Goal: Task Accomplishment & Management: Use online tool/utility

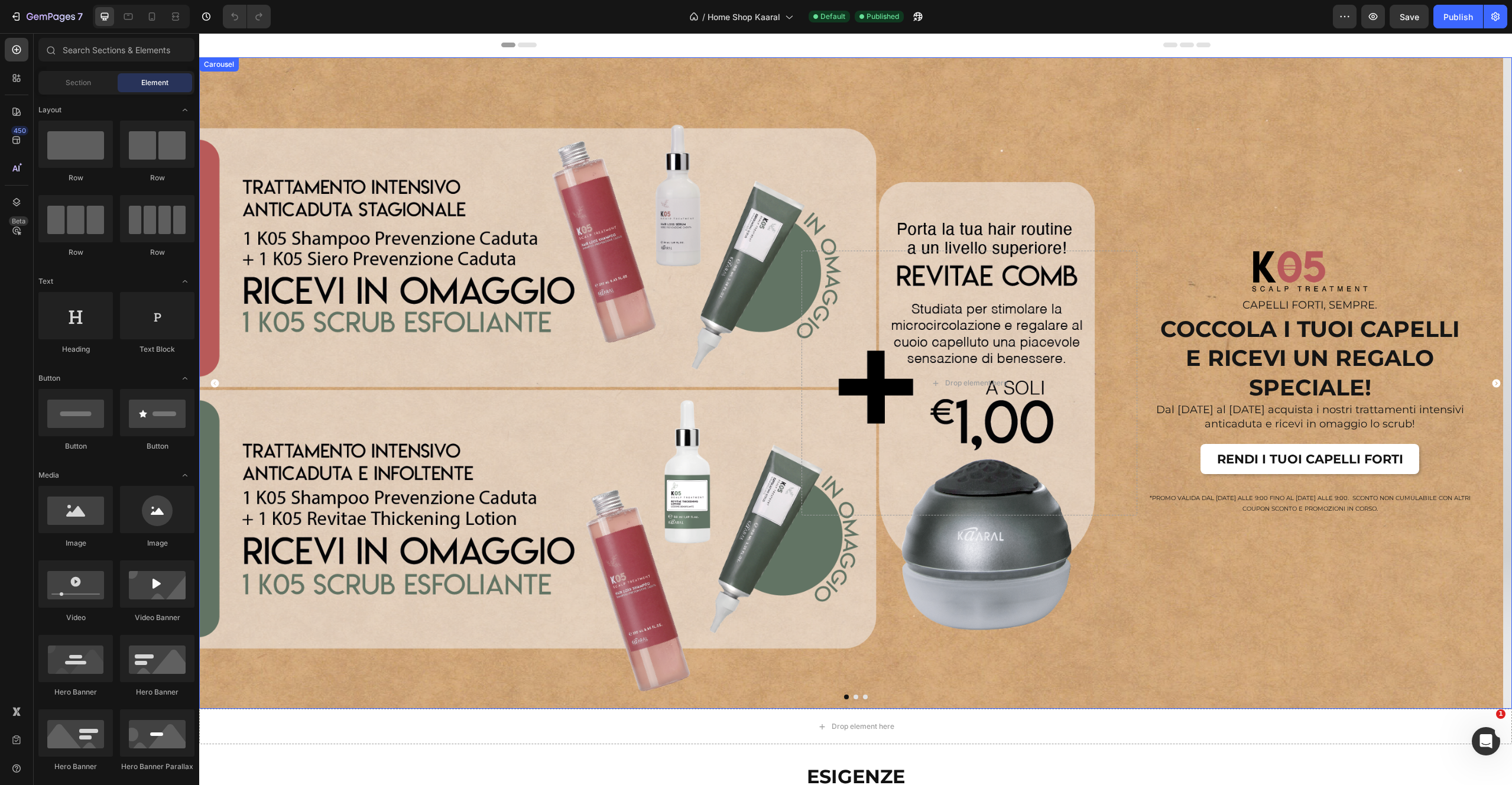
click at [211, 385] on icon "Carousel Back Arrow" at bounding box center [216, 384] width 9 height 9
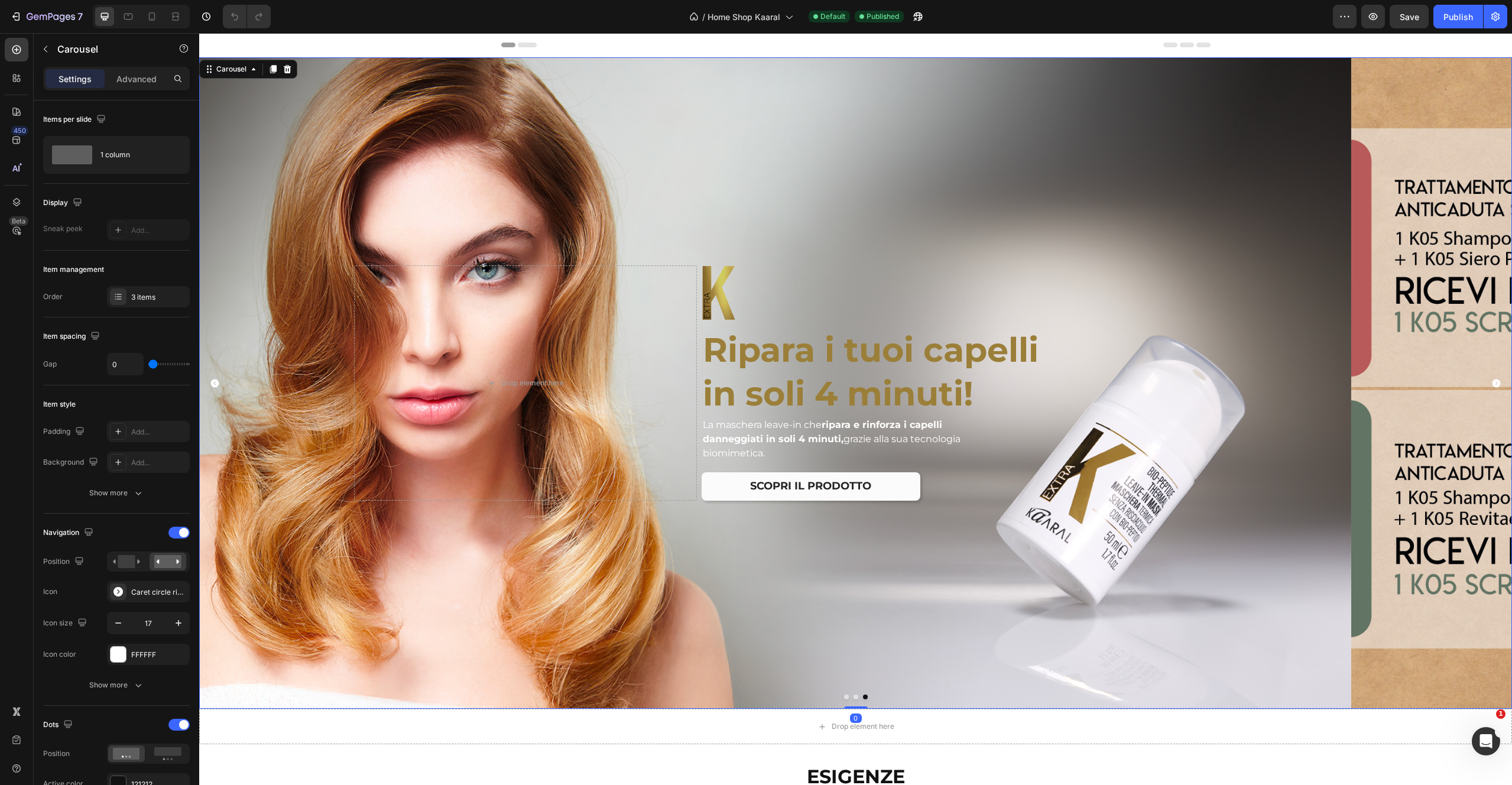
click at [210, 387] on icon "Carousel Back Arrow" at bounding box center [215, 384] width 10 height 10
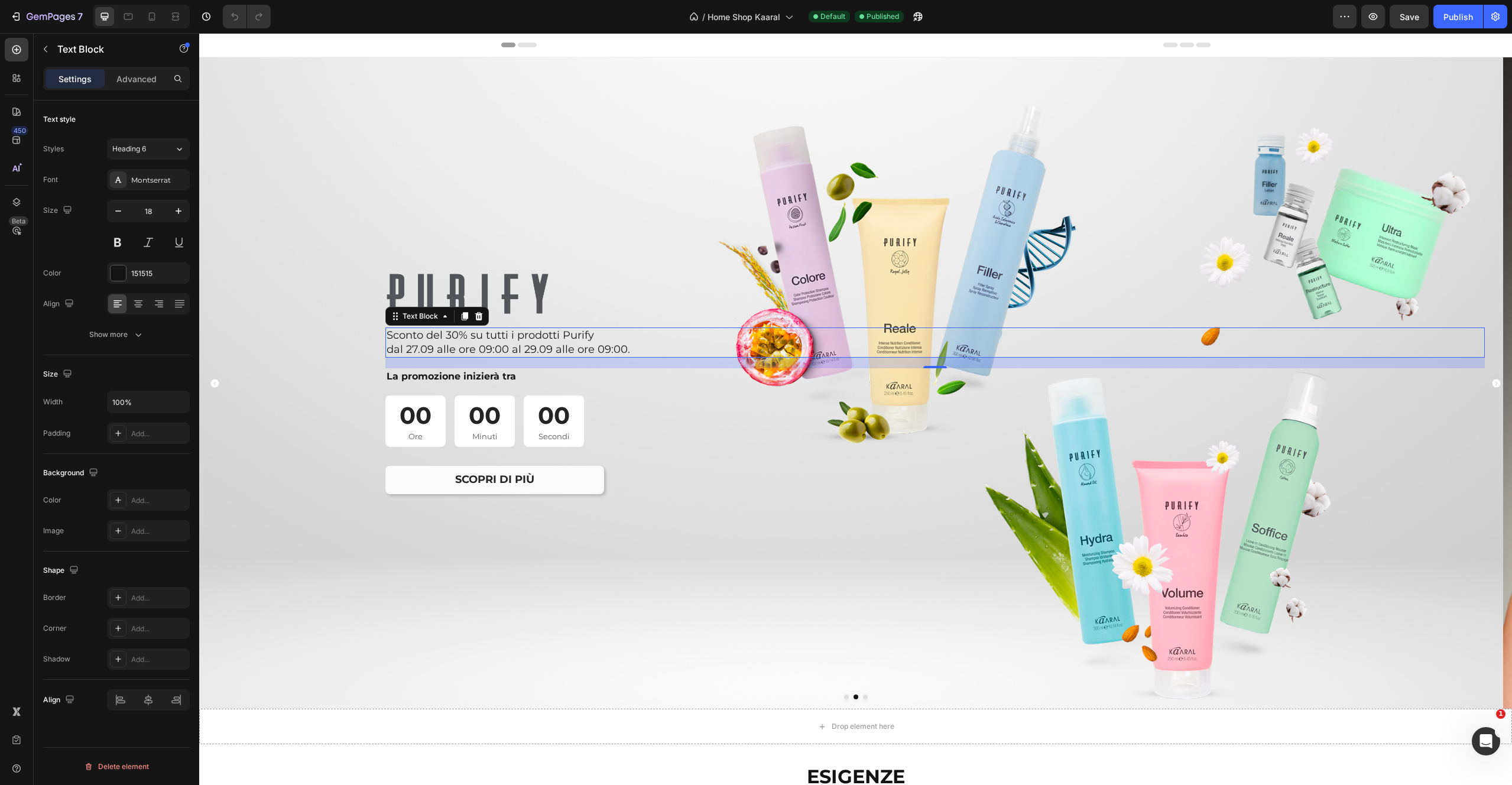
click at [481, 347] on p "dal 27.09 alle ore 09:00 al 29.09 alle ore 09:00." at bounding box center [911, 349] width 1049 height 14
click at [477, 382] on p "La promozione inizierà tra" at bounding box center [911, 377] width 1049 height 14
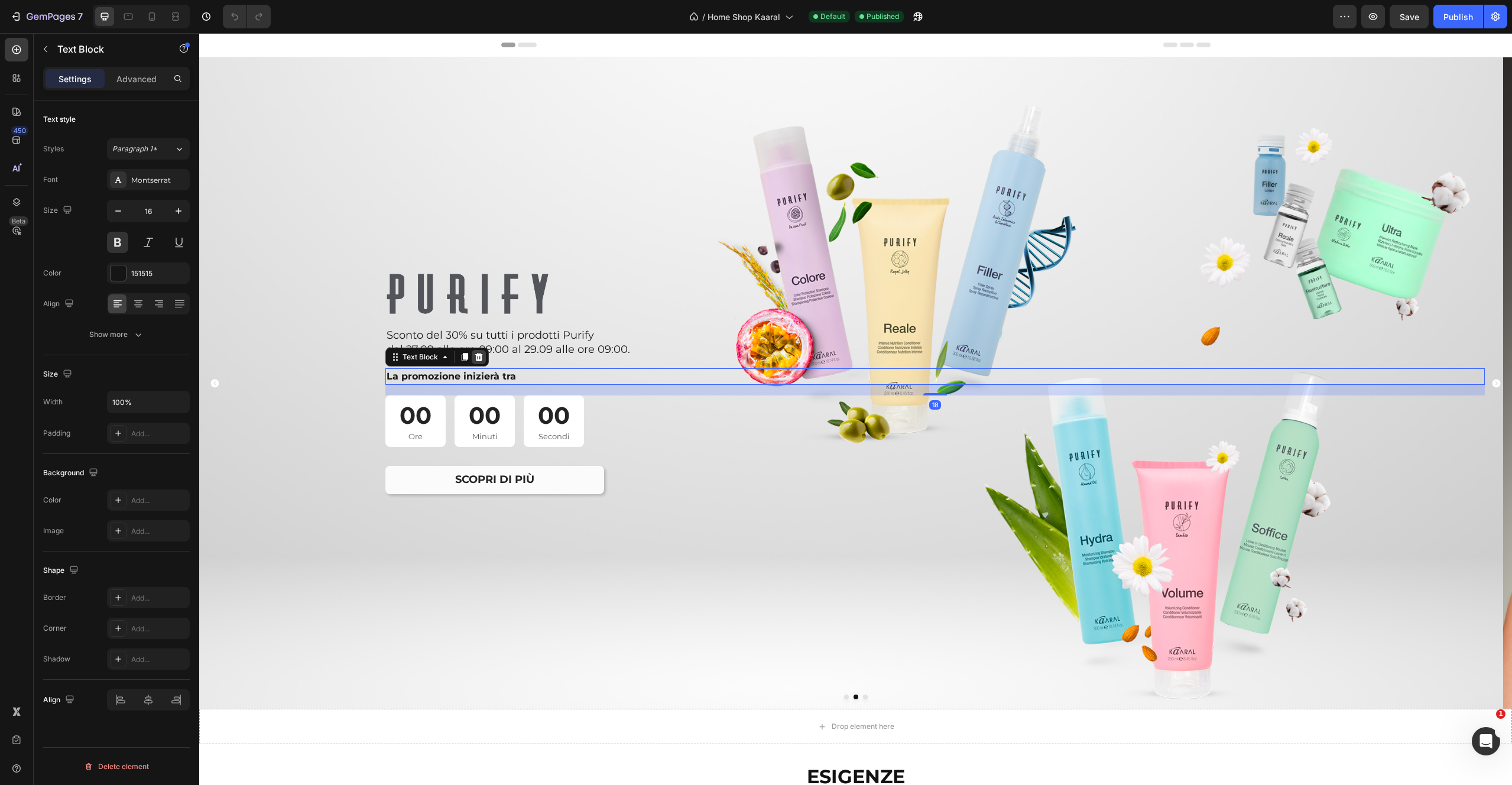
click at [481, 356] on icon at bounding box center [479, 357] width 8 height 9
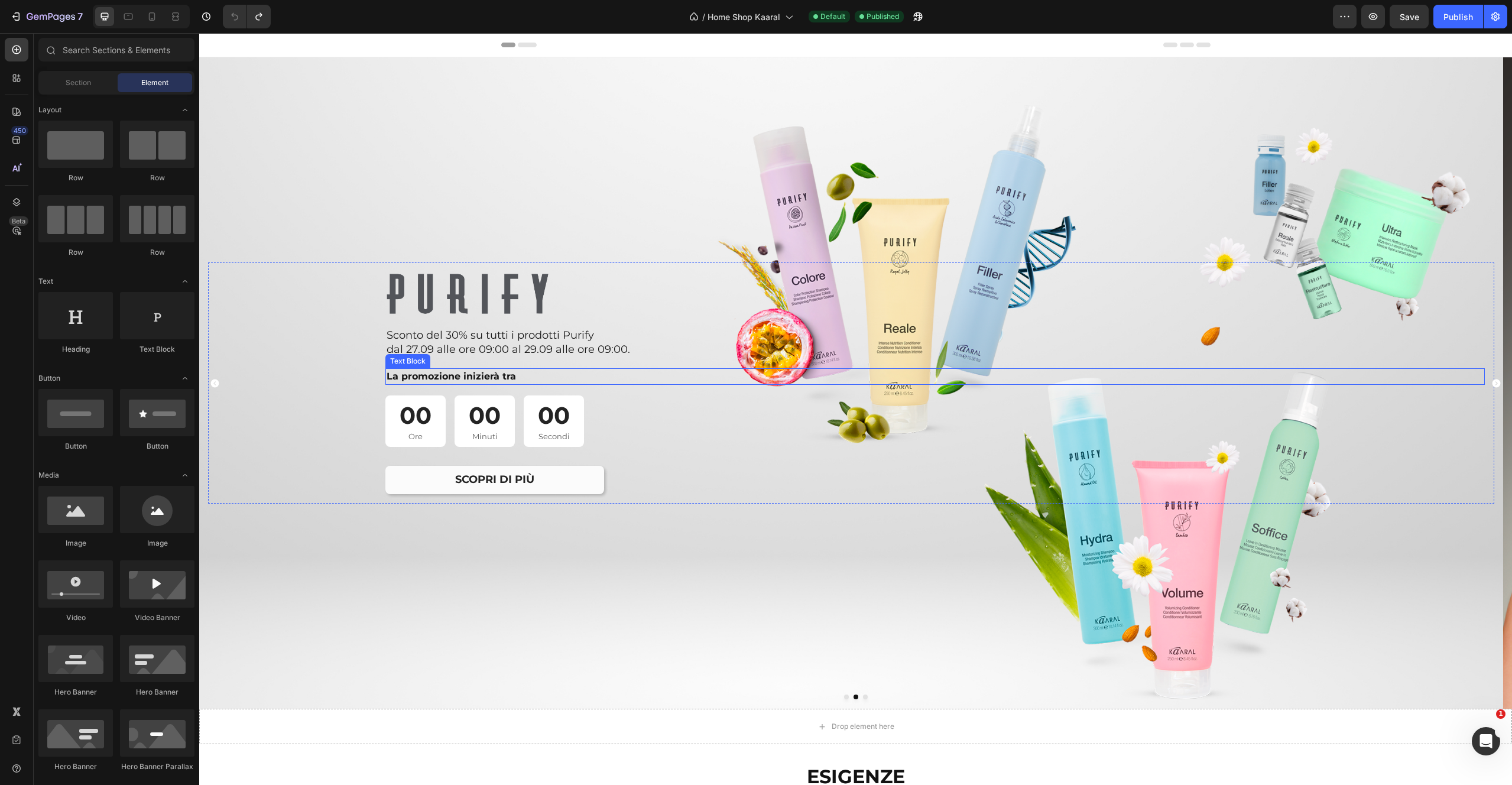
click at [480, 376] on p "La promozione inizierà tra" at bounding box center [911, 377] width 1049 height 14
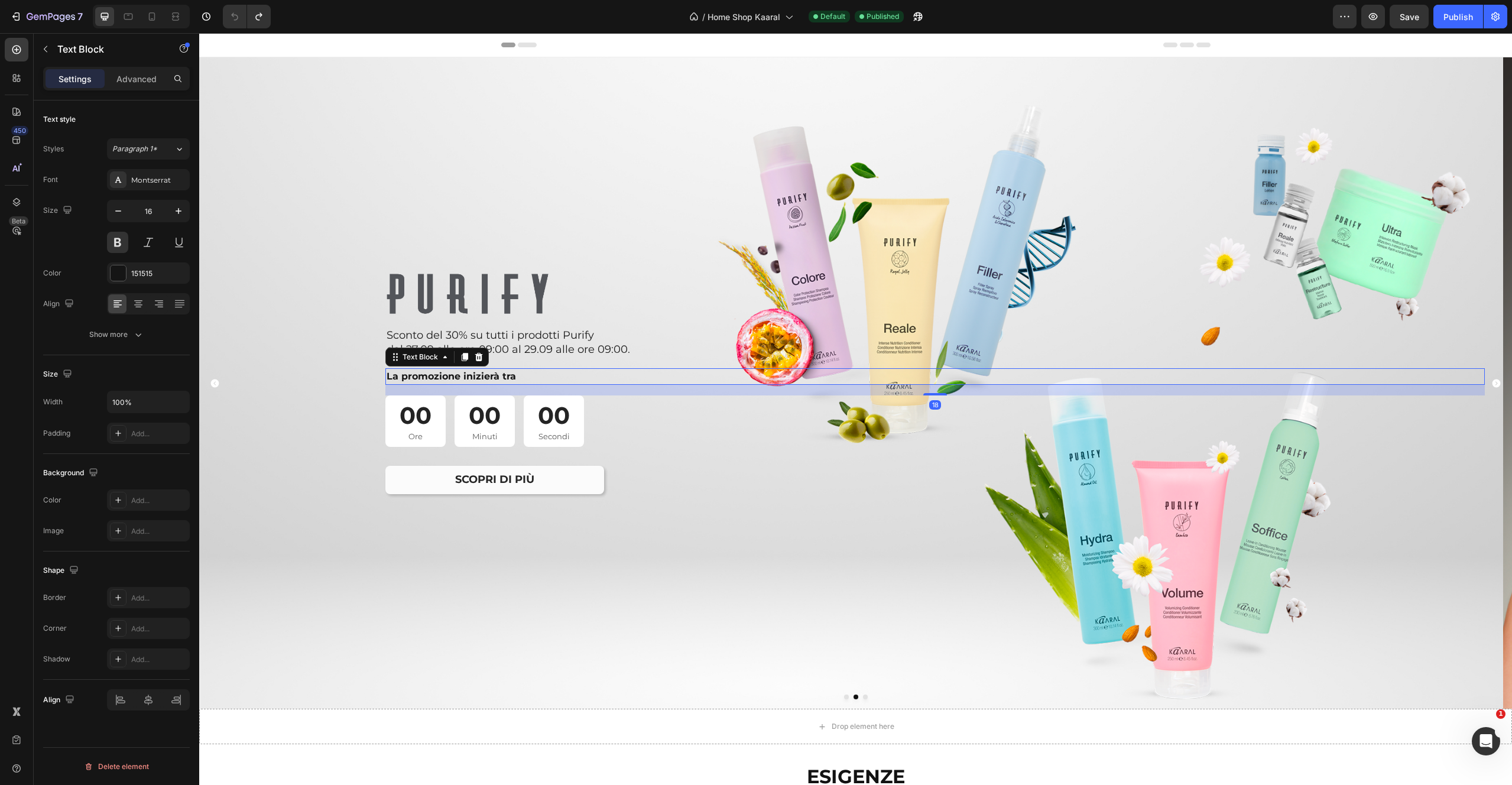
click at [480, 376] on p "La promozione inizierà tra" at bounding box center [911, 377] width 1049 height 14
click at [589, 419] on div "00 Ore 00 Minuti 00 Secondi" at bounding box center [934, 421] width 1100 height 52
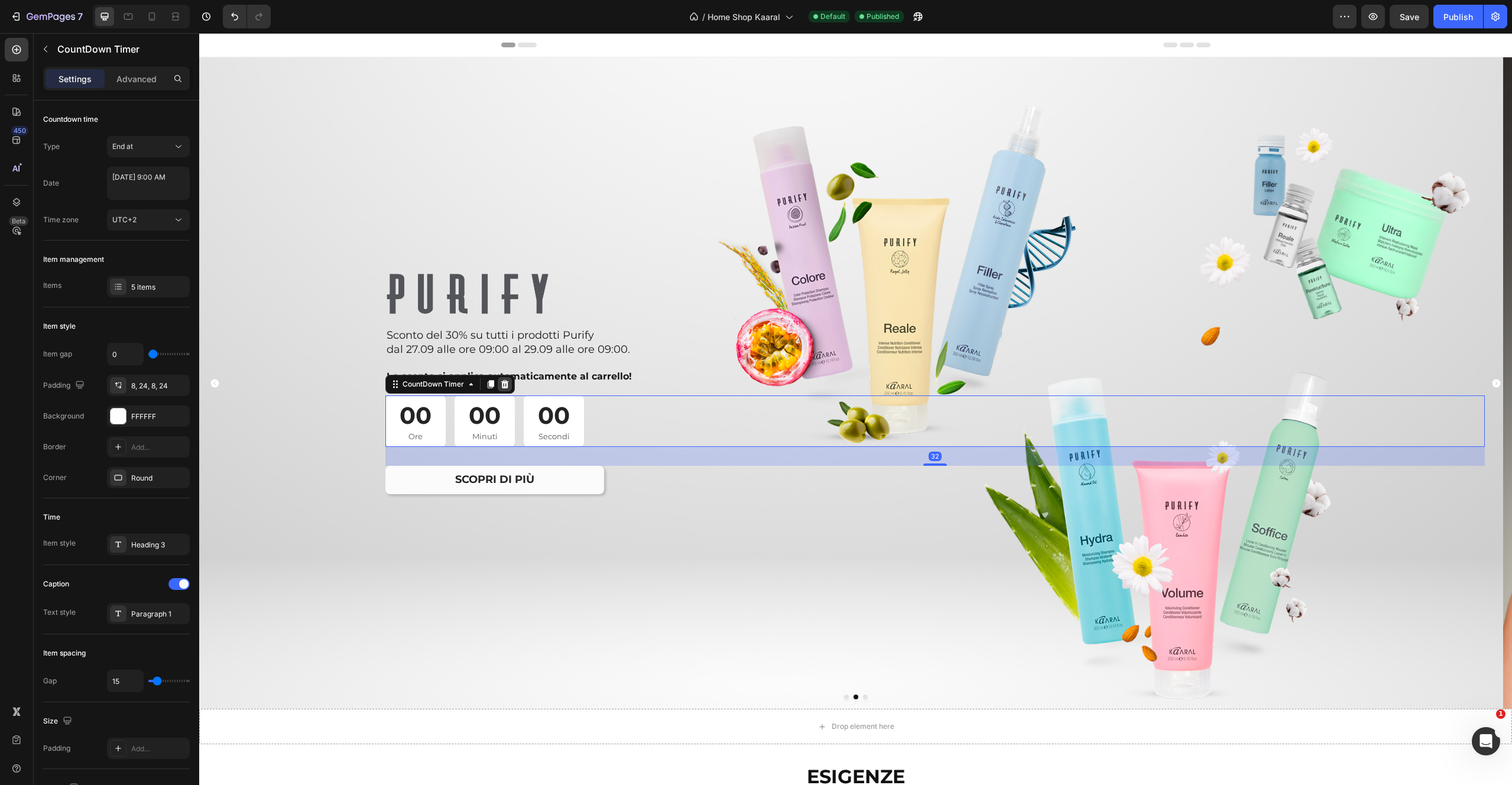
click at [502, 384] on icon at bounding box center [504, 384] width 8 height 9
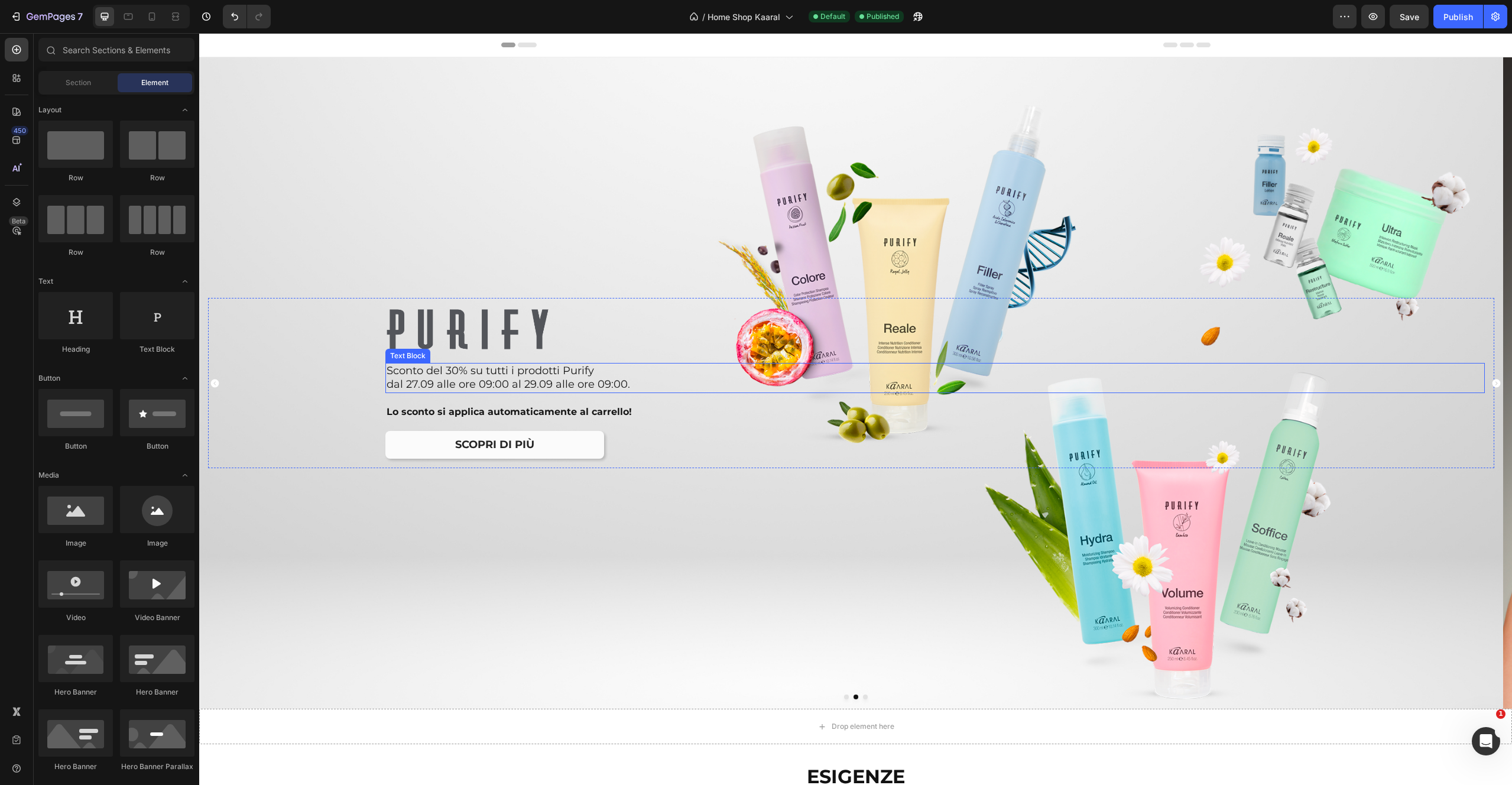
click at [501, 382] on p "dal 27.09 alle ore 09:00 al 29.09 alle ore 09:00." at bounding box center [911, 384] width 1049 height 14
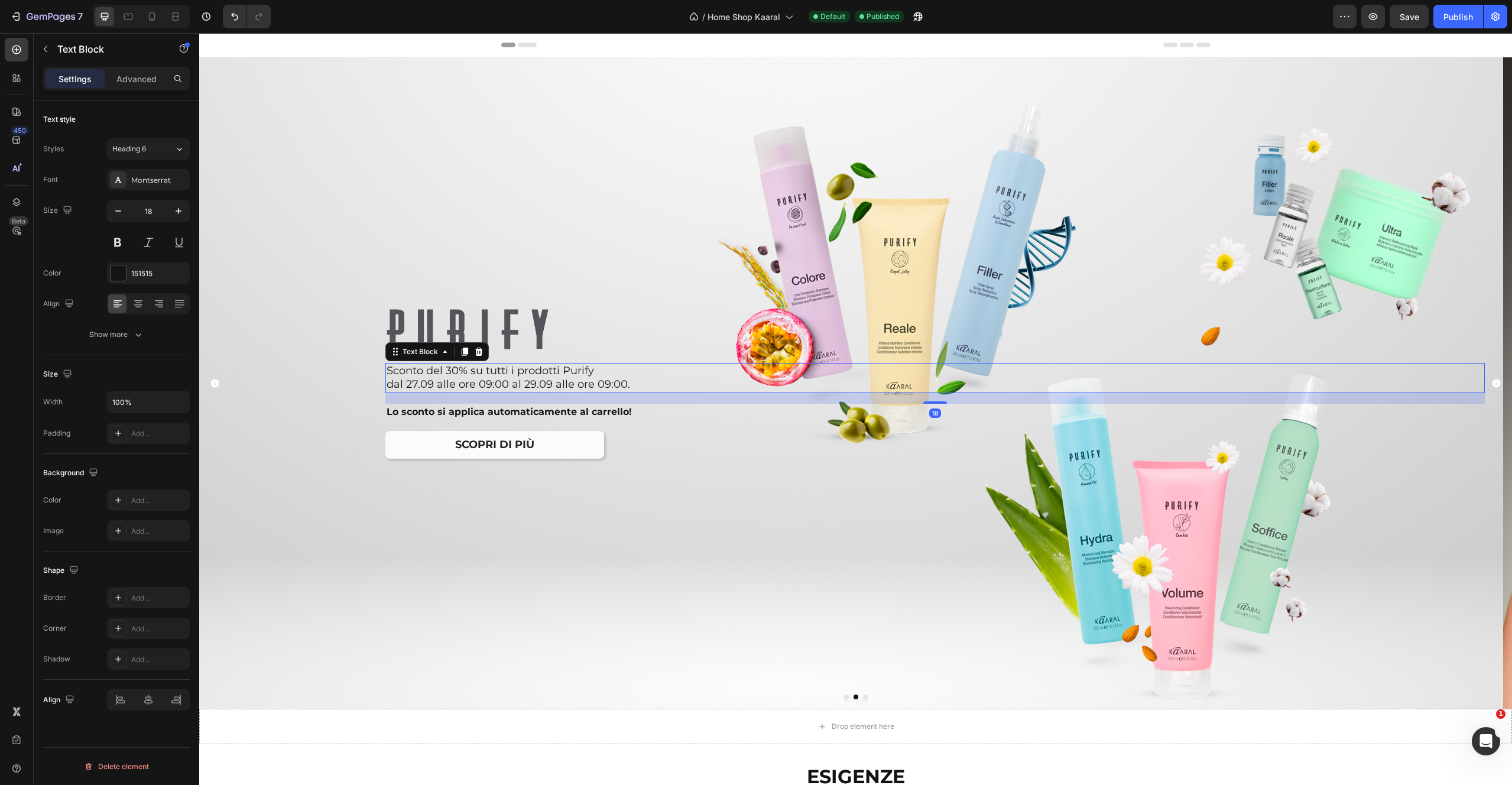
click at [549, 385] on p "dal 27.09 alle ore 09:00 al 29.09 alle ore 09:00." at bounding box center [911, 384] width 1049 height 14
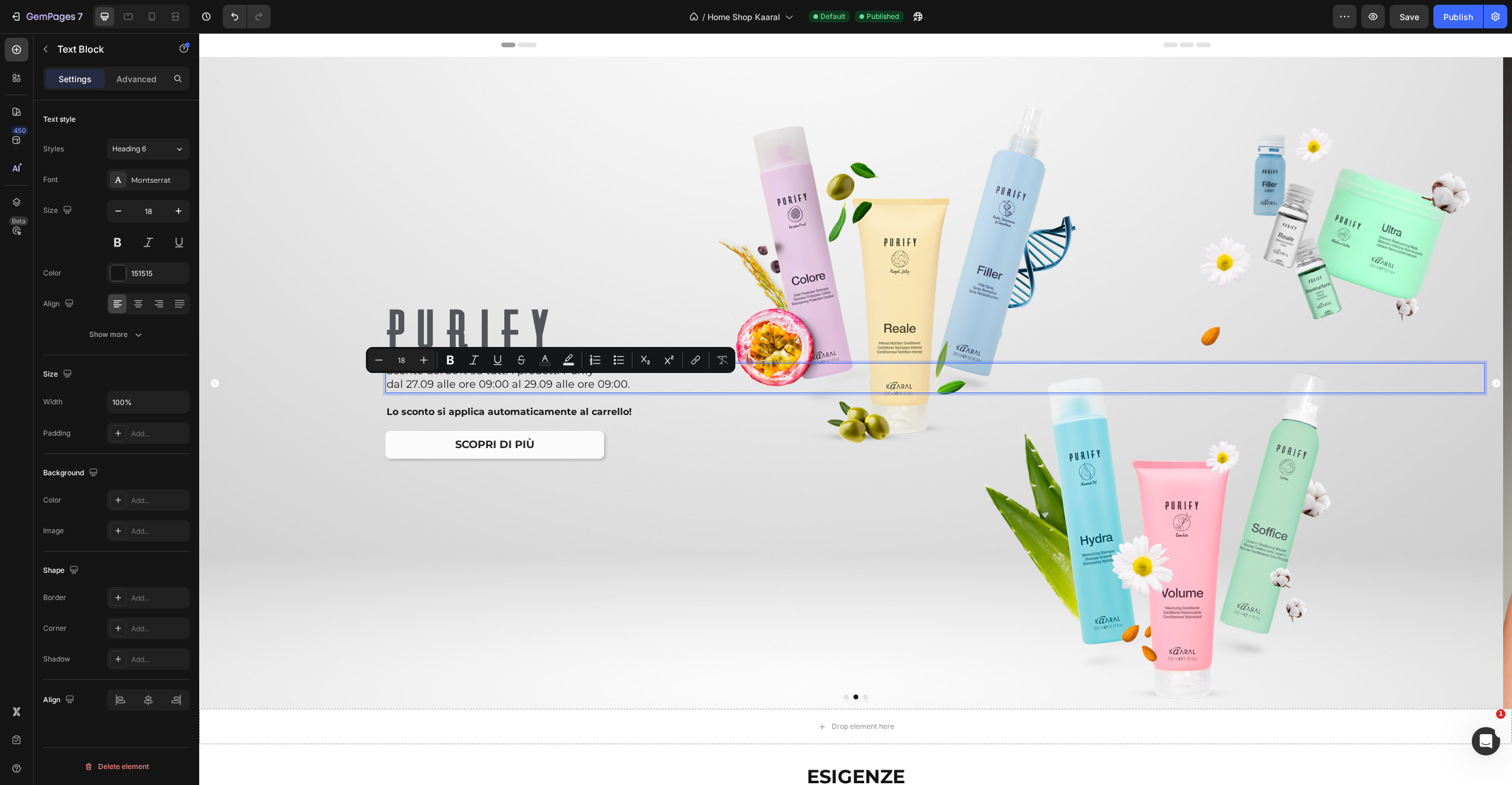
drag, startPoint x: 525, startPoint y: 385, endPoint x: 509, endPoint y: 386, distance: 16.0
click at [525, 385] on p "dal 27.09 alle ore 09:00 al 29.09 alle ore 09:00." at bounding box center [911, 384] width 1049 height 14
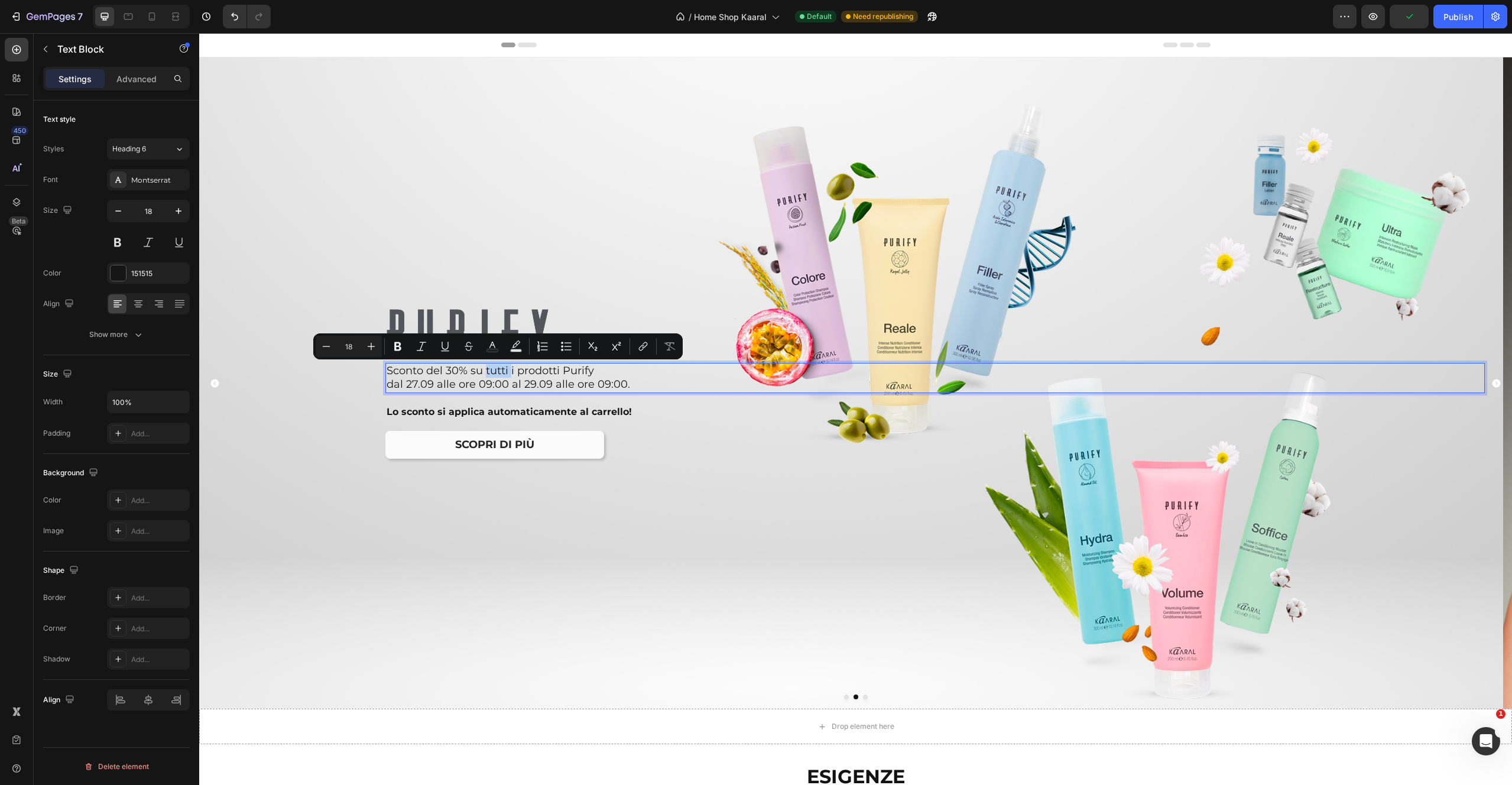
drag, startPoint x: 512, startPoint y: 373, endPoint x: 482, endPoint y: 369, distance: 30.3
click at [486, 372] on p "Sconto del 30% su tutti i prodotti Purify" at bounding box center [911, 371] width 1049 height 14
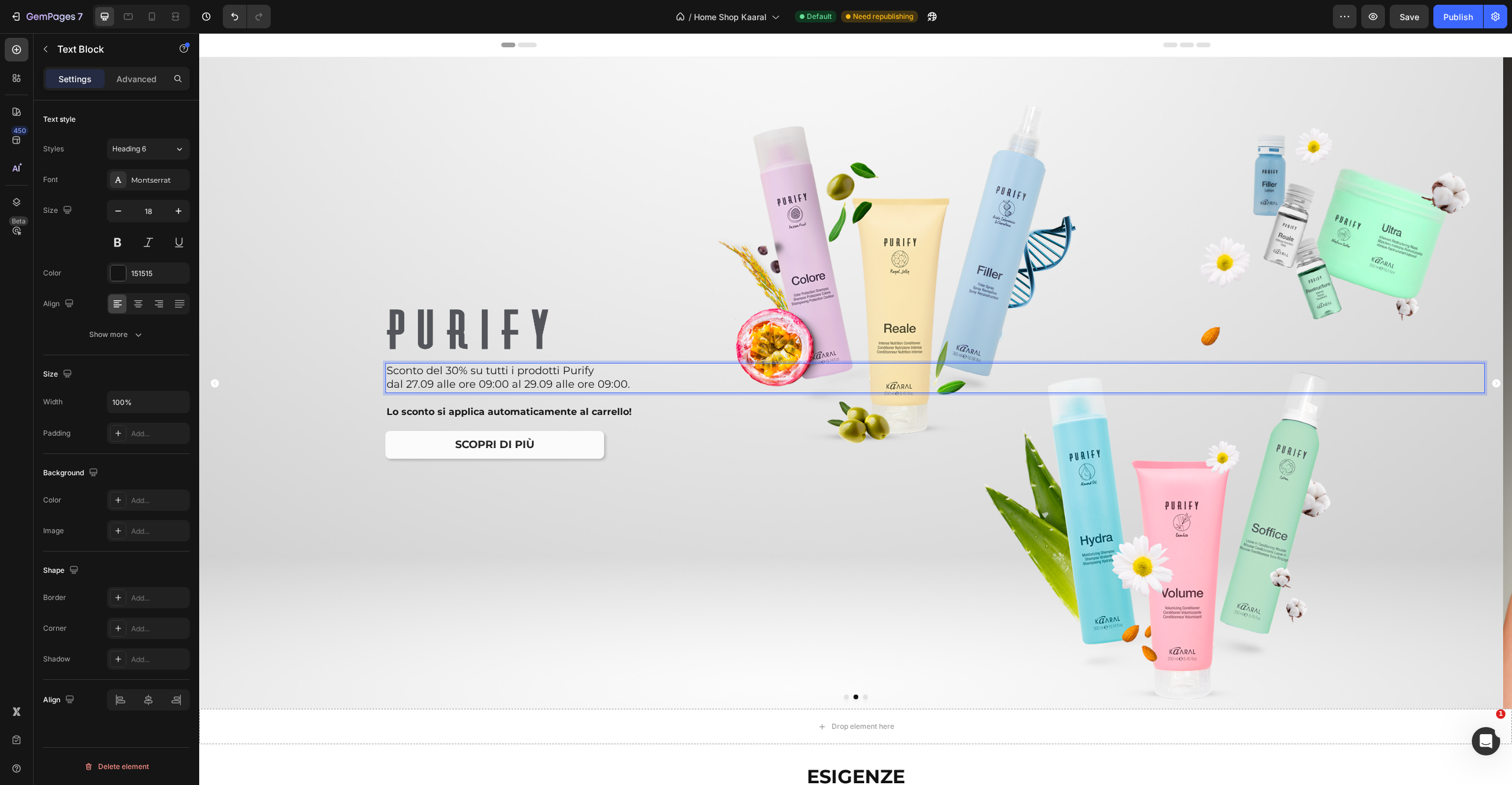
click at [630, 385] on p "dal 27.09 alle ore 09:00 al 29.09 alle ore 09:00." at bounding box center [911, 384] width 1049 height 14
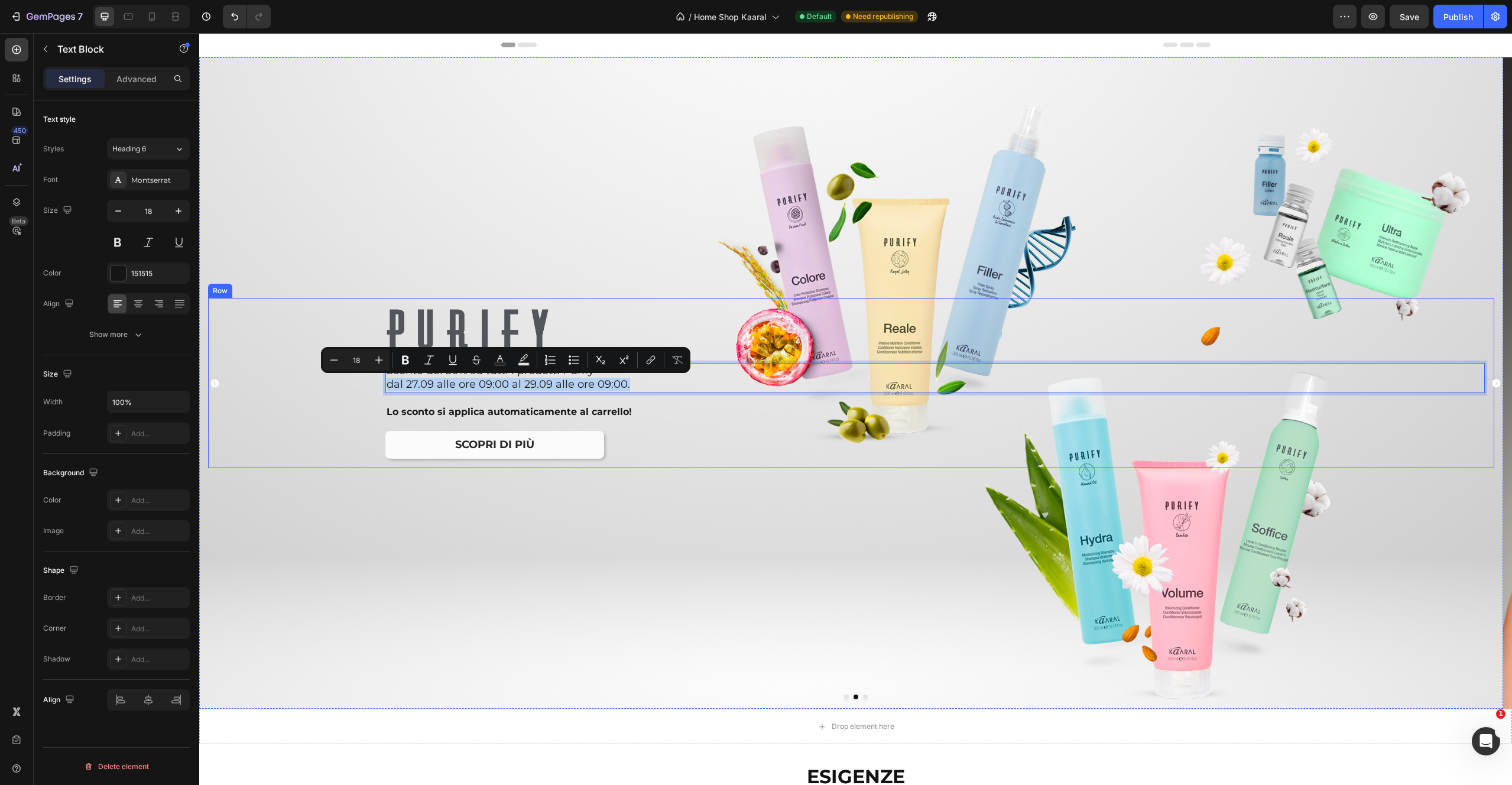
drag, startPoint x: 626, startPoint y: 391, endPoint x: 383, endPoint y: 385, distance: 243.1
click at [382, 385] on div "Image Sconto del 30% su tutti i prodotti Purify dal 27.09 alle ore 09:00 al 29.…" at bounding box center [851, 384] width 1286 height 170
copy p "dal 27.09 alle ore 09:00 al 29.09 alle ore 09:00."
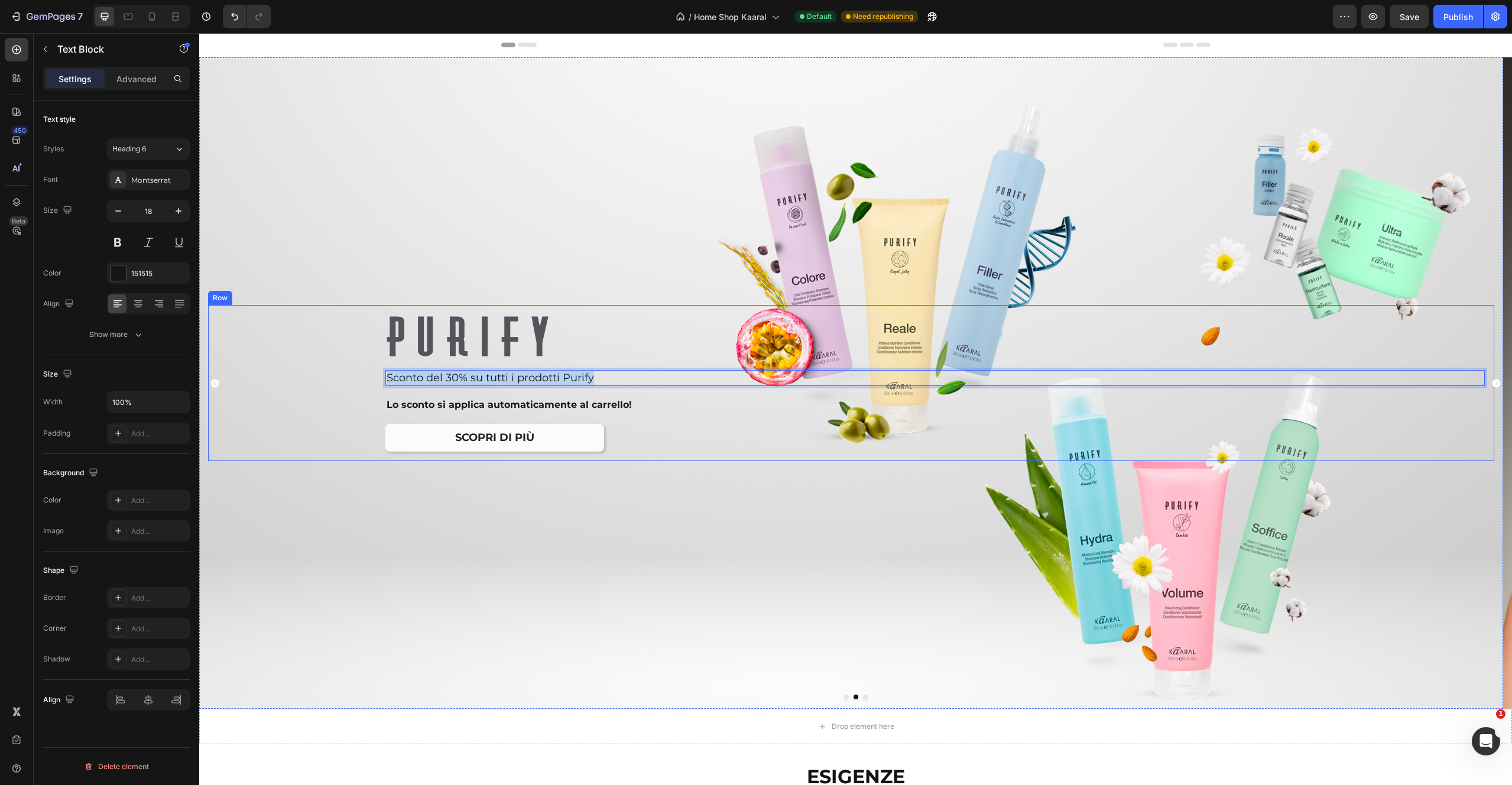
drag, startPoint x: 600, startPoint y: 382, endPoint x: 349, endPoint y: 367, distance: 251.4
click at [349, 367] on div "Image Sconto del 30% su tutti i prodotti Purify Text Block 18 Lo sconto si appl…" at bounding box center [851, 384] width 1286 height 157
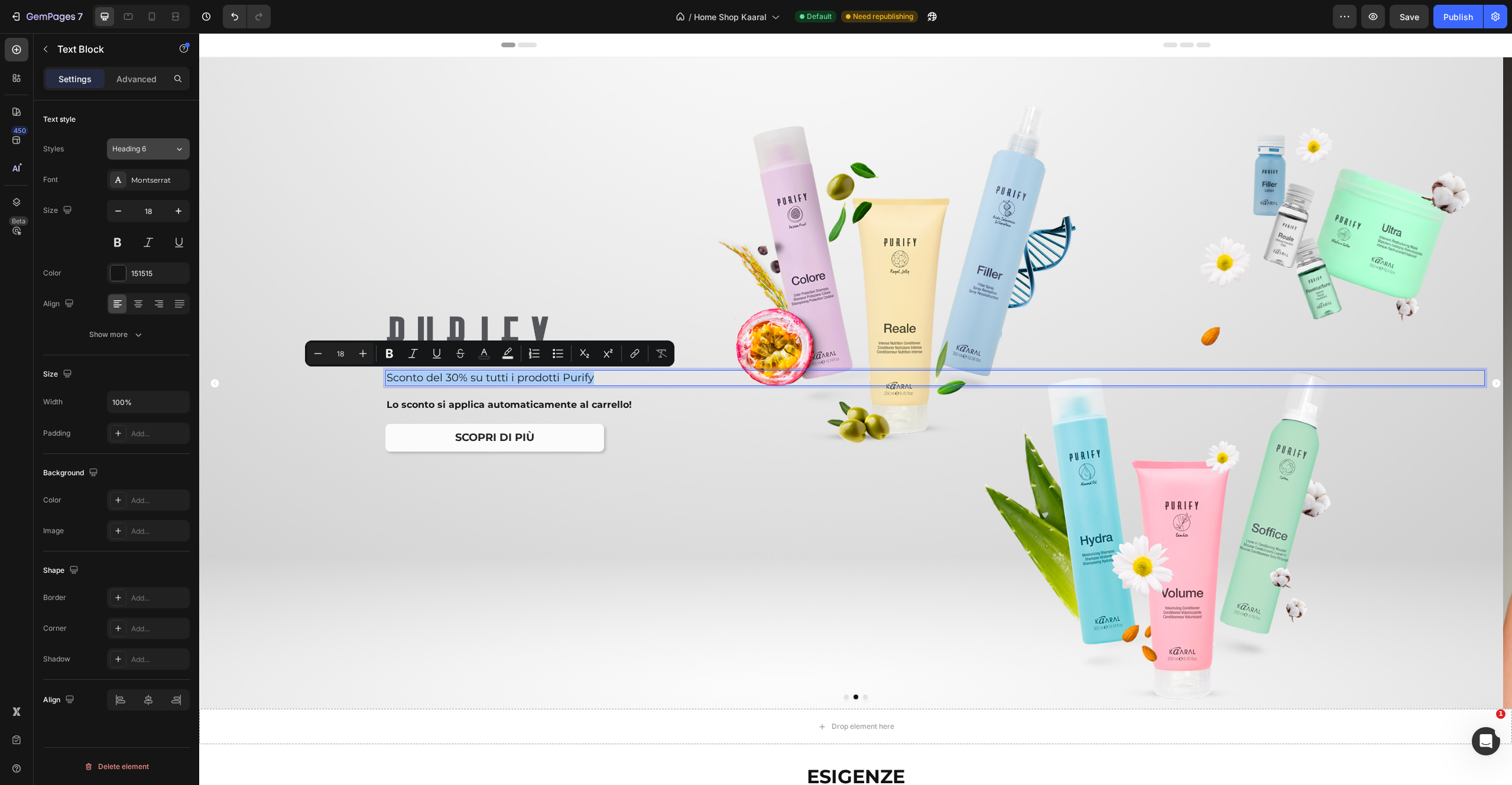
click at [172, 152] on div "Heading 6" at bounding box center [143, 149] width 62 height 10
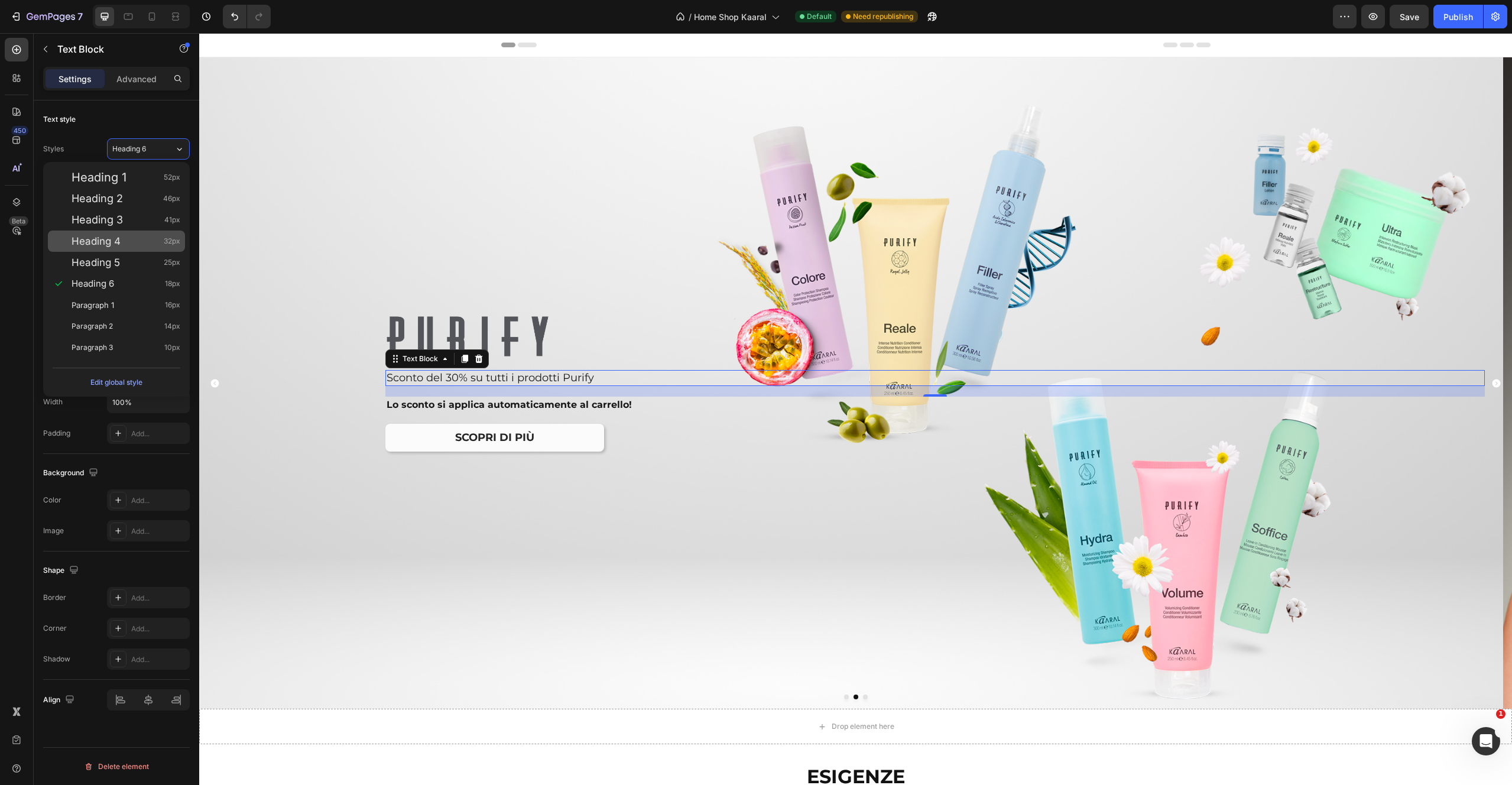
drag, startPoint x: 134, startPoint y: 245, endPoint x: 142, endPoint y: 244, distance: 8.1
click at [133, 246] on div "Heading 4 32px" at bounding box center [126, 241] width 109 height 12
type input "32"
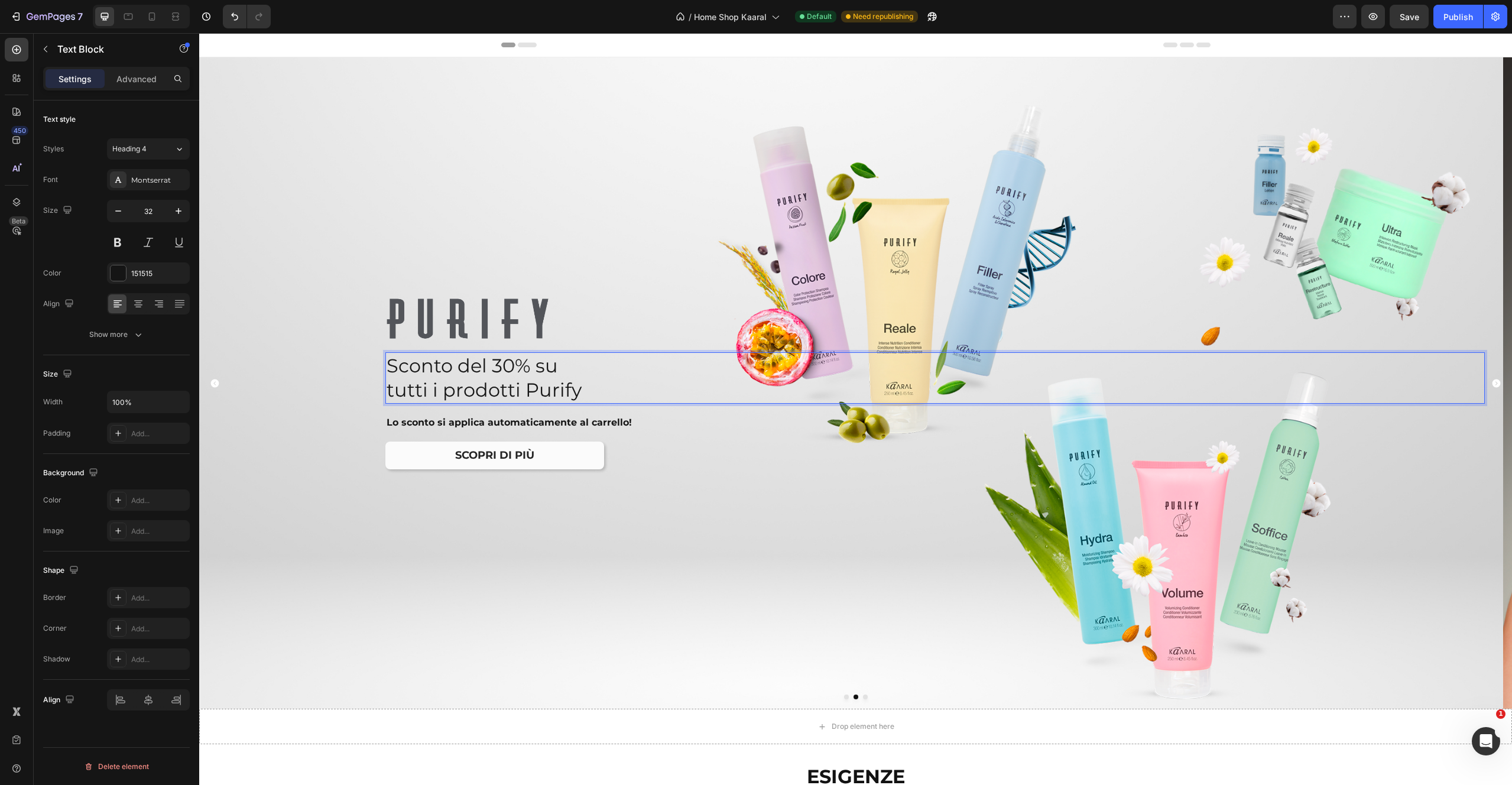
click at [593, 395] on p "tutti i prodotti Purify" at bounding box center [911, 390] width 1049 height 25
click at [630, 429] on p "Lo sconto si applica automaticamente al carrello!" at bounding box center [911, 423] width 1049 height 14
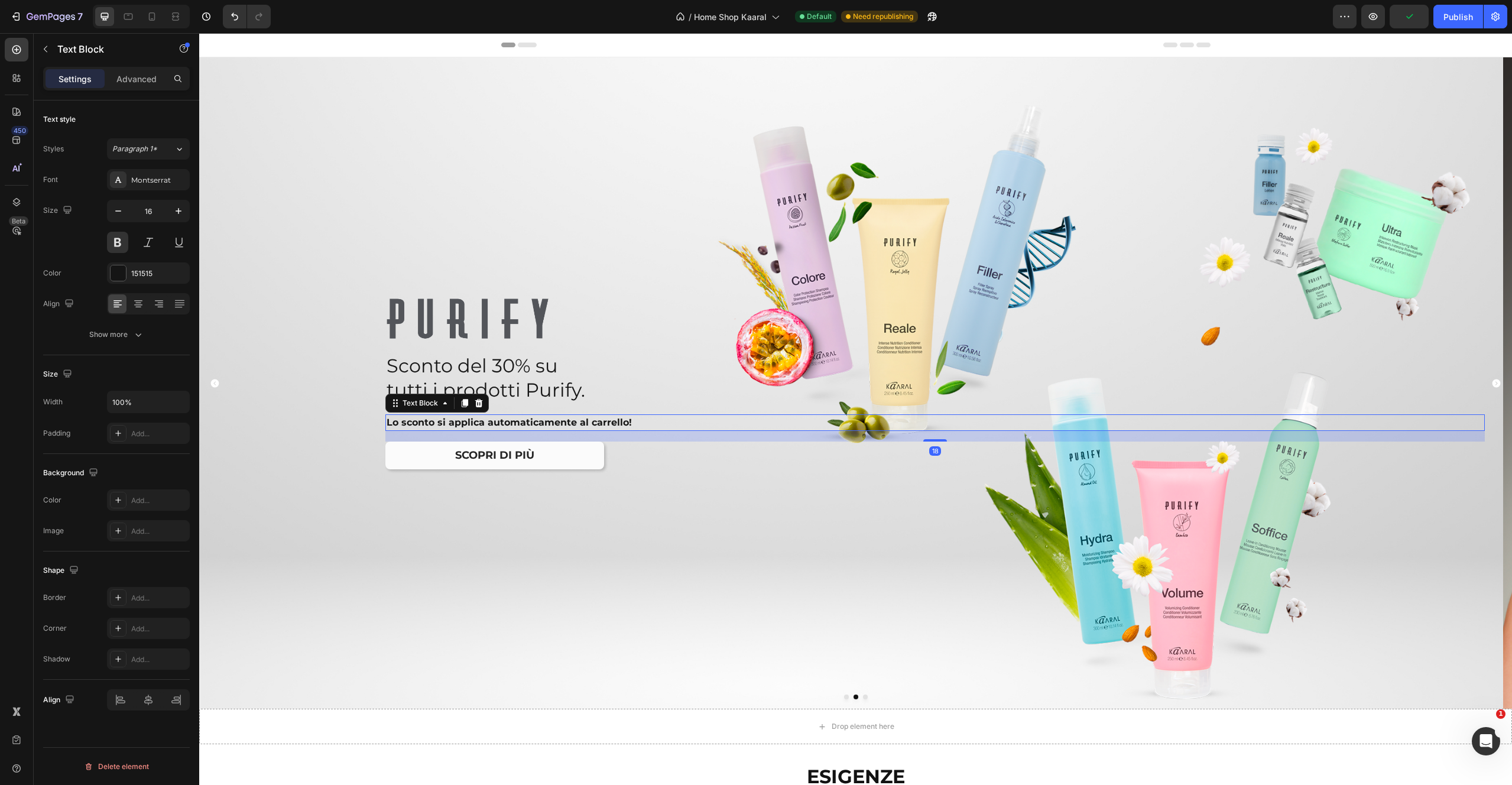
drag, startPoint x: 465, startPoint y: 407, endPoint x: 466, endPoint y: 418, distance: 11.0
click at [465, 407] on icon at bounding box center [464, 403] width 9 height 9
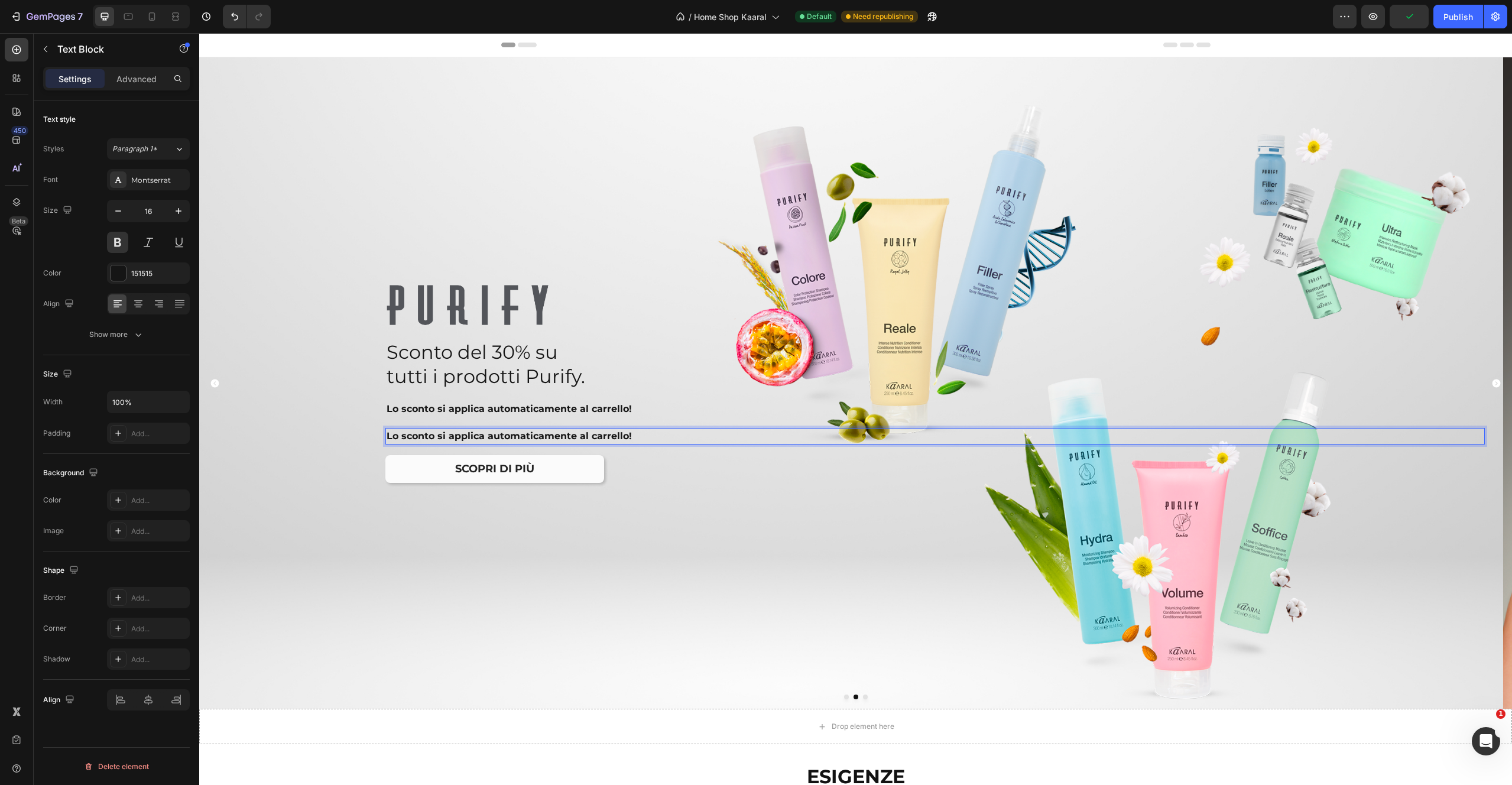
click at [451, 442] on p "Lo sconto si applica automaticamente al carrello!" at bounding box center [911, 436] width 1049 height 14
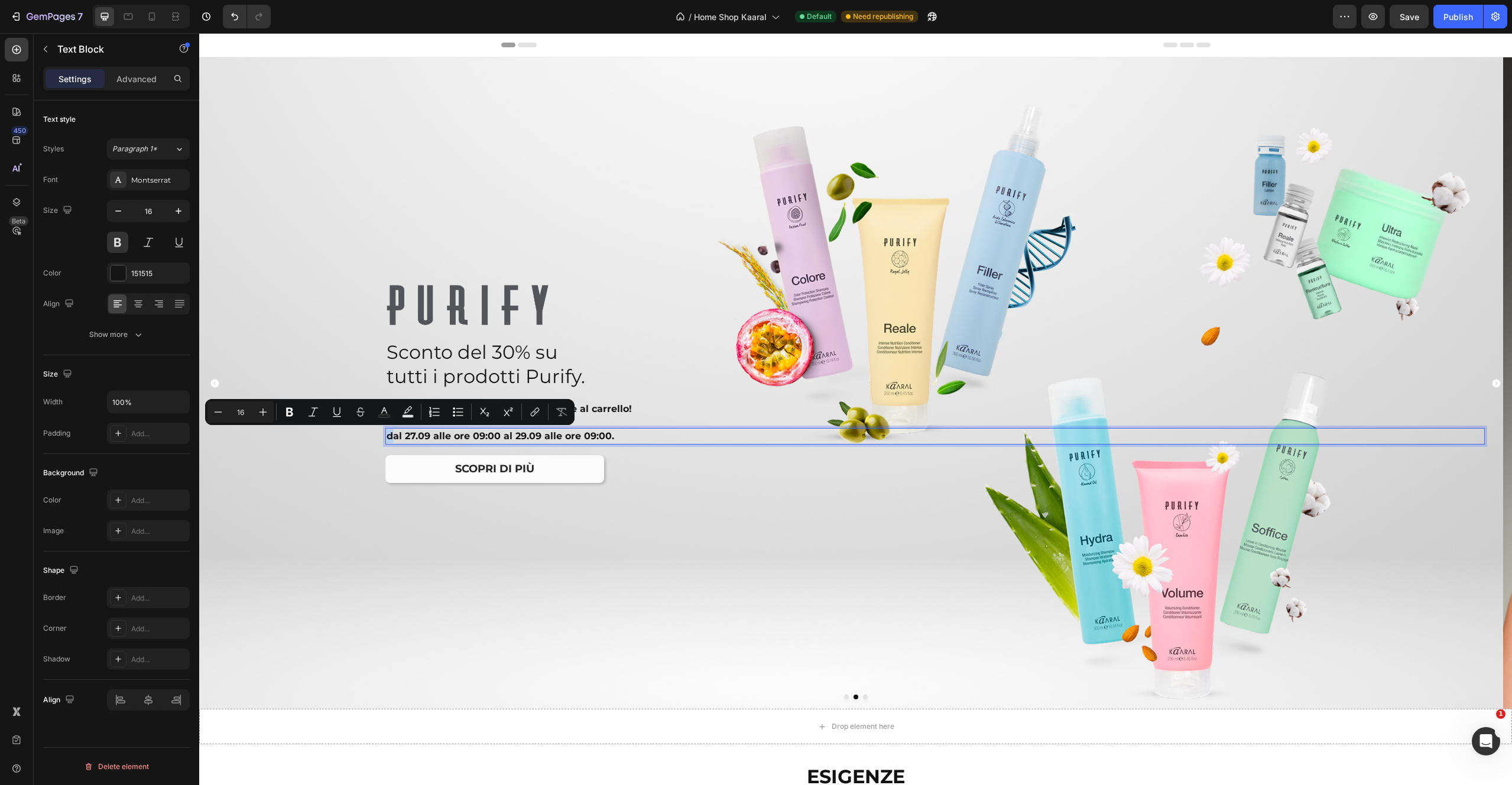
drag, startPoint x: 392, startPoint y: 436, endPoint x: 382, endPoint y: 429, distance: 12.2
click at [385, 437] on div "dal 27.09 alle ore 09:00 al 29.09 alle ore 09:00." at bounding box center [911, 436] width 1052 height 16
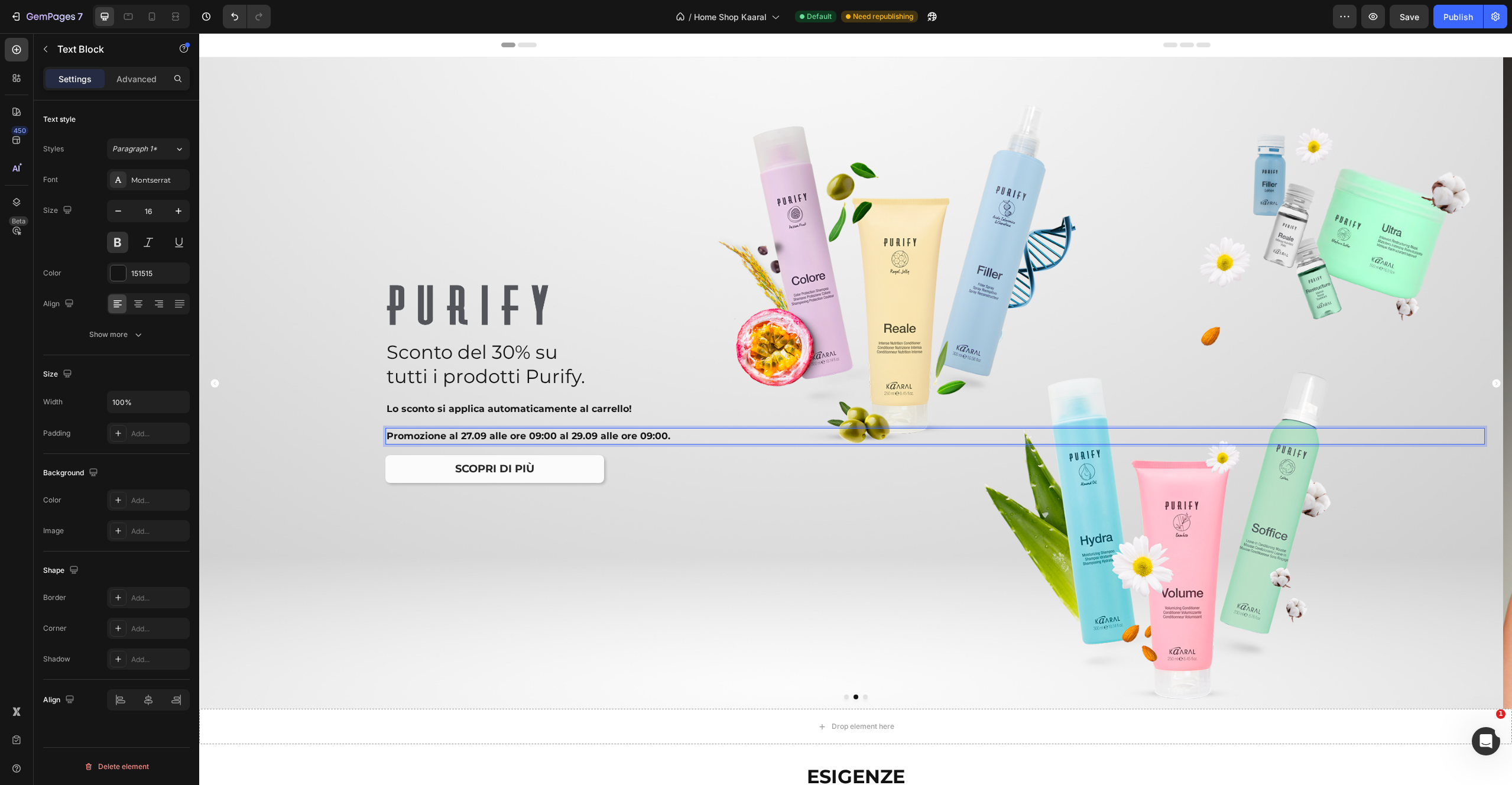
click at [507, 436] on p "Promozione al 27.09 alle ore 09:00 al 29.09 alle ore 09:00." at bounding box center [911, 436] width 1049 height 14
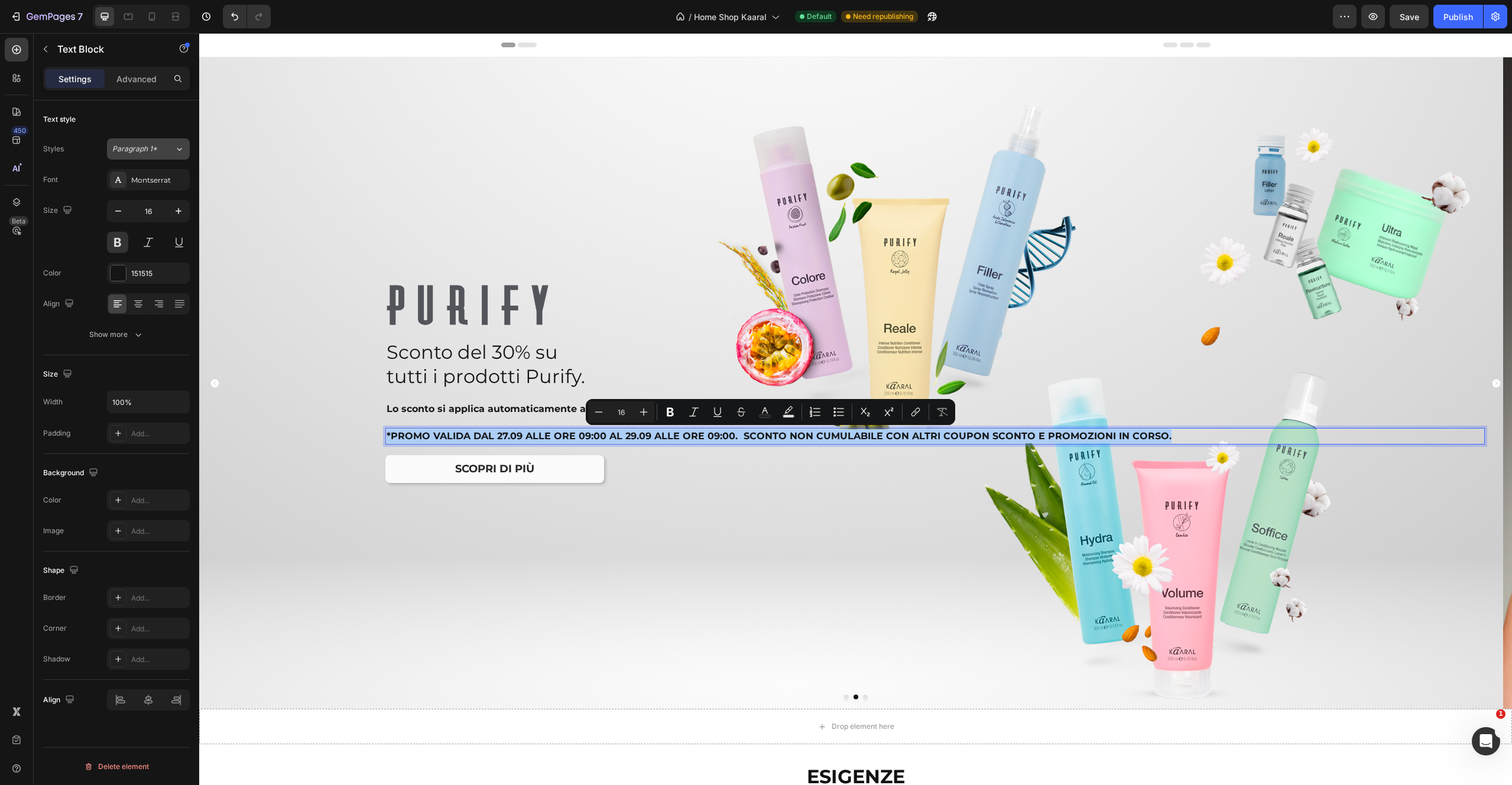
click at [177, 152] on icon at bounding box center [180, 149] width 10 height 12
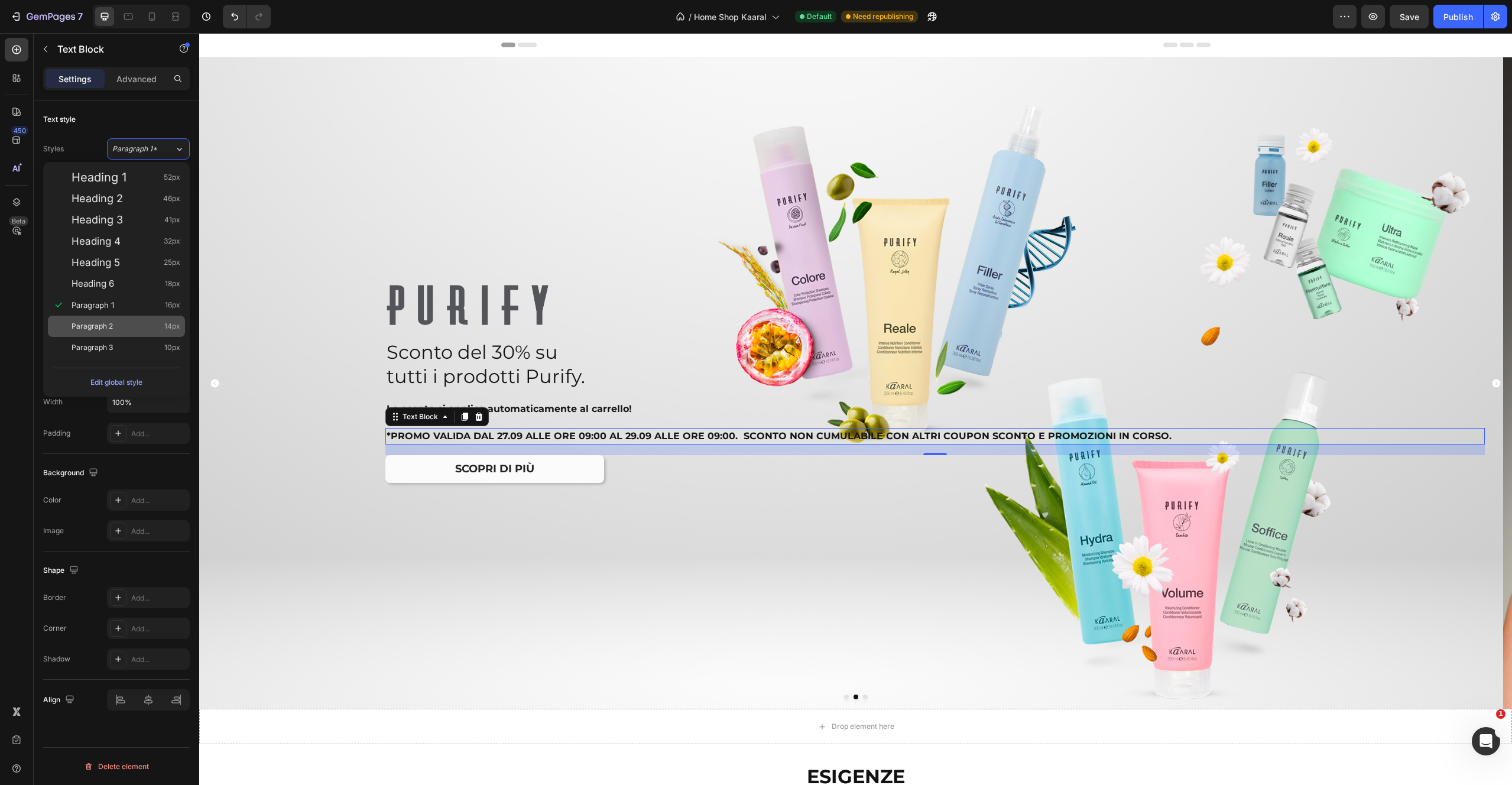
click at [118, 323] on div "Paragraph 2 14px" at bounding box center [126, 326] width 109 height 12
type input "14"
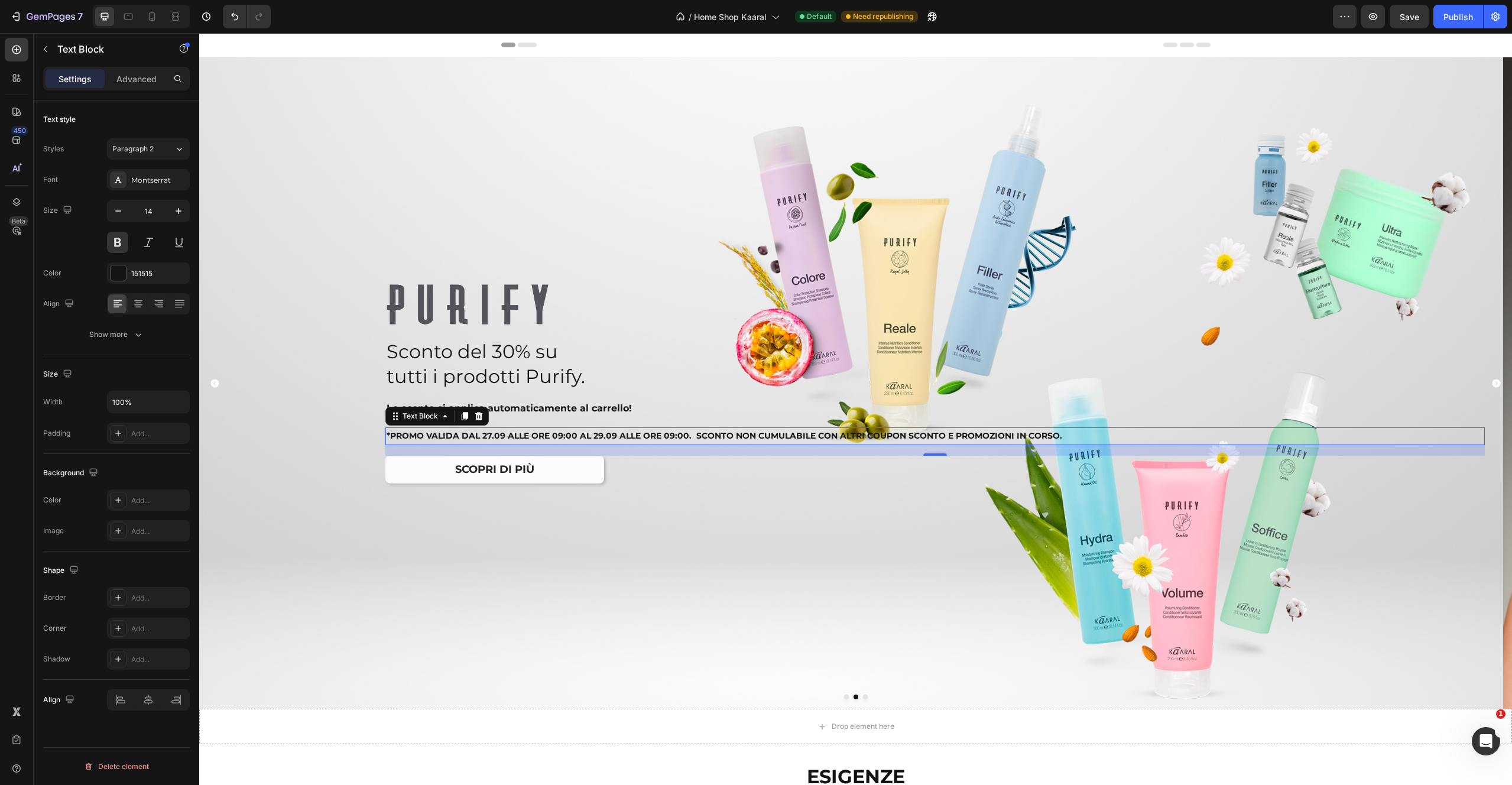
click at [121, 242] on button at bounding box center [118, 242] width 21 height 21
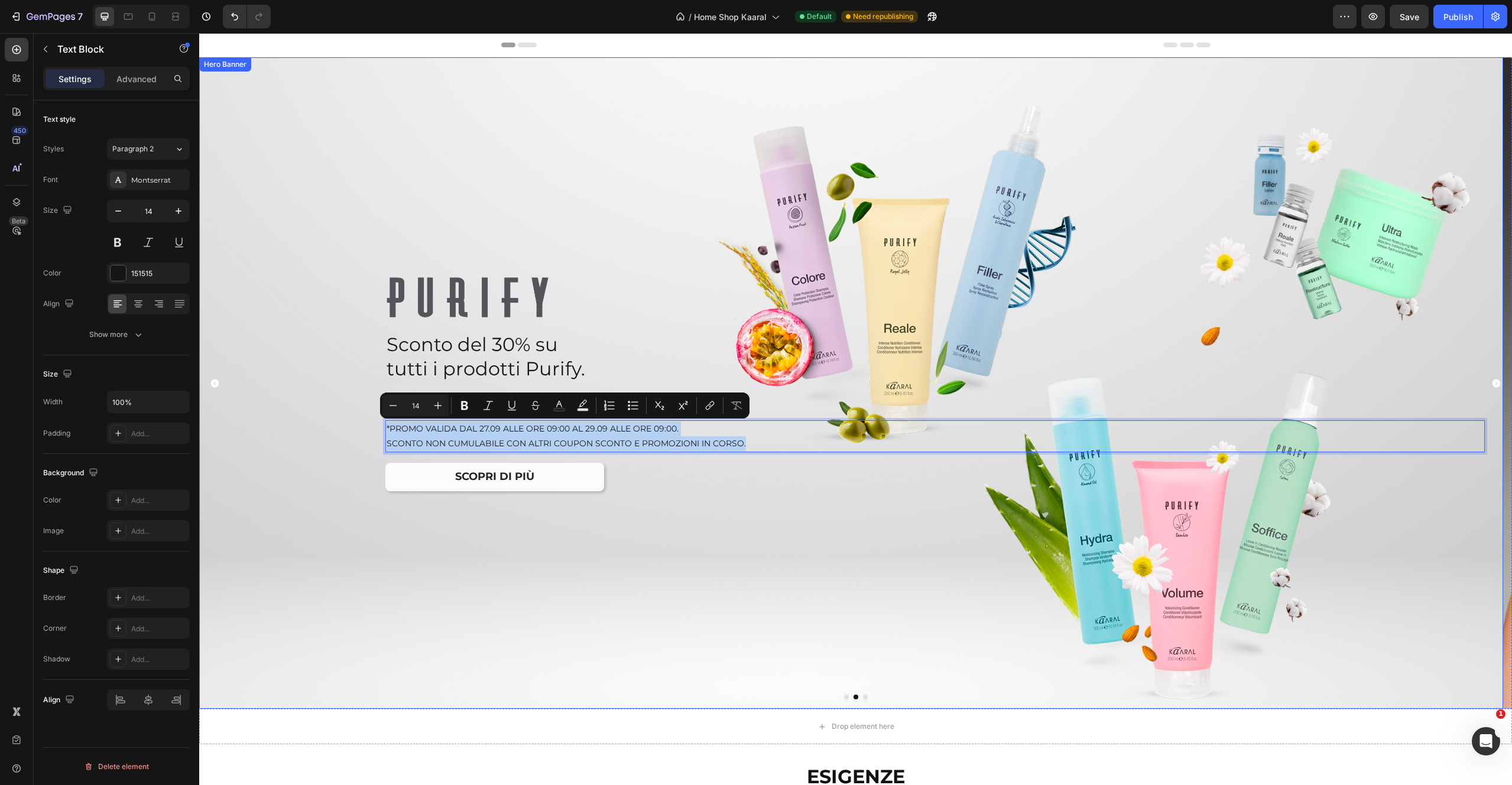
click at [635, 512] on div "Image Sconto del 30% su tutti i prodotti Purify. Text Block Lo sconto si applic…" at bounding box center [851, 384] width 1304 height 273
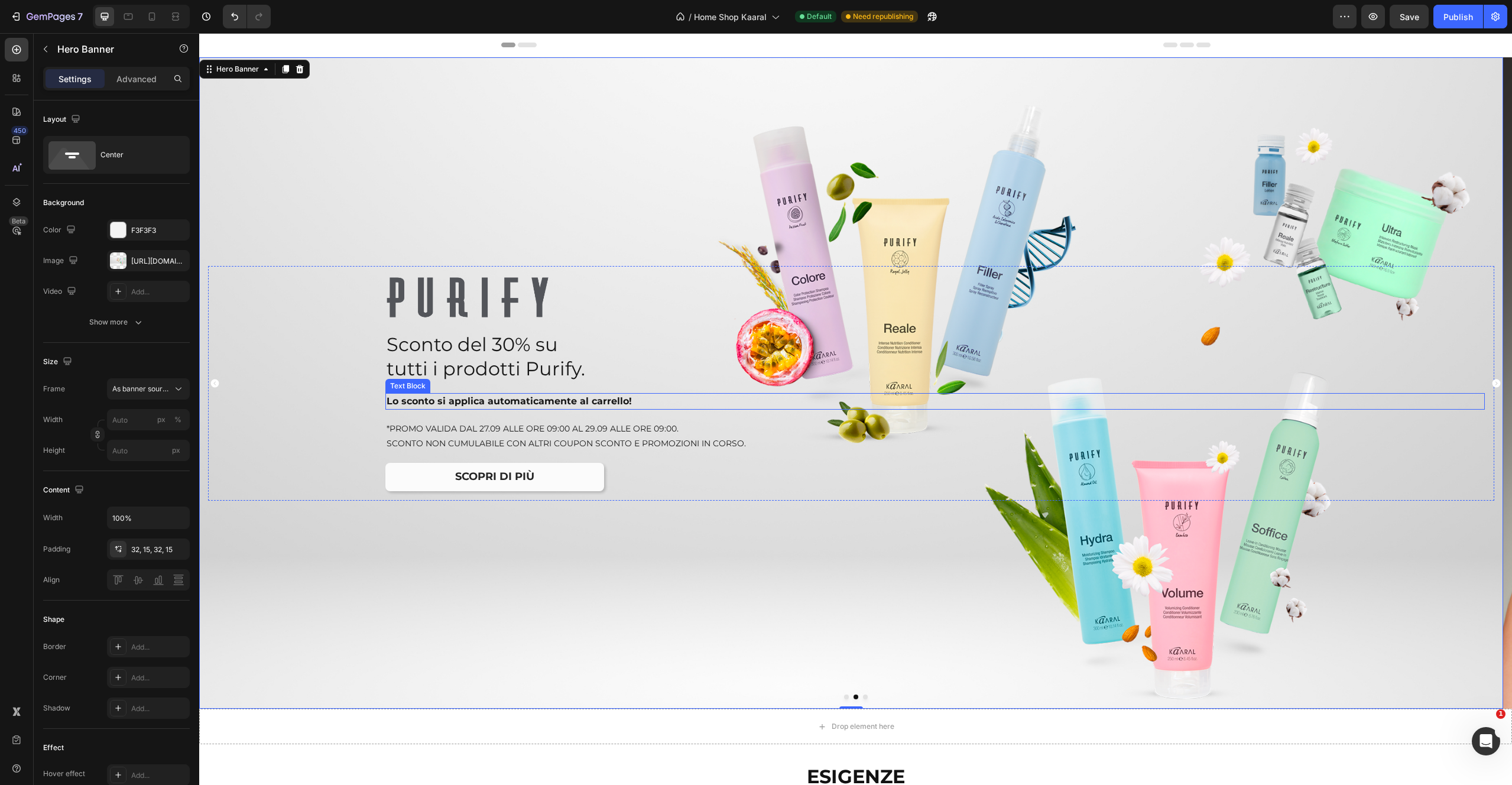
click at [517, 403] on p "Lo sconto si applica automaticamente al carrello!" at bounding box center [911, 401] width 1049 height 14
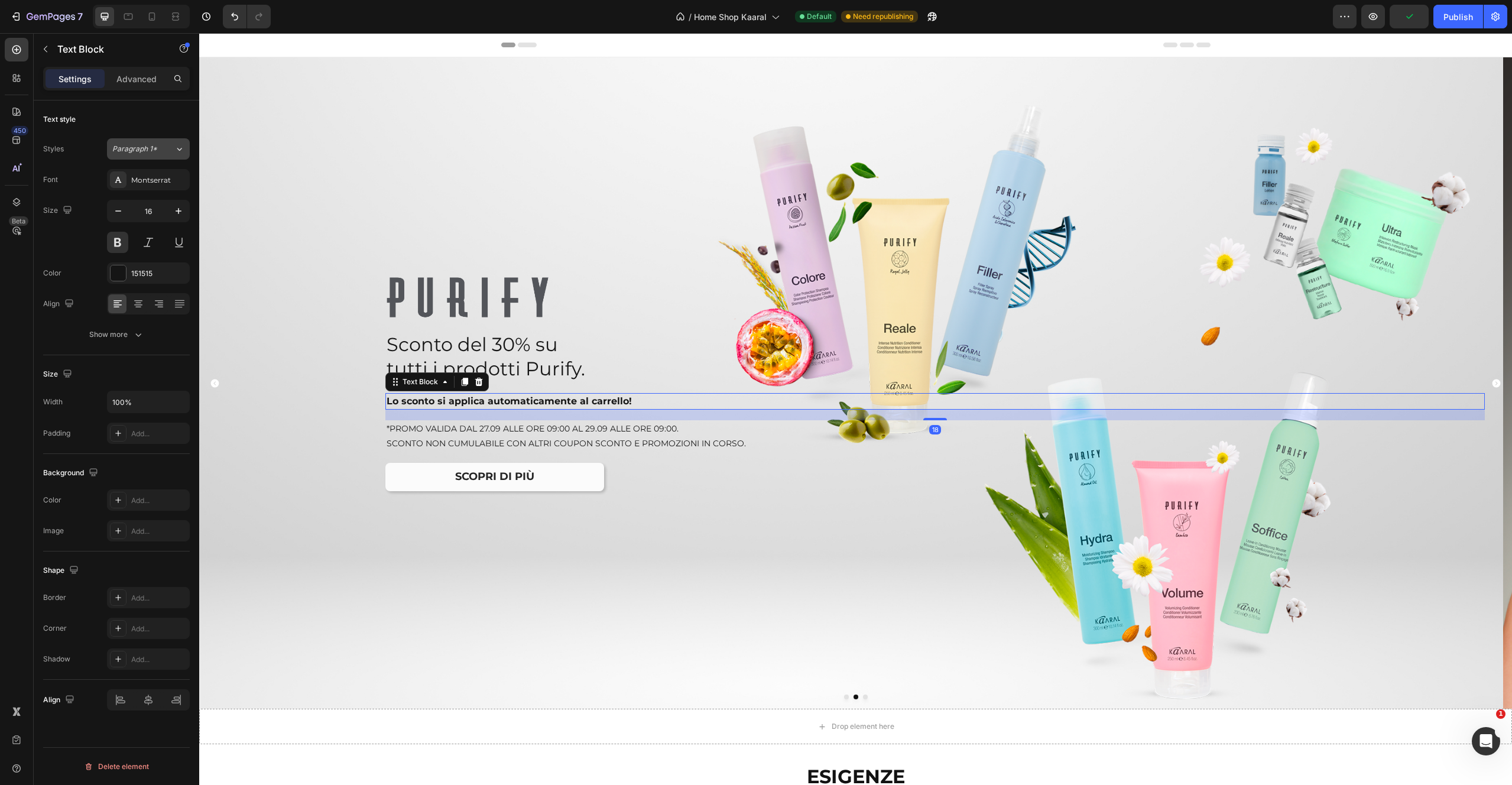
click at [180, 150] on icon at bounding box center [180, 149] width 10 height 12
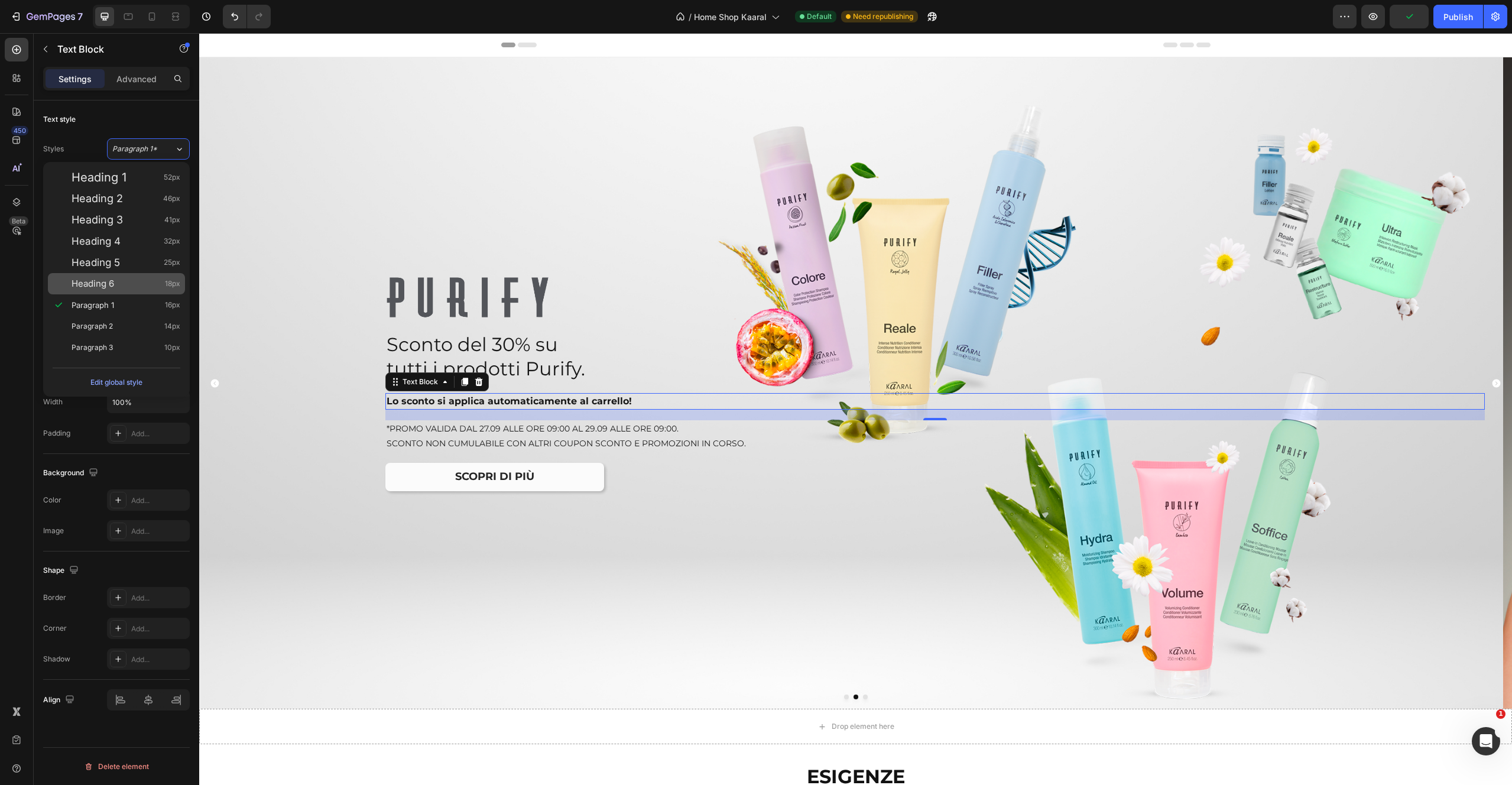
drag, startPoint x: 124, startPoint y: 287, endPoint x: 139, endPoint y: 285, distance: 15.1
click at [124, 287] on div "Heading 6 18px" at bounding box center [126, 284] width 109 height 12
type input "18"
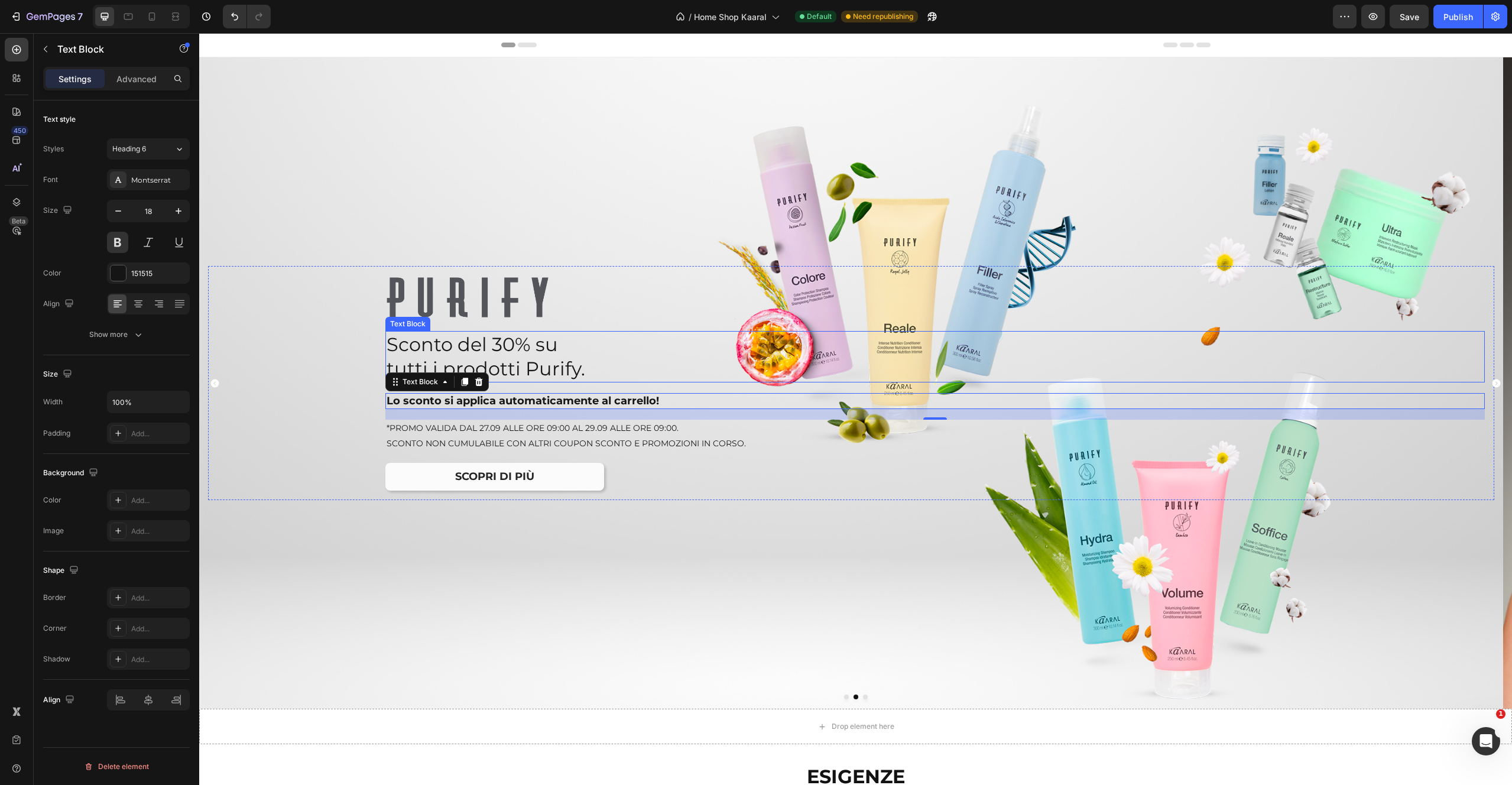
click at [593, 368] on p "tutti i prodotti Purify." at bounding box center [911, 368] width 1049 height 25
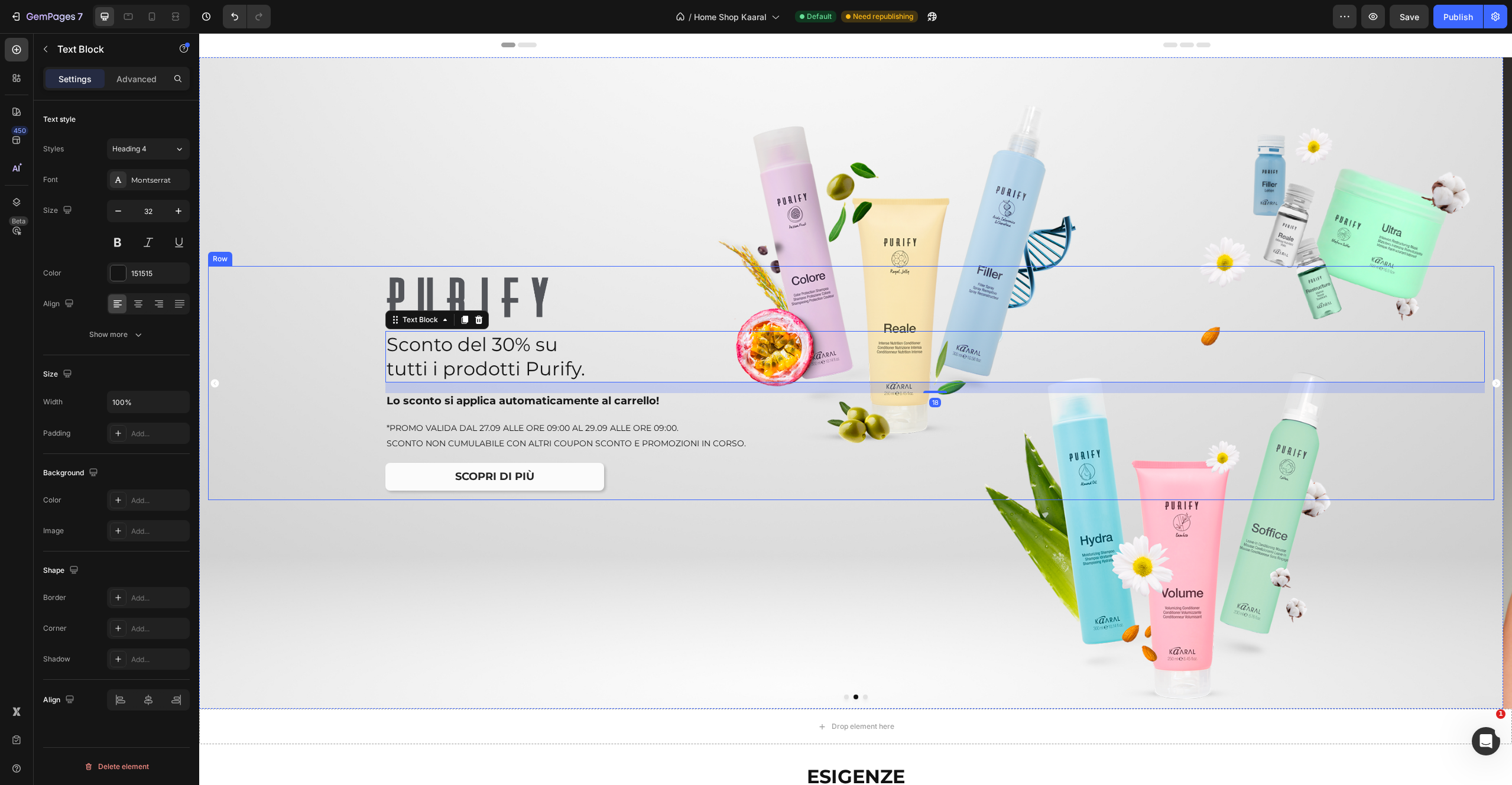
click at [500, 644] on div "Overlay" at bounding box center [851, 383] width 1304 height 652
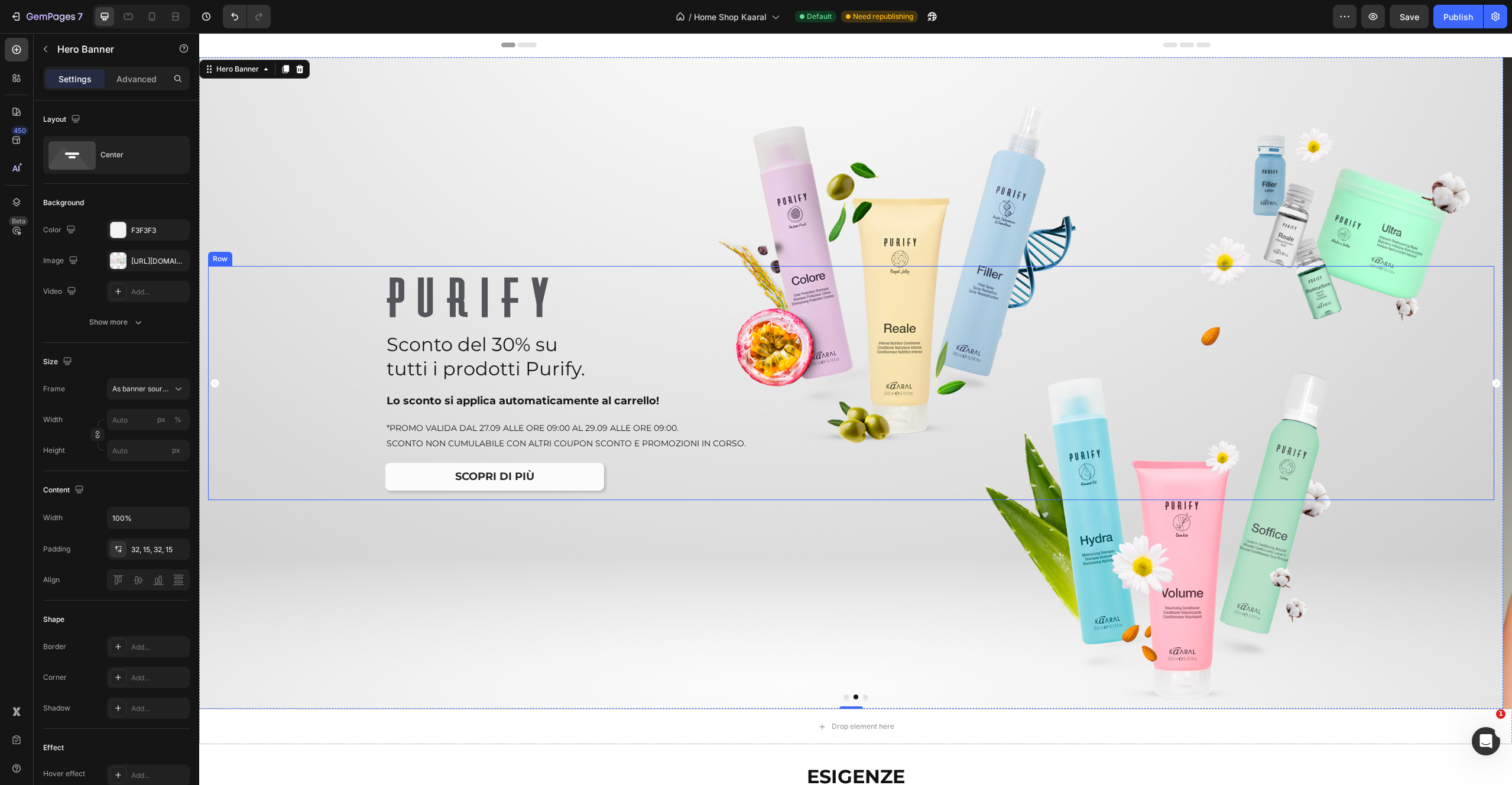
click at [533, 364] on p "tutti i prodotti Purify." at bounding box center [911, 368] width 1049 height 25
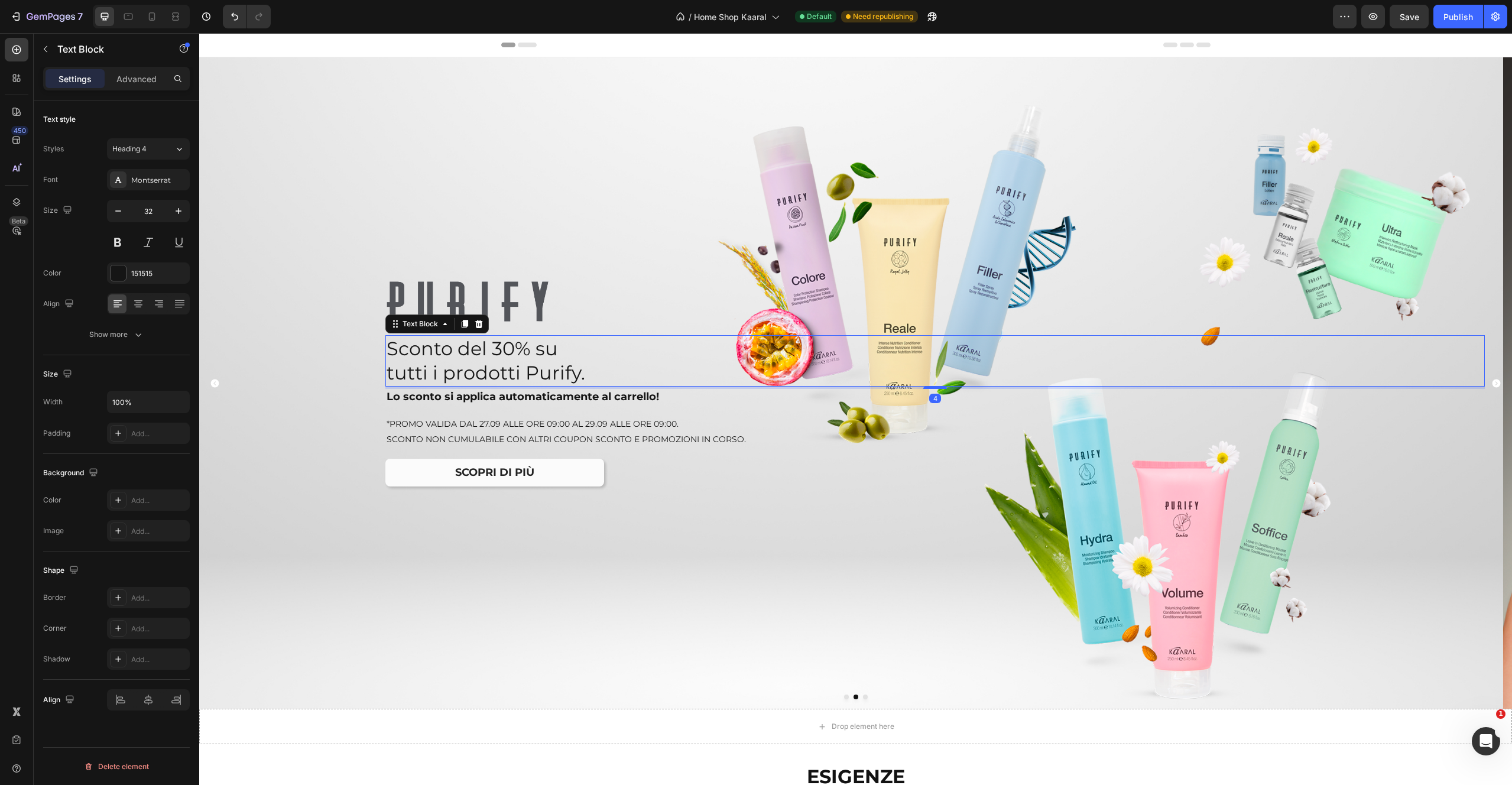
drag, startPoint x: 937, startPoint y: 387, endPoint x: 878, endPoint y: 426, distance: 70.7
click at [937, 384] on div "Sconto del 30% su tutti i prodotti Purify. Text Block 4" at bounding box center [934, 361] width 1100 height 51
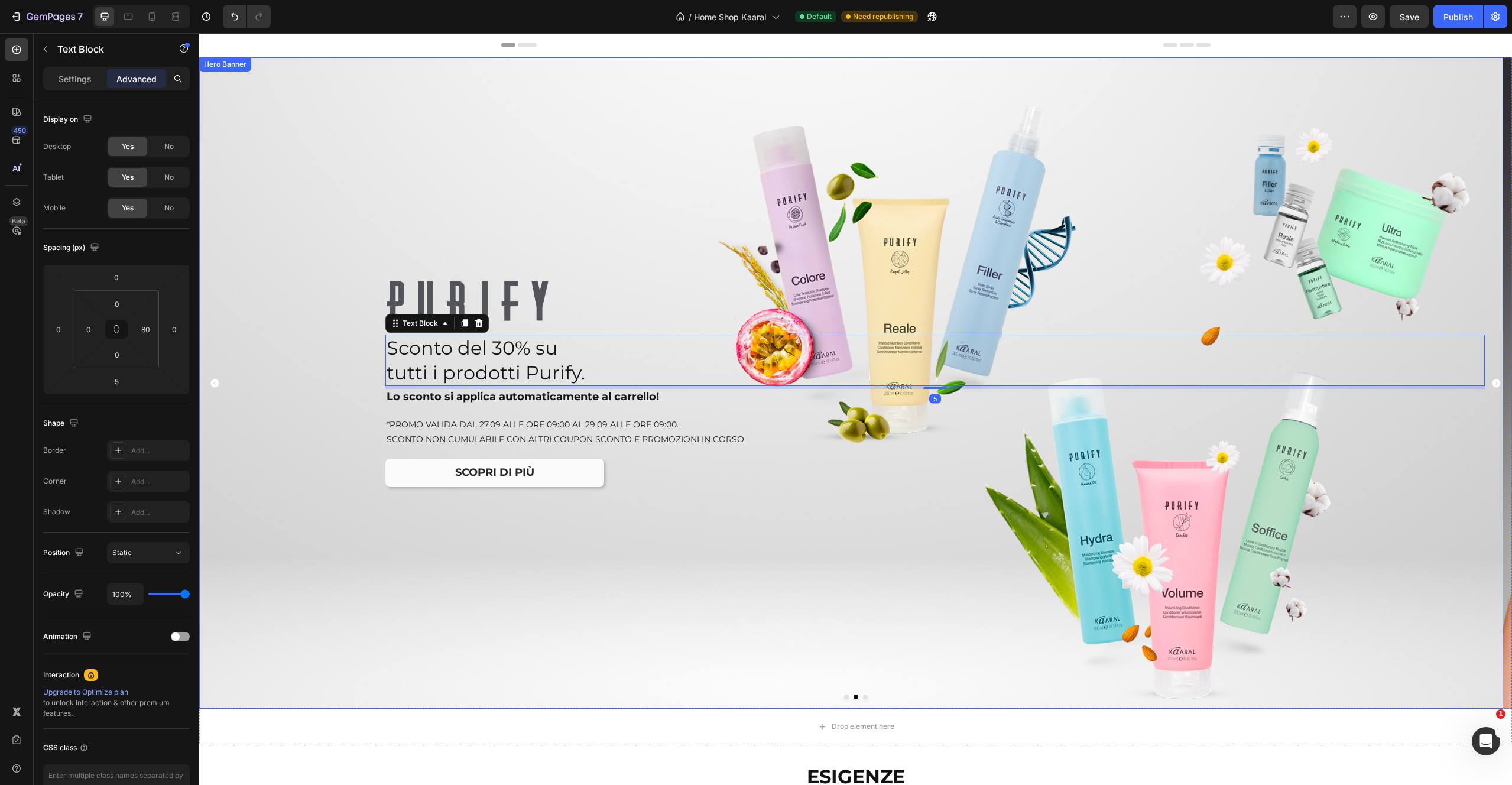
click at [575, 671] on div "Overlay" at bounding box center [851, 383] width 1304 height 652
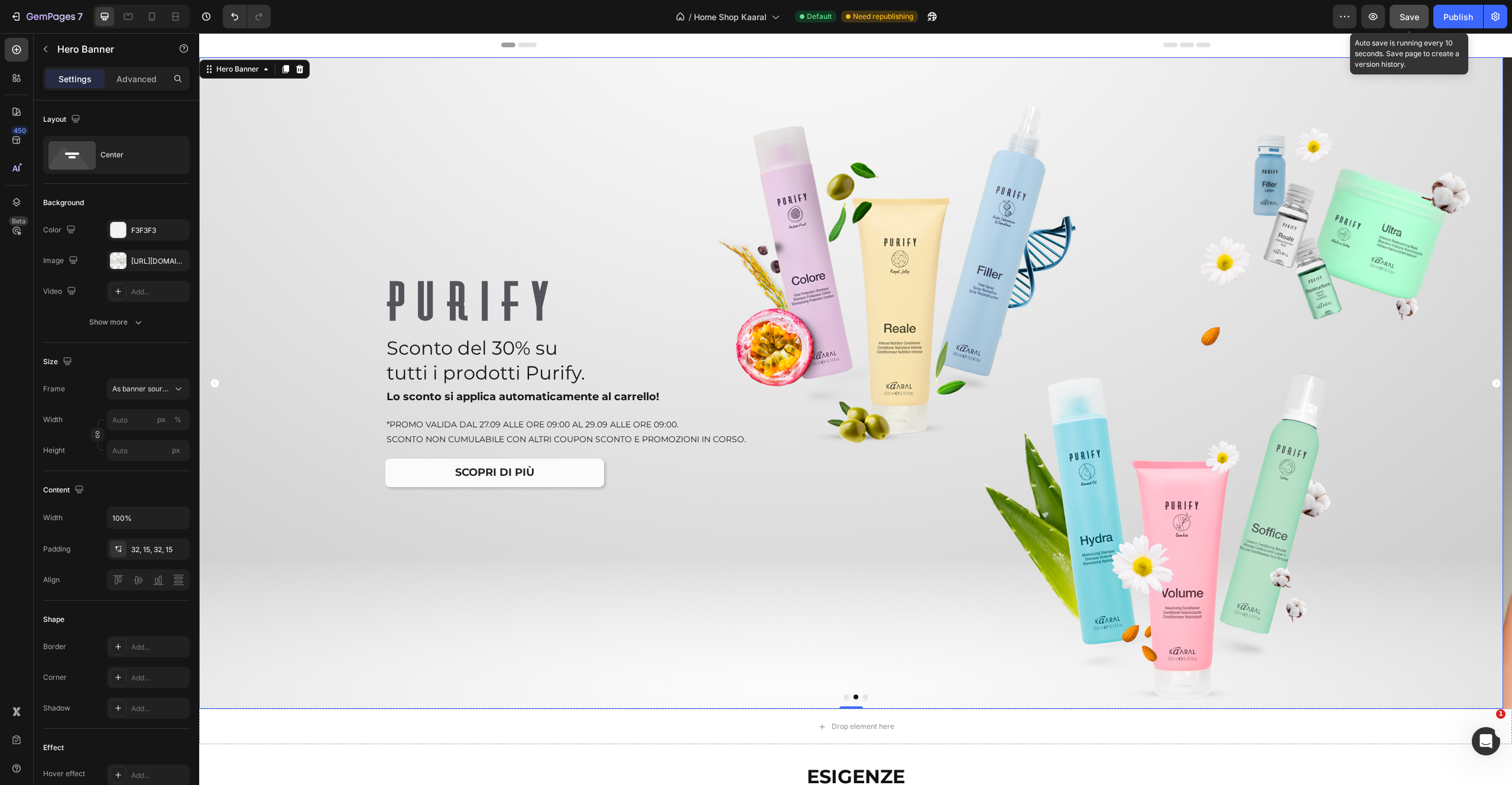
click at [1408, 24] on button "Save" at bounding box center [1409, 17] width 39 height 24
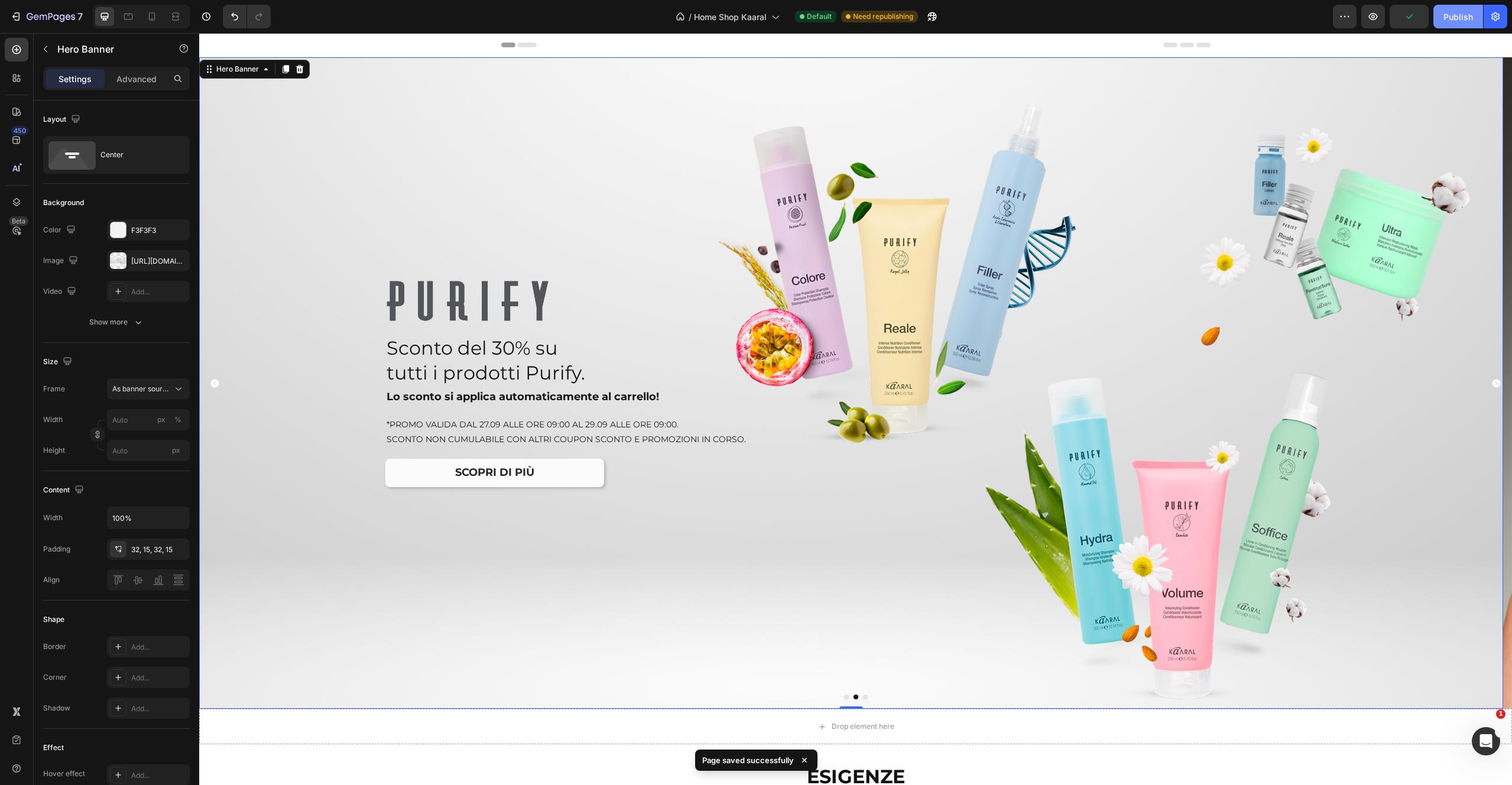
click at [1458, 21] on div "Publish" at bounding box center [1457, 16] width 30 height 13
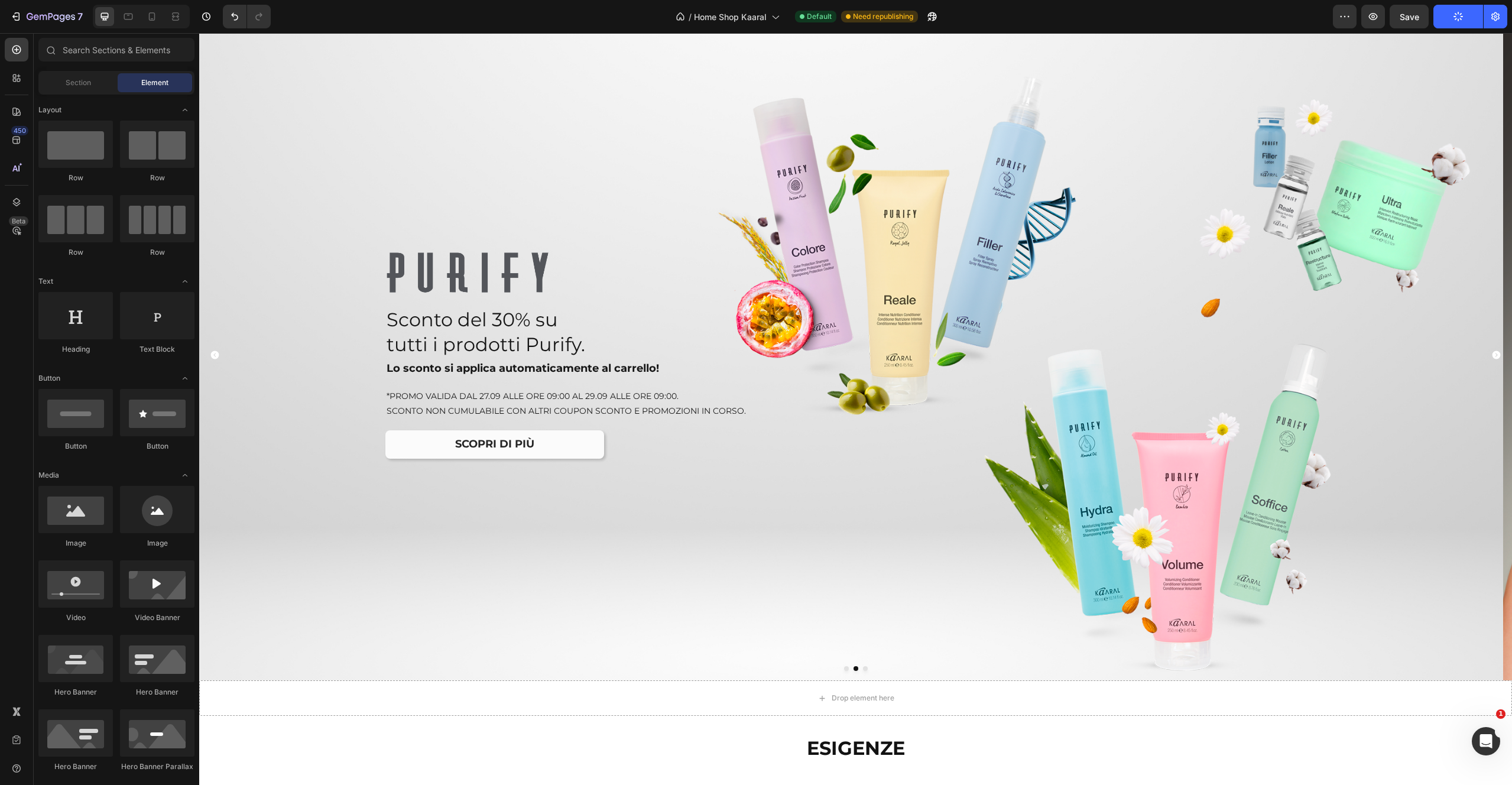
scroll to position [26, 0]
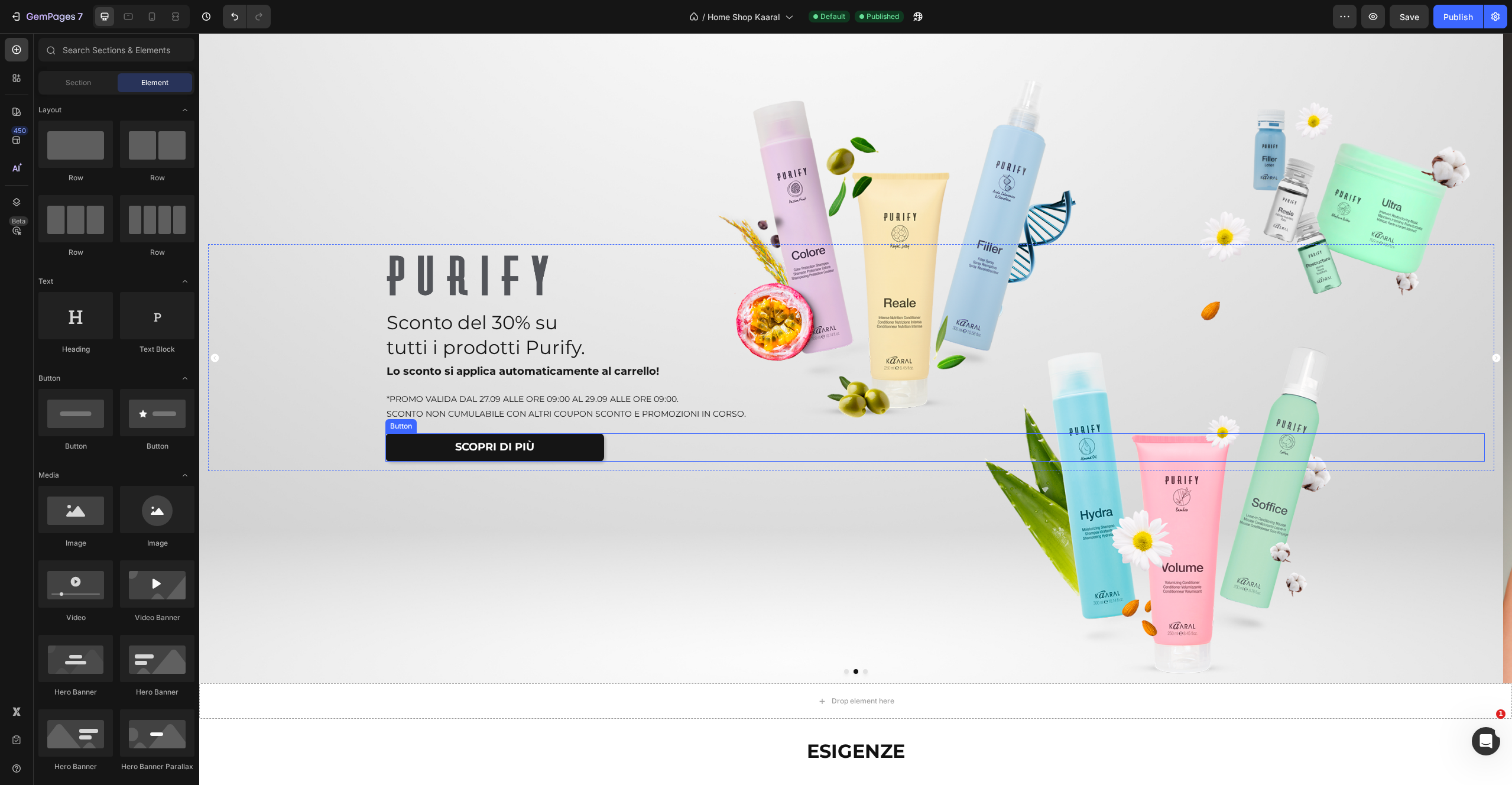
click at [539, 450] on link "SCOPRI DI PIÙ" at bounding box center [494, 447] width 219 height 28
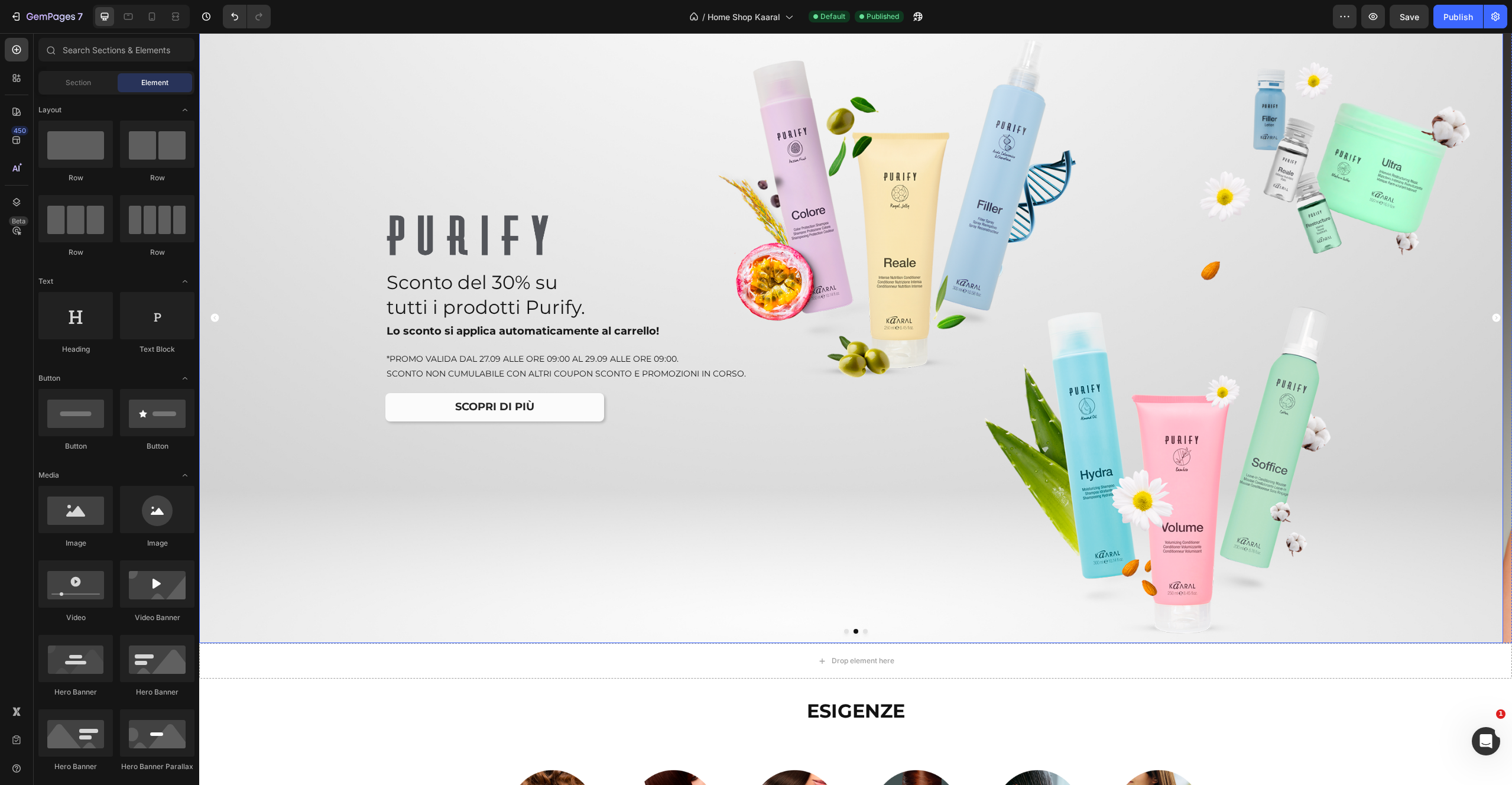
scroll to position [0, 0]
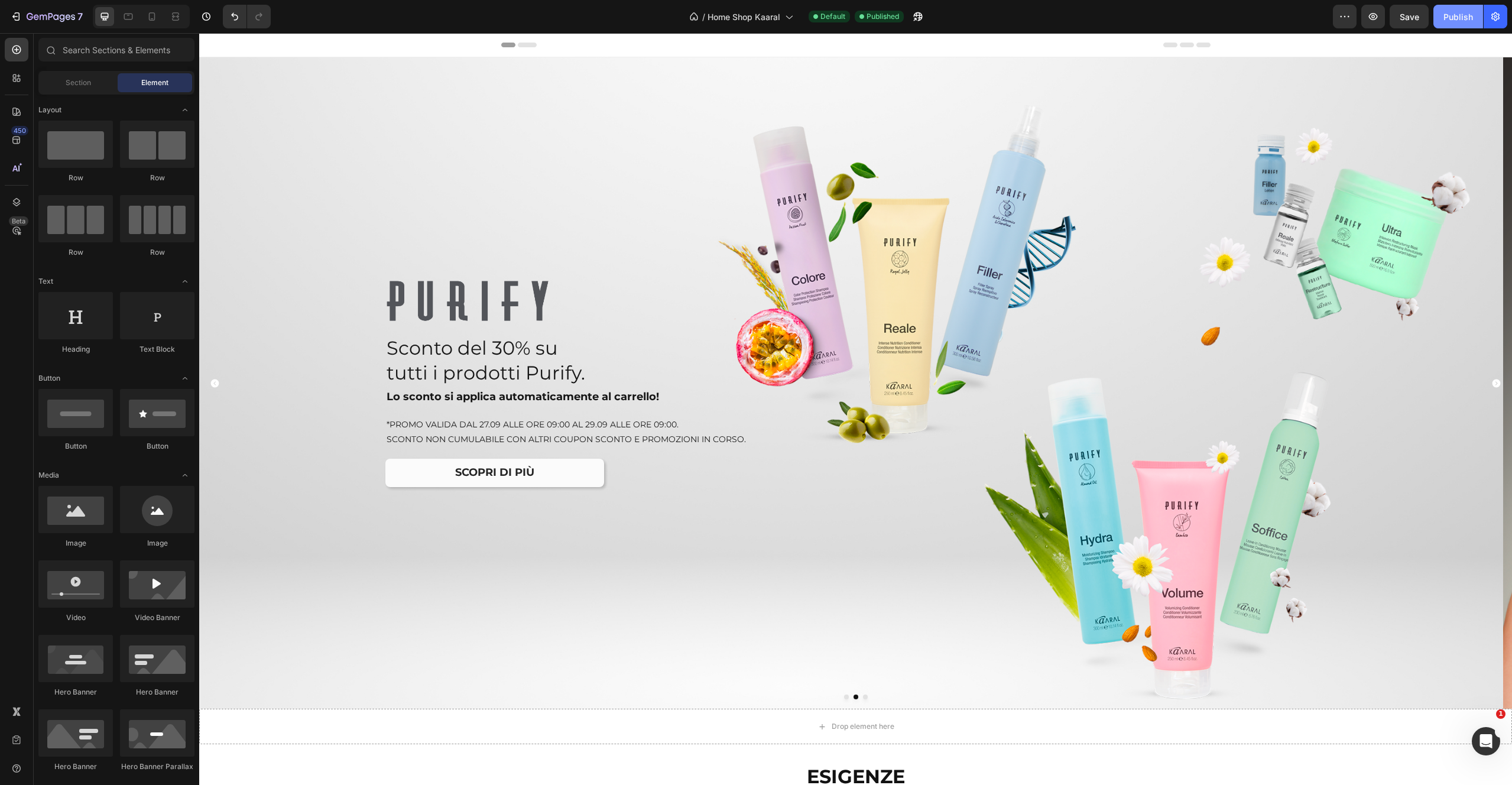
click at [1450, 16] on div "Publish" at bounding box center [1457, 16] width 30 height 13
click at [29, 20] on icon "button" at bounding box center [50, 18] width 49 height 10
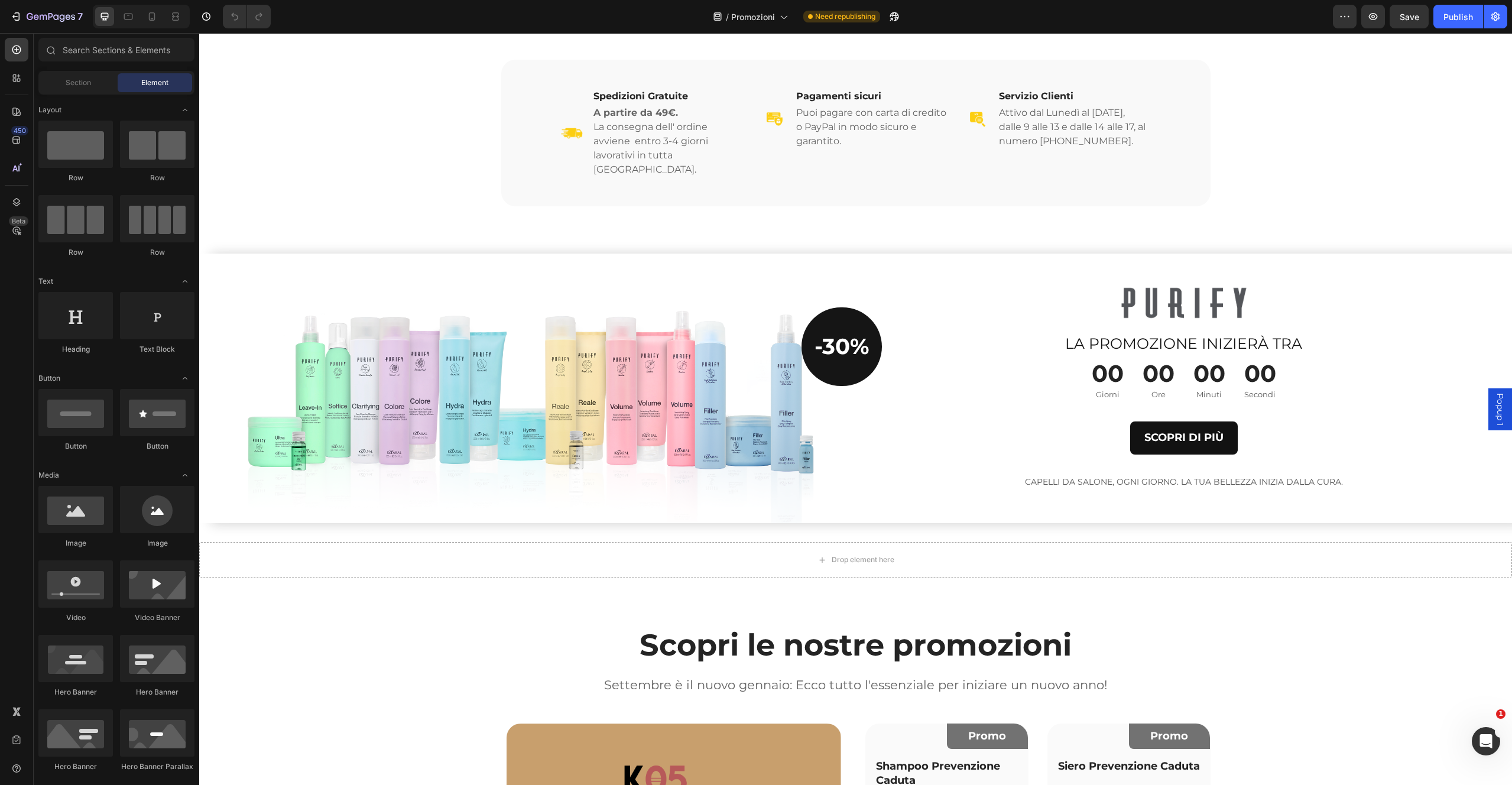
scroll to position [260, 0]
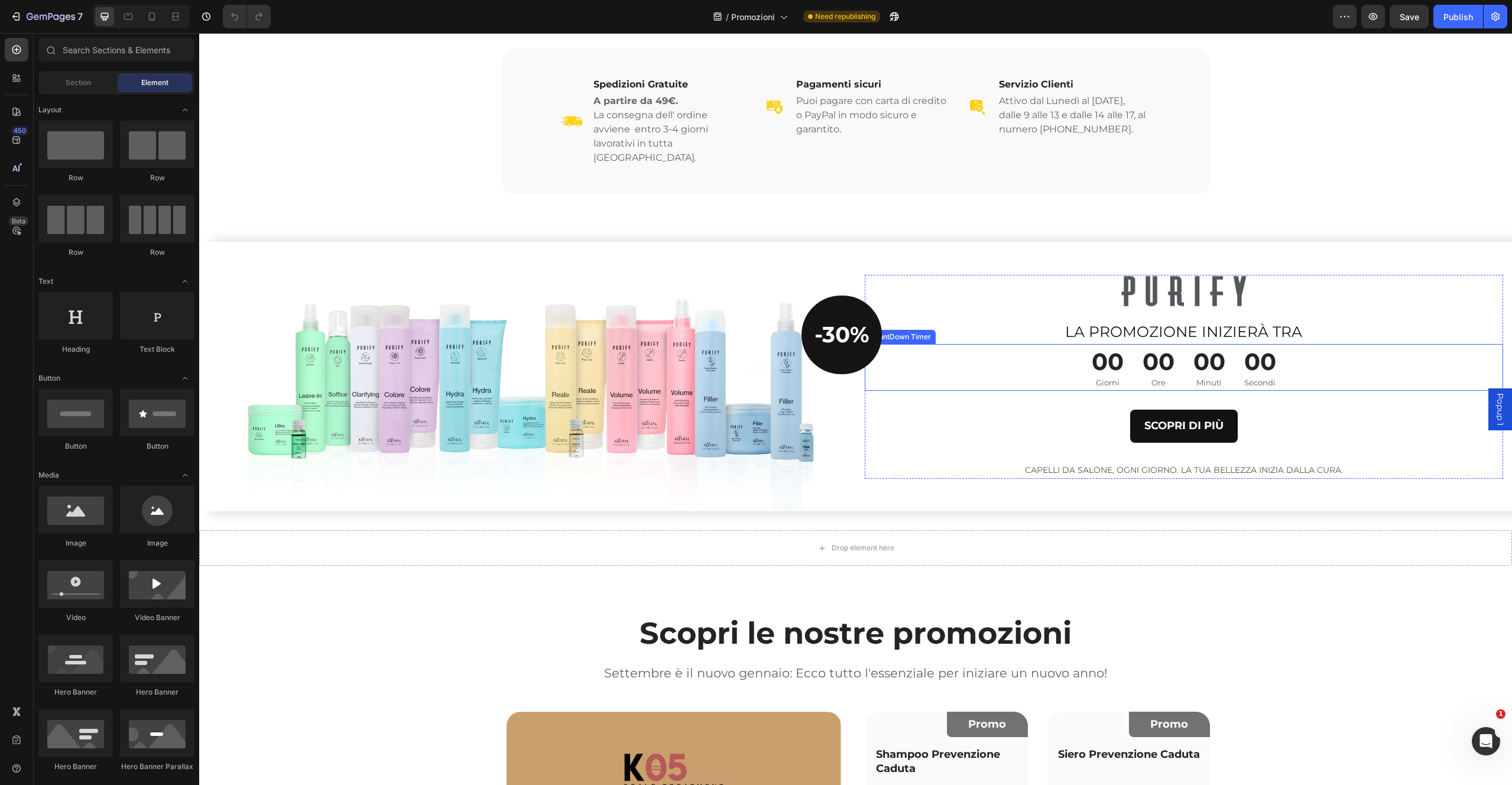
click at [1277, 345] on div "00 Secondi" at bounding box center [1260, 368] width 51 height 48
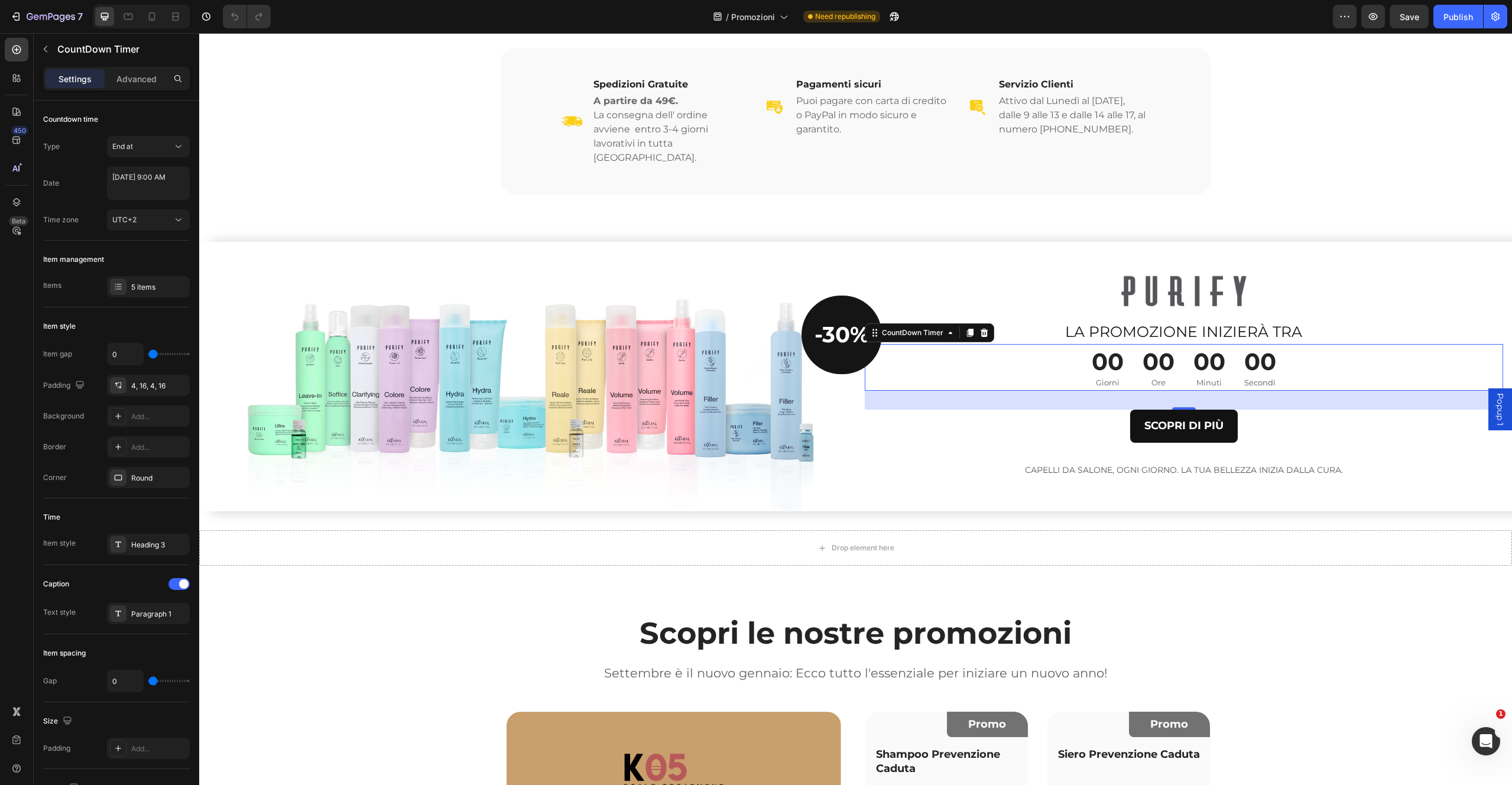
click at [980, 328] on icon at bounding box center [984, 332] width 9 height 9
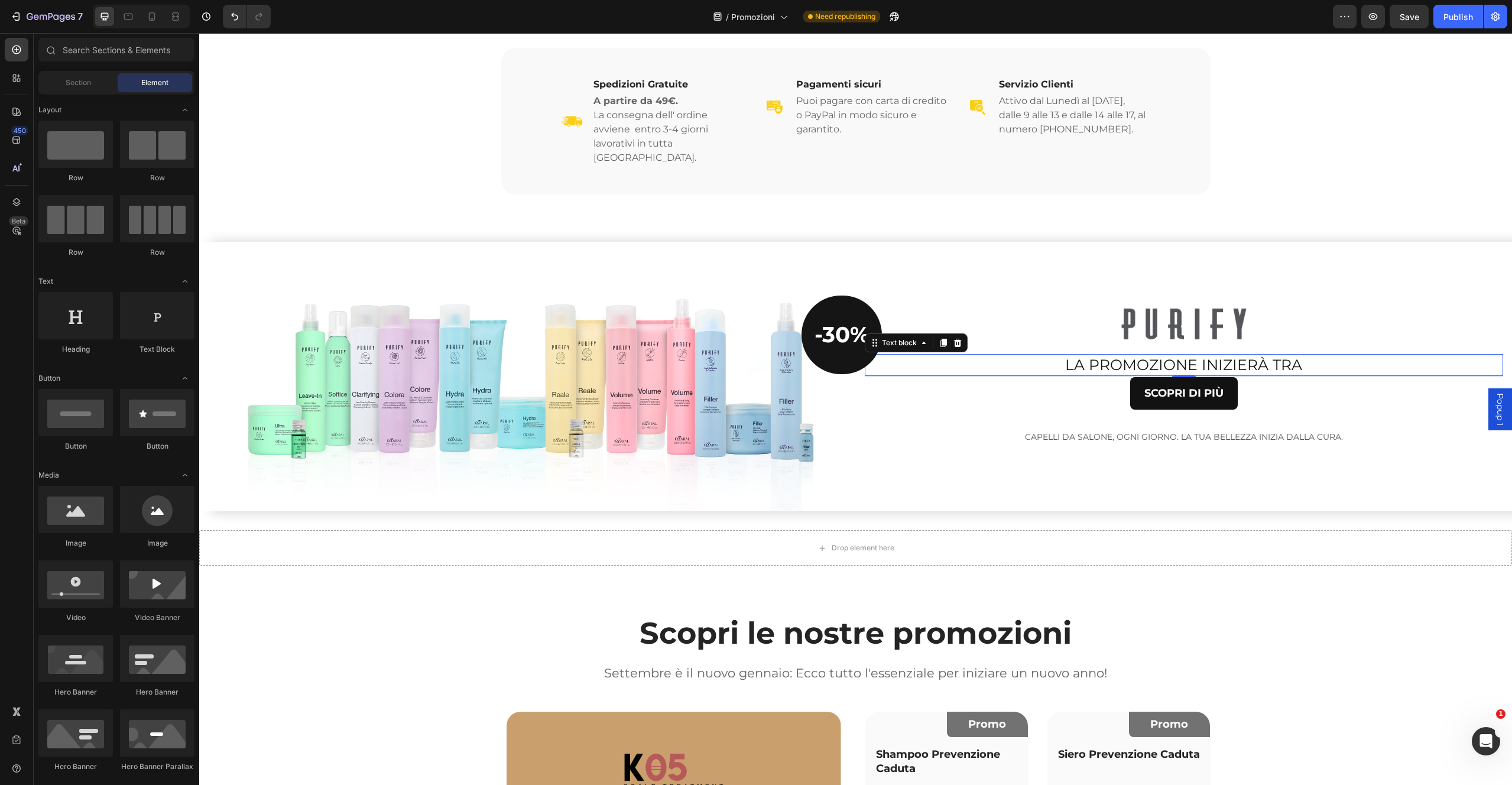
click at [1161, 355] on p "LA PROMOZIONE INIZIERÀ TRA" at bounding box center [1183, 365] width 636 height 20
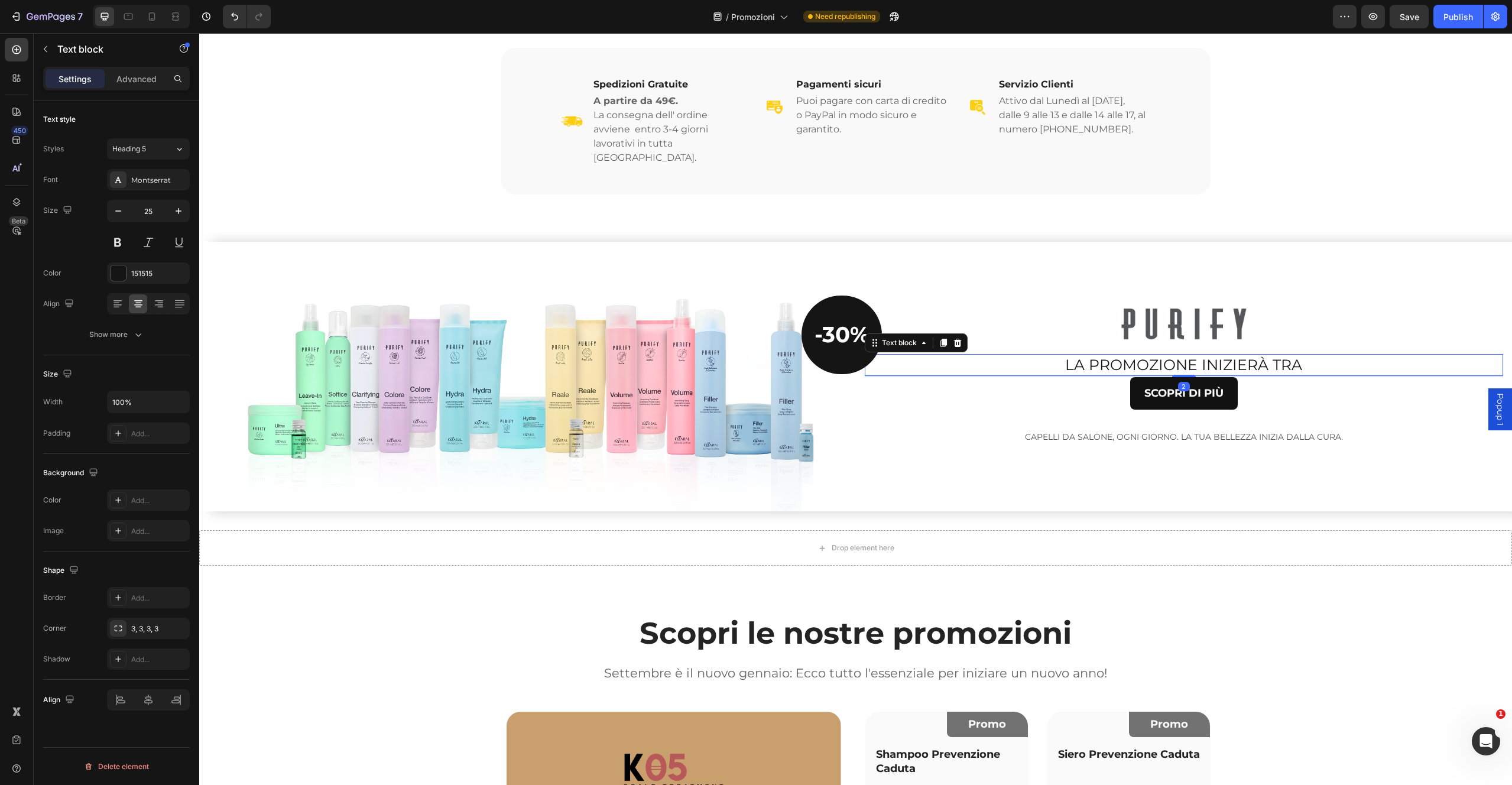
click at [1242, 357] on p "LA PROMOZIONE INIZIERÀ TRA" at bounding box center [1183, 365] width 636 height 20
click at [1242, 356] on p "LA PROMOZIONE INIZIERÀ TRA" at bounding box center [1183, 365] width 636 height 20
click at [1196, 430] on p "CAPELLI DA SALONE, OGNI GIORNO. LA TUA BELLEZZA INIZIA DALLA CURA." at bounding box center [1183, 436] width 636 height 14
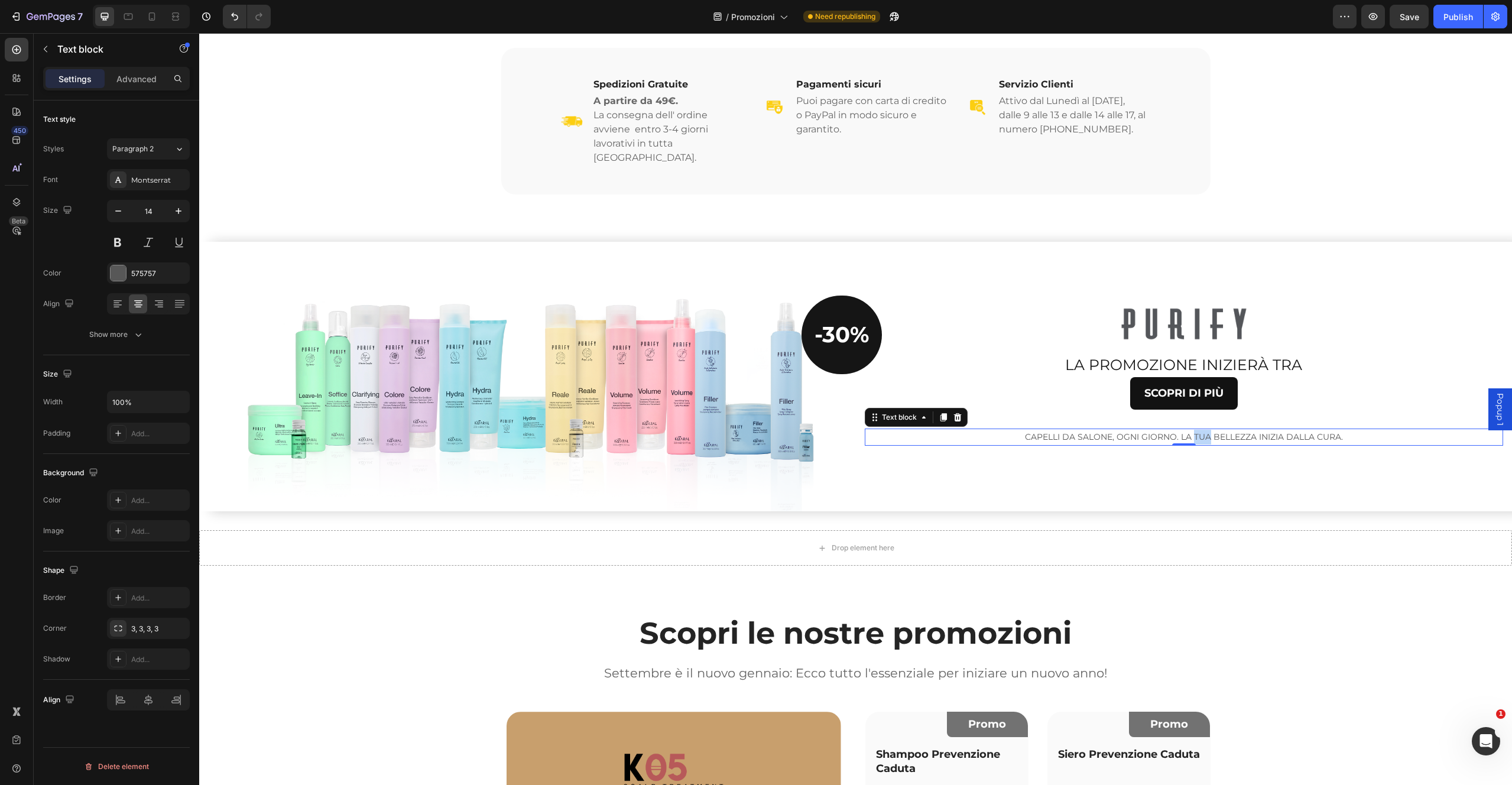
click at [1196, 430] on p "CAPELLI DA SALONE, OGNI GIORNO. LA TUA BELLEZZA INIZIA DALLA CURA." at bounding box center [1183, 436] width 636 height 14
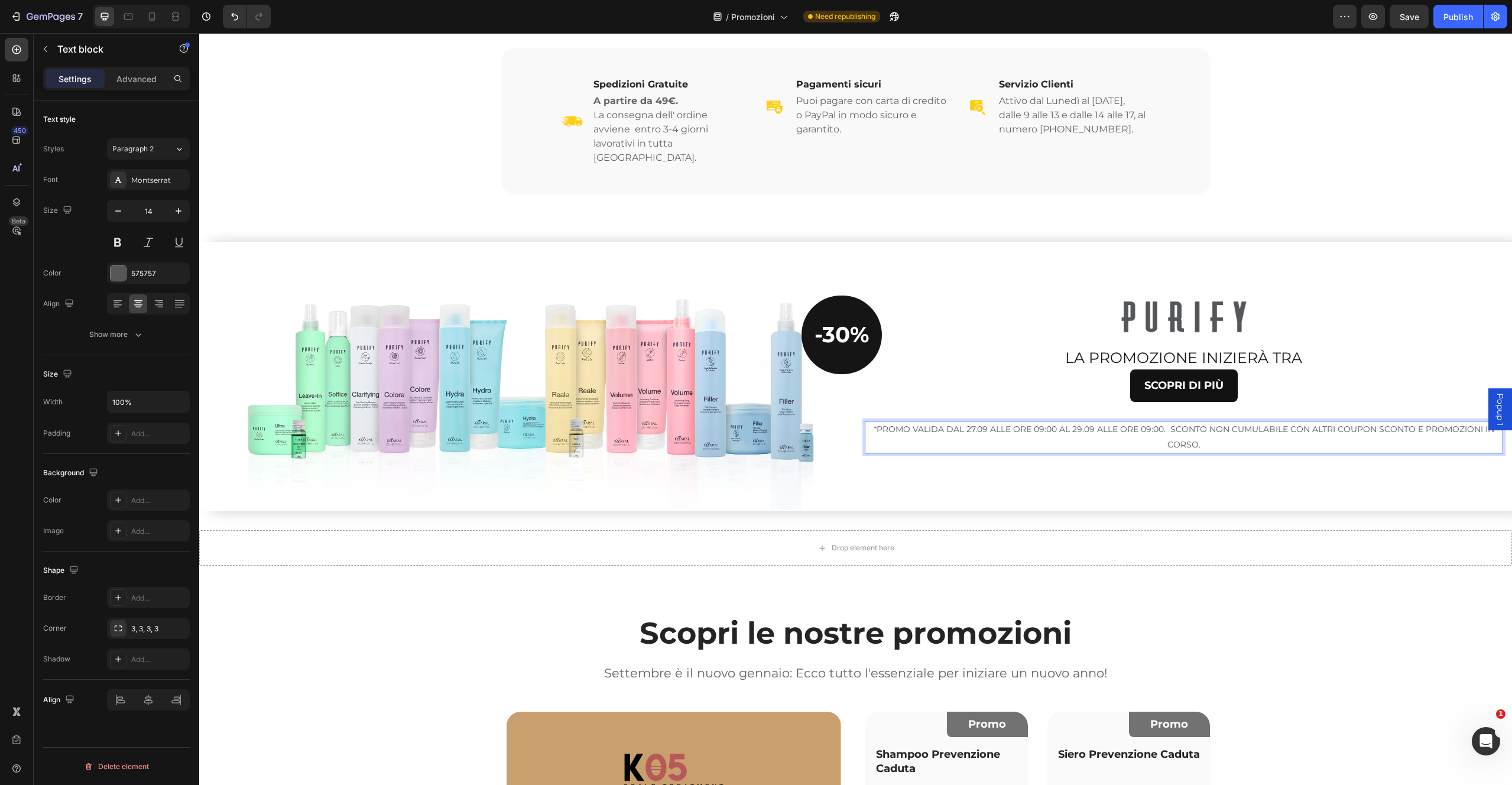
click at [1164, 422] on p "*PROMO VALIDA DAL 27.09 ALLE ORE 09:00 AL 29.09 ALLE ORE 09:00. SCONTO NON CUMU…" at bounding box center [1183, 436] width 636 height 30
click at [1083, 349] on p "LA PROMOZIONE INIZIERÀ TRA" at bounding box center [1183, 358] width 636 height 20
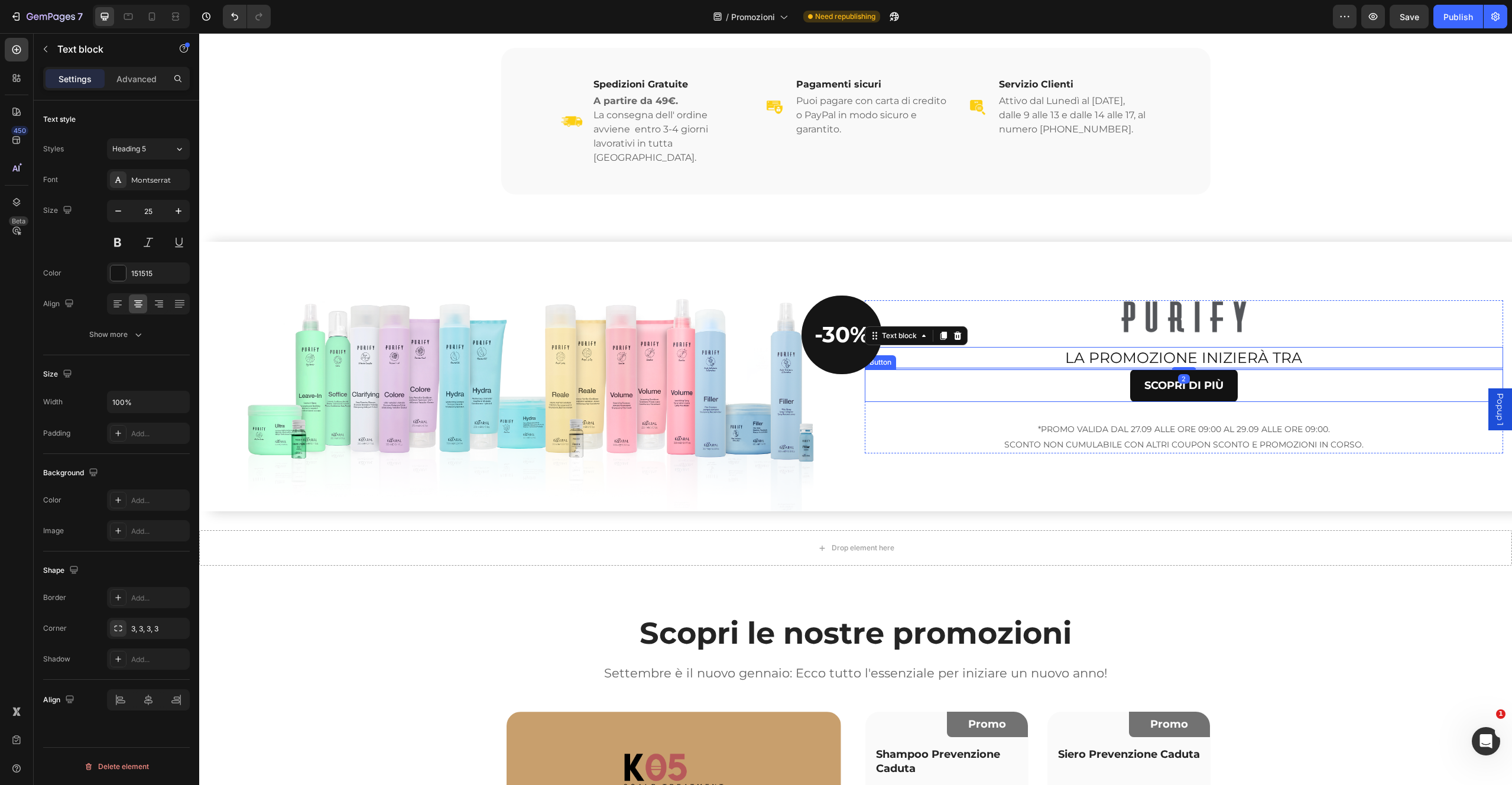
click at [1100, 380] on div "SCOPRI DI PIÙ Button" at bounding box center [1184, 386] width 639 height 32
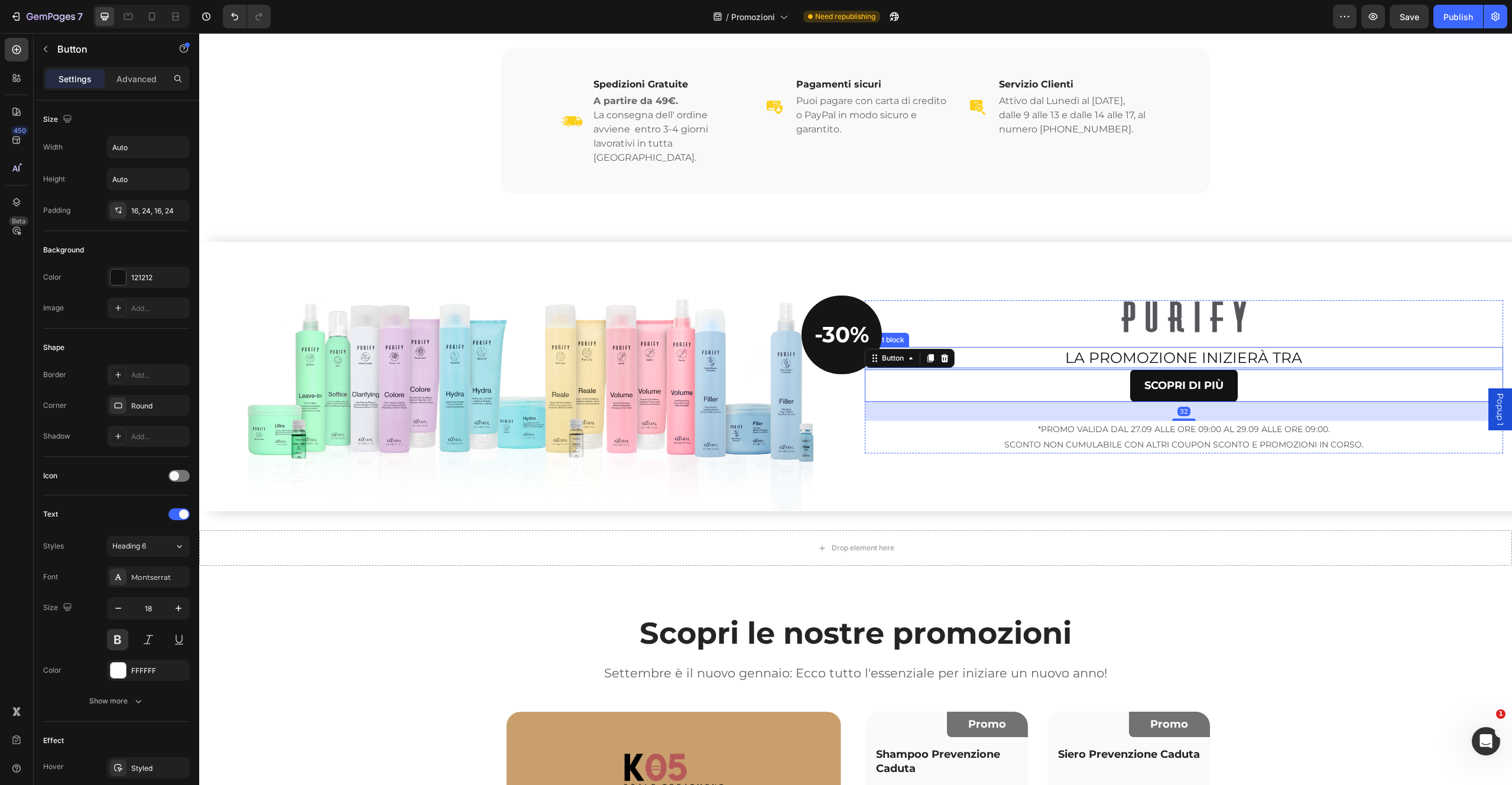
click at [1086, 349] on p "LA PROMOZIONE INIZIERÀ TRA" at bounding box center [1183, 358] width 636 height 20
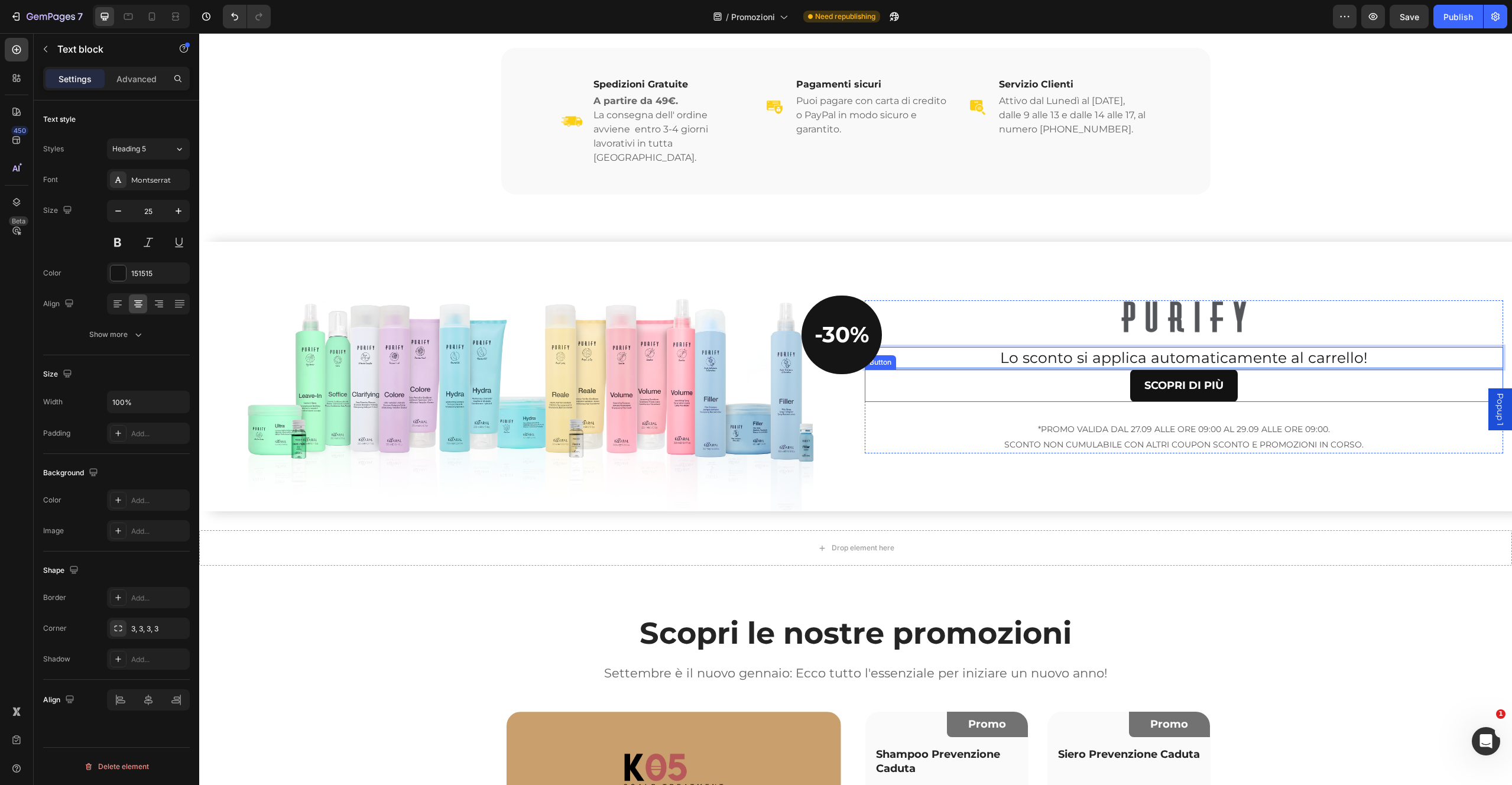
click at [1237, 371] on div "SCOPRI DI PIÙ Button" at bounding box center [1184, 386] width 639 height 32
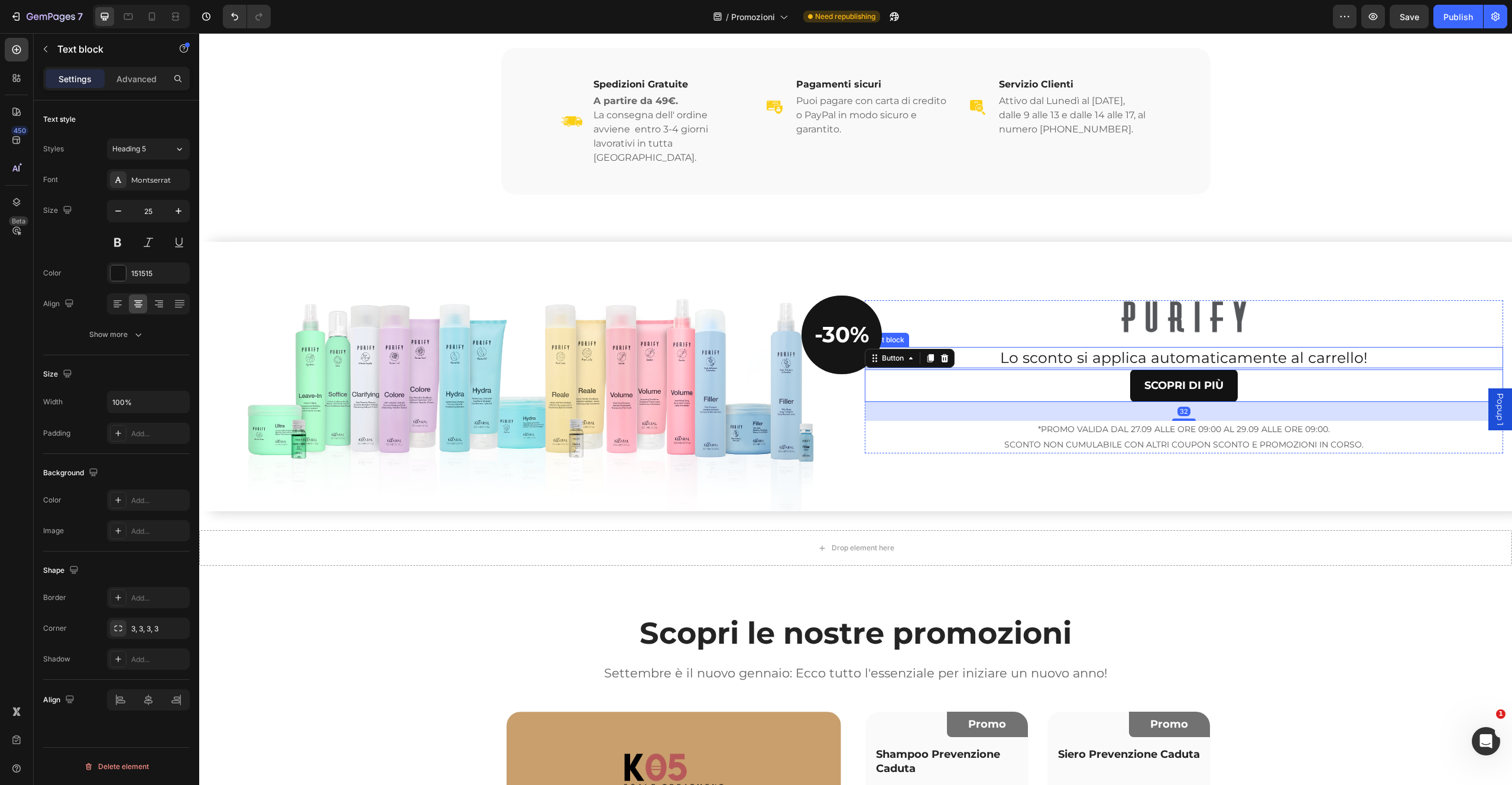
click at [1252, 349] on p "Lo sconto si applica automaticamente al carrello!" at bounding box center [1183, 358] width 636 height 20
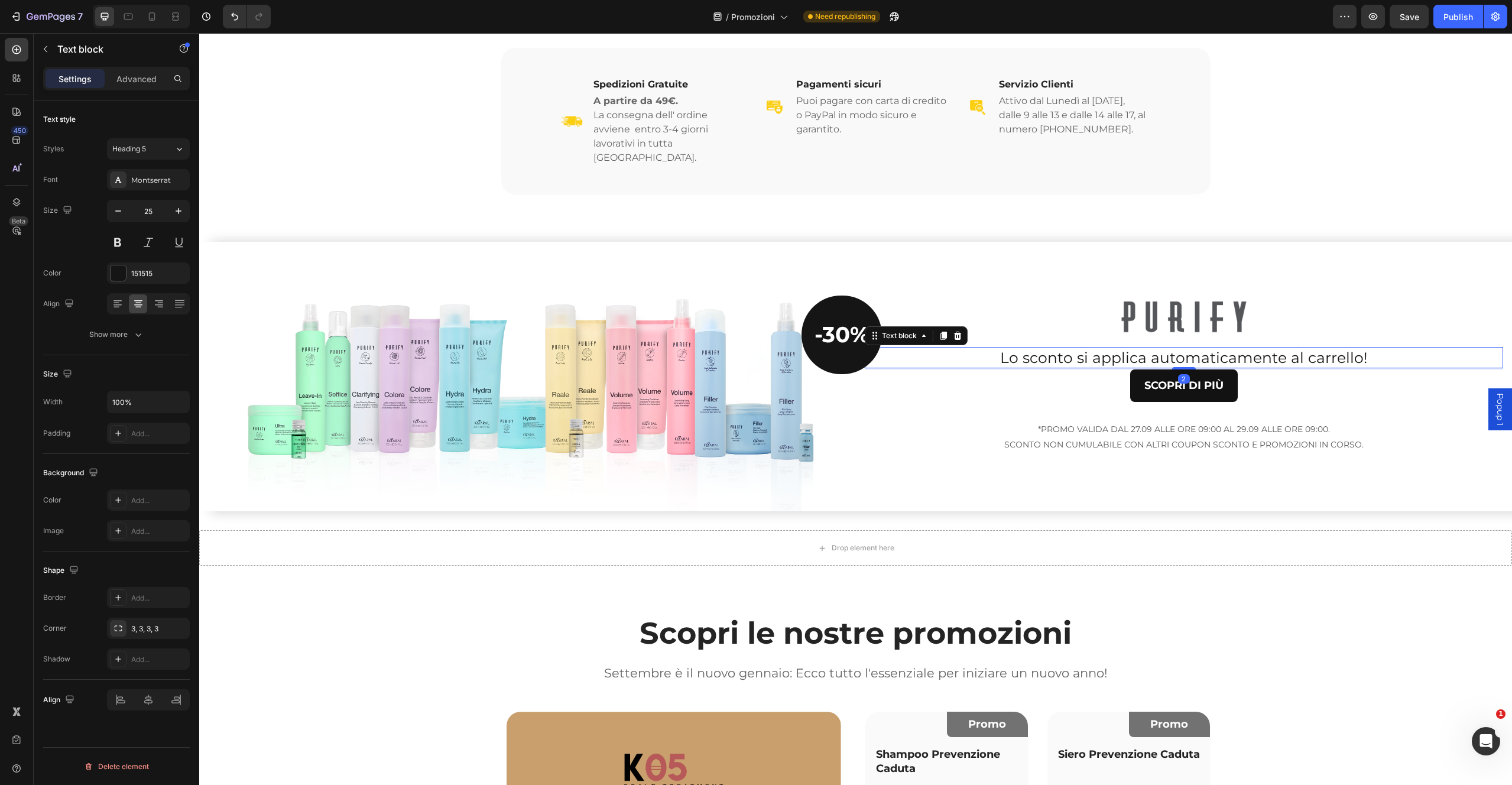
drag, startPoint x: 1201, startPoint y: 344, endPoint x: 1190, endPoint y: 326, distance: 21.1
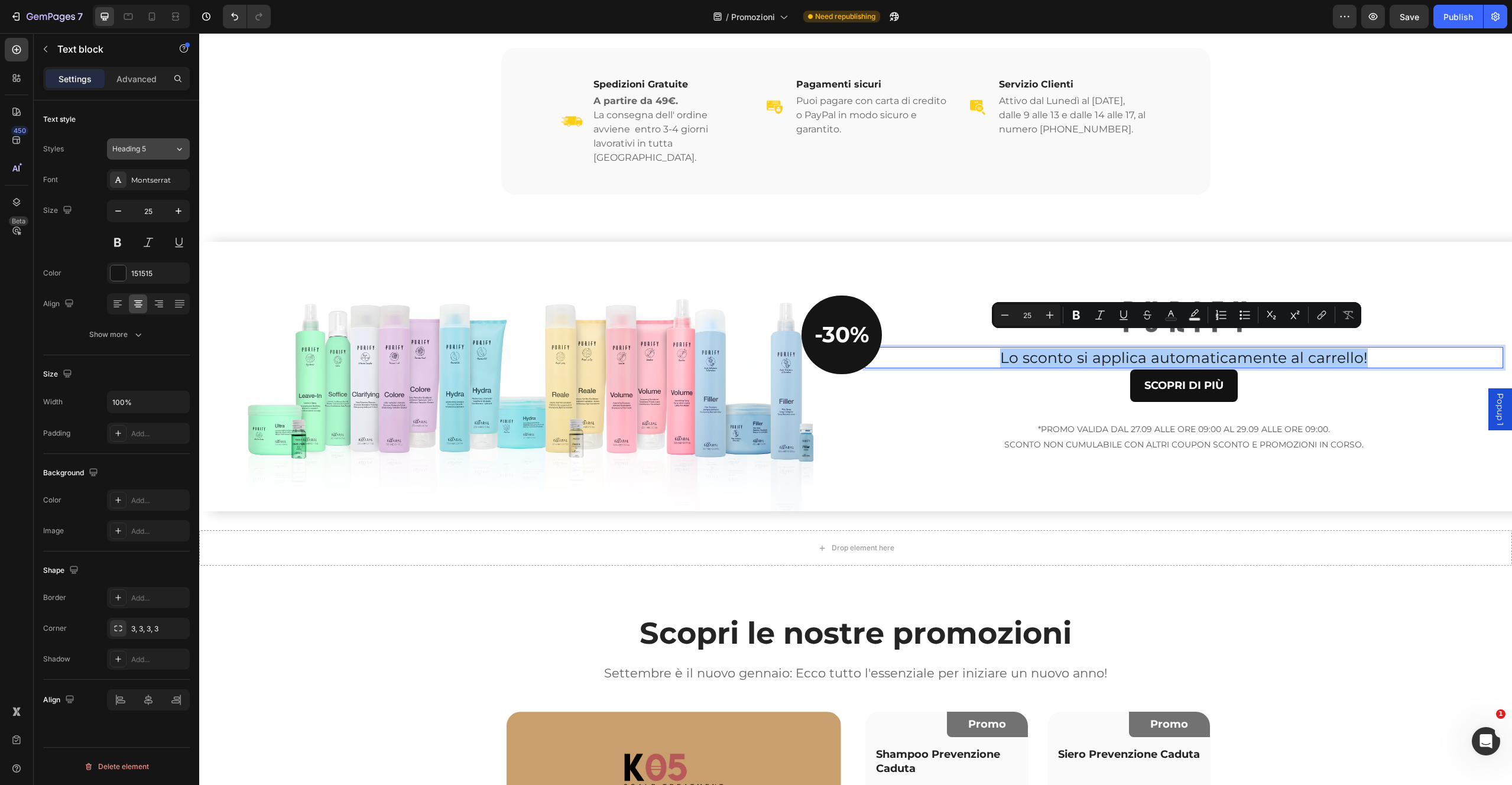
click at [173, 142] on button "Heading 5" at bounding box center [148, 148] width 83 height 21
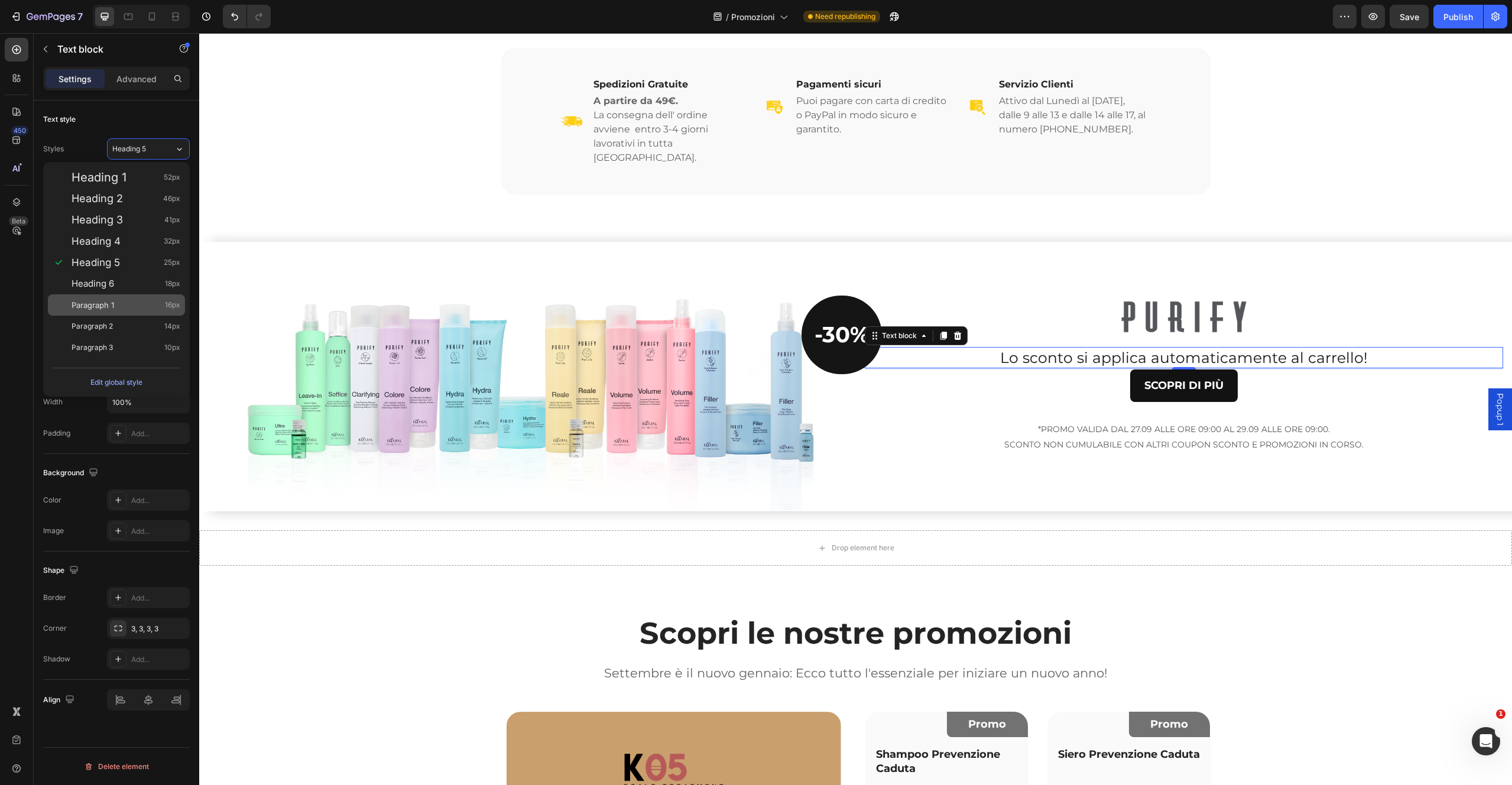
click at [118, 304] on div "Paragraph 1 16px" at bounding box center [126, 305] width 109 height 12
type input "16"
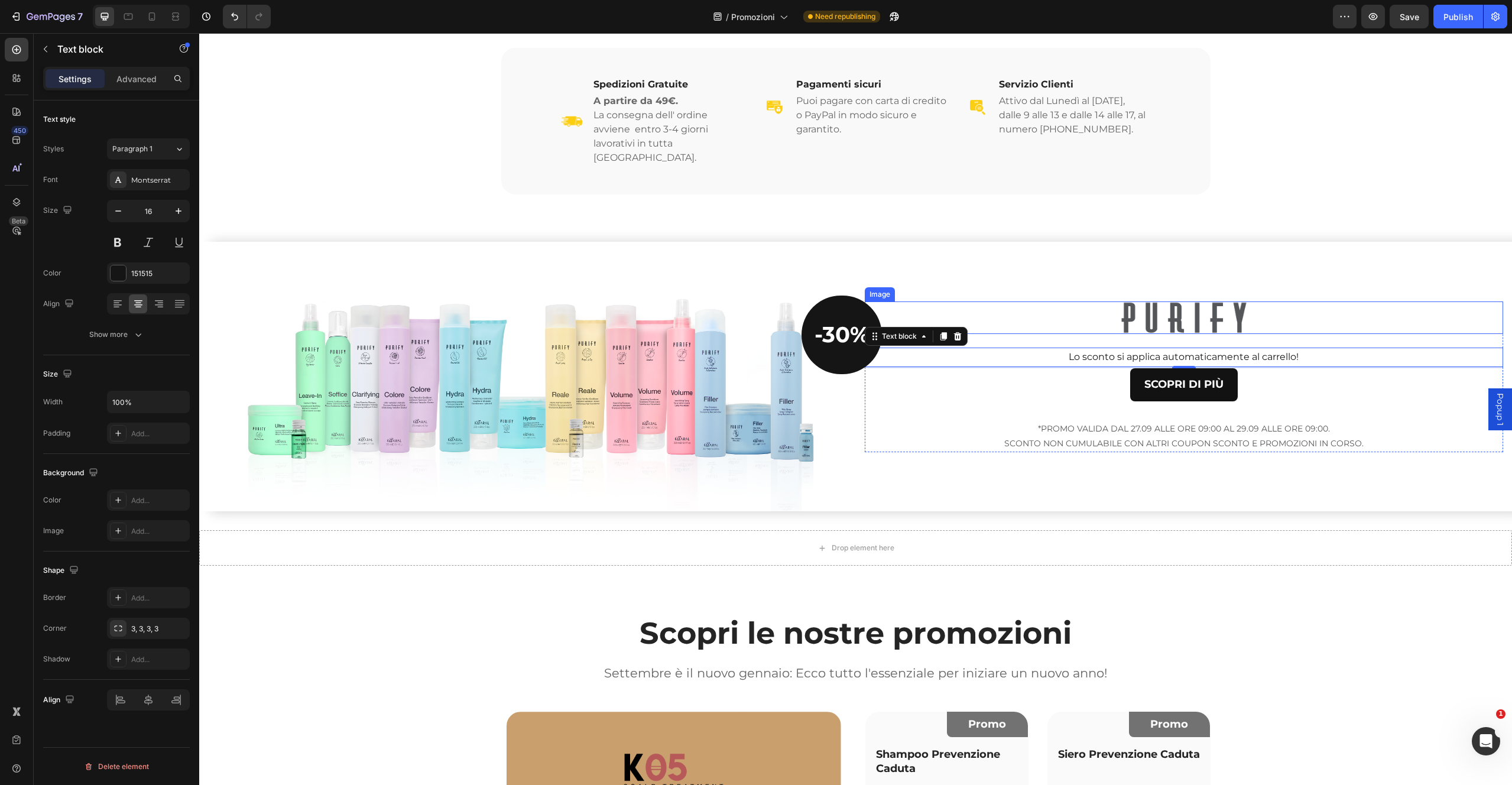
drag, startPoint x: 1302, startPoint y: 290, endPoint x: 1294, endPoint y: 306, distance: 17.9
click at [1302, 302] on div at bounding box center [1184, 318] width 639 height 33
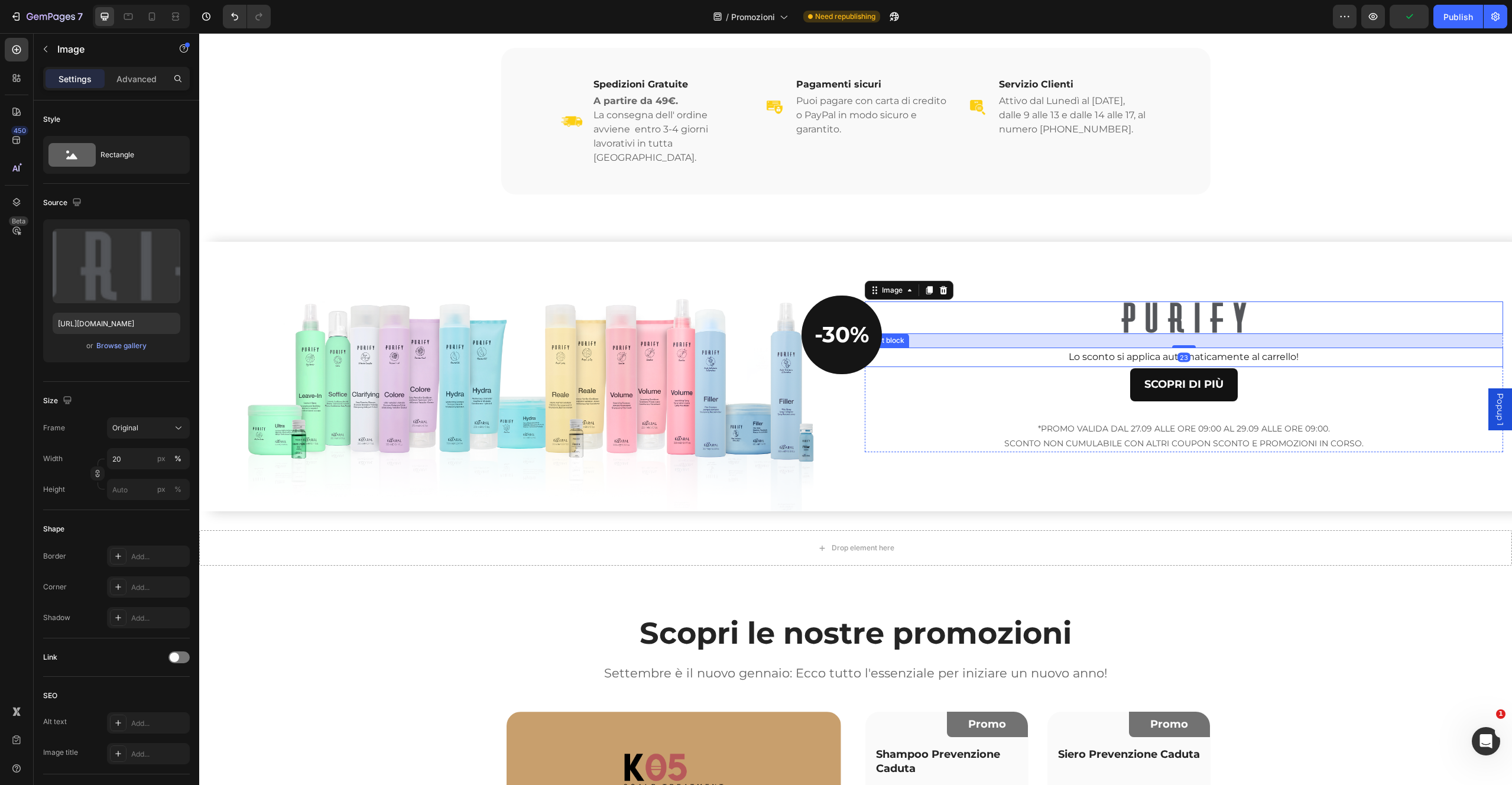
click at [1299, 349] on p "Lo sconto si applica automaticamente al carrello!" at bounding box center [1183, 357] width 636 height 17
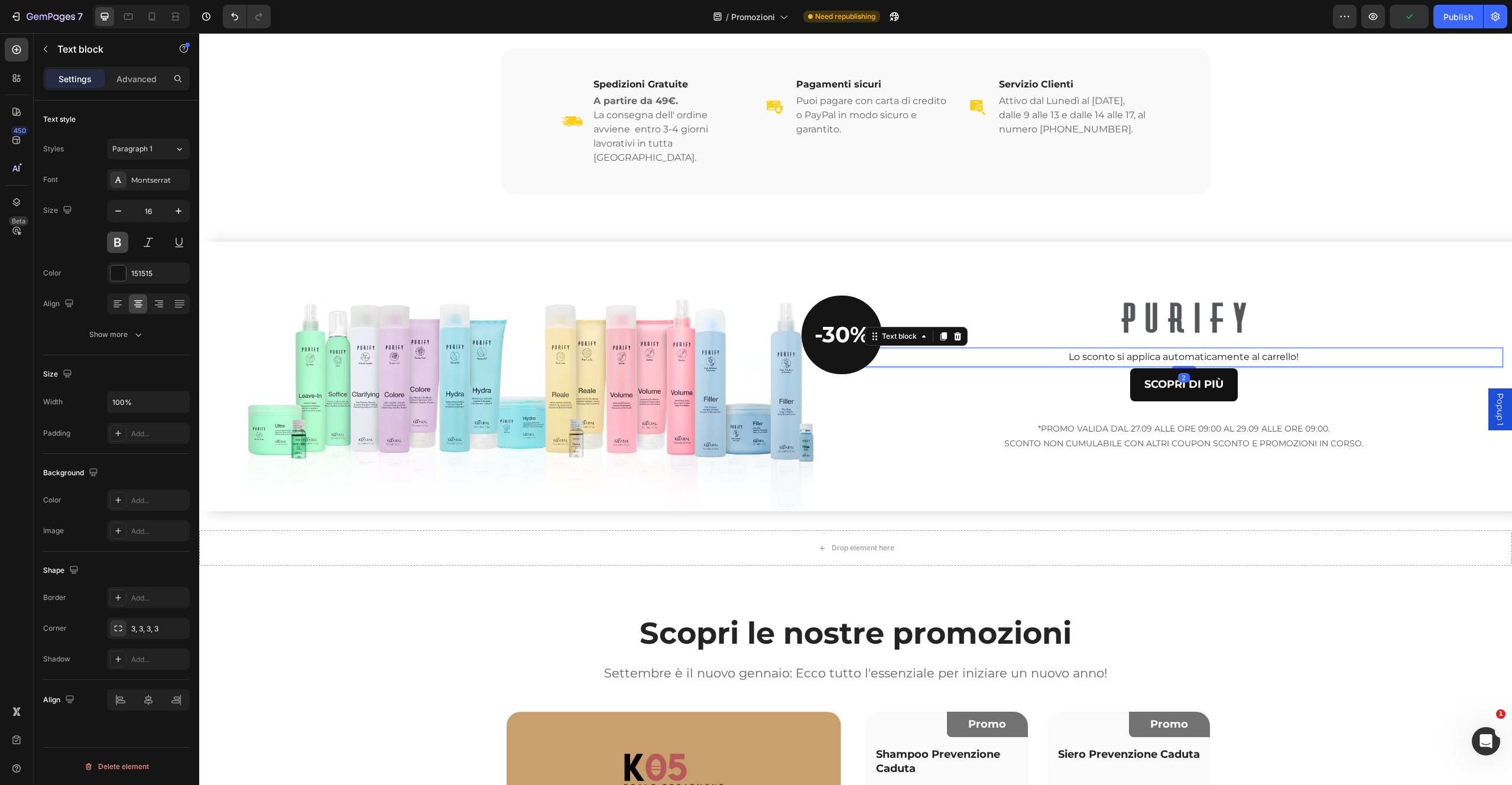
click at [118, 249] on button at bounding box center [118, 242] width 21 height 21
click at [1256, 306] on div at bounding box center [1184, 318] width 639 height 33
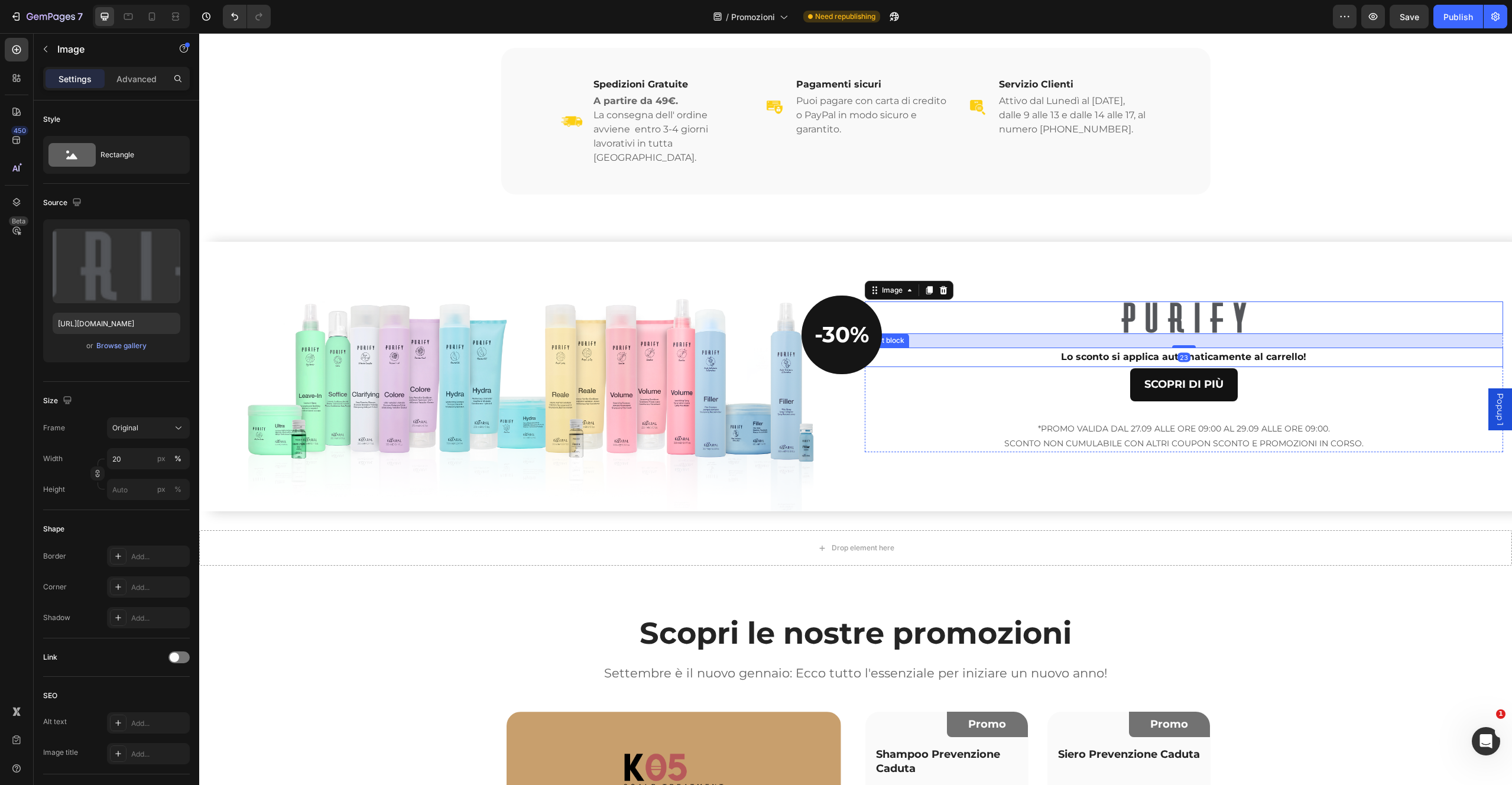
click at [1269, 349] on p "Lo sconto si applica automaticamente al carrello!" at bounding box center [1183, 357] width 636 height 17
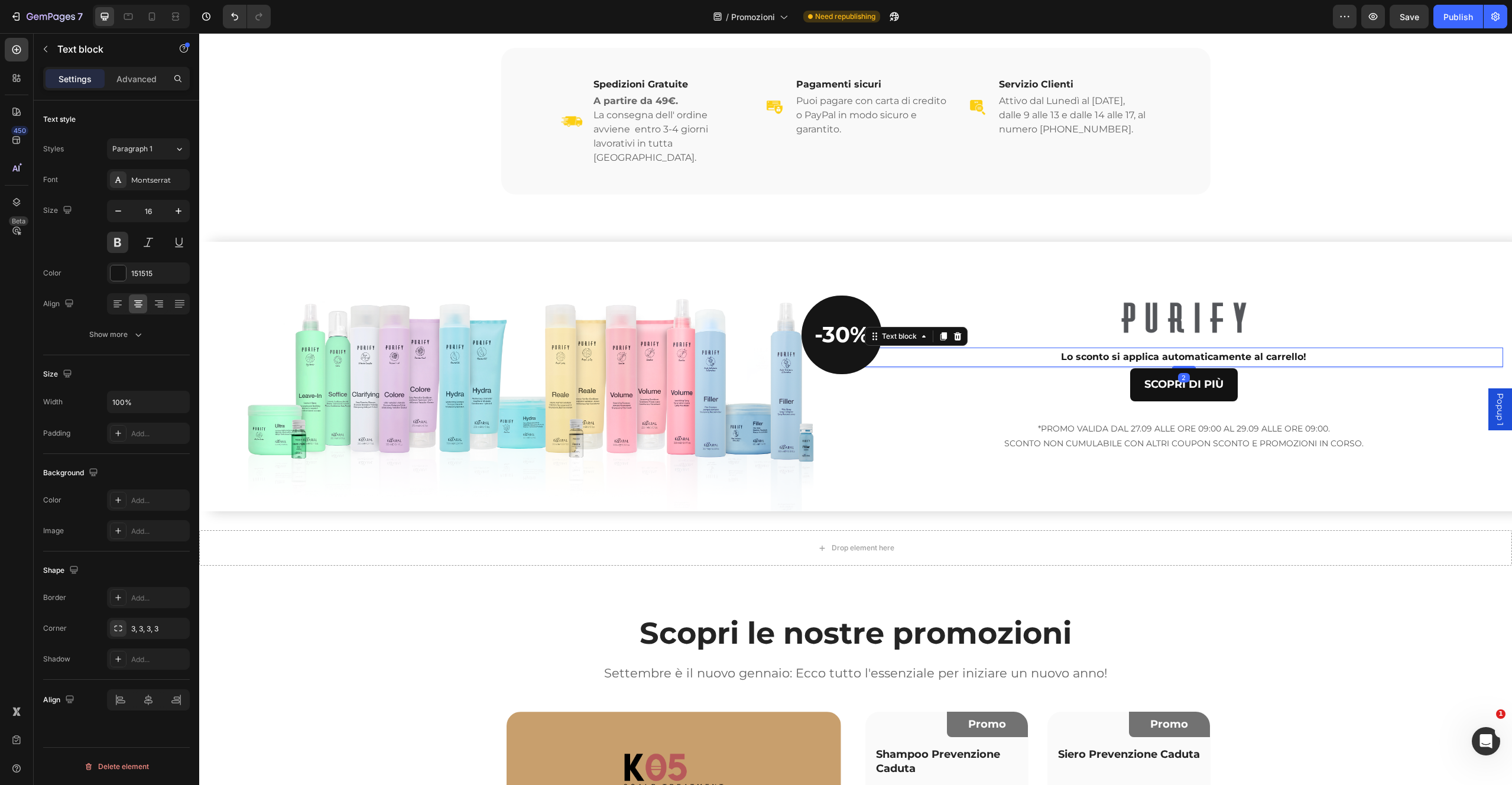
click at [939, 332] on icon at bounding box center [943, 336] width 9 height 9
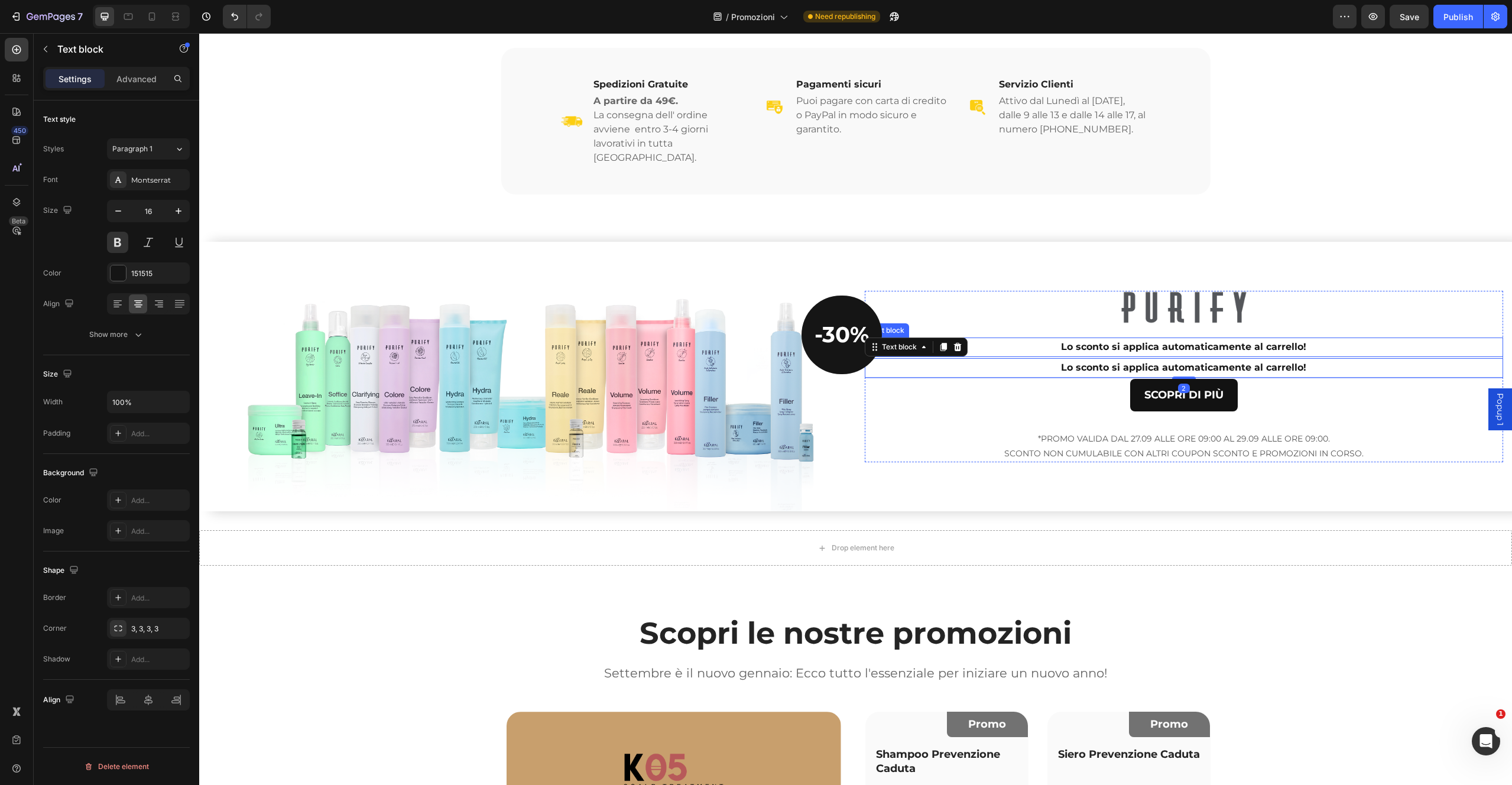
click at [1107, 343] on div "Image Lo sconto si applica automaticamente al carrello! Text block Lo sconto si…" at bounding box center [1184, 376] width 639 height 171
click at [179, 154] on button "Paragraph 1" at bounding box center [148, 148] width 83 height 21
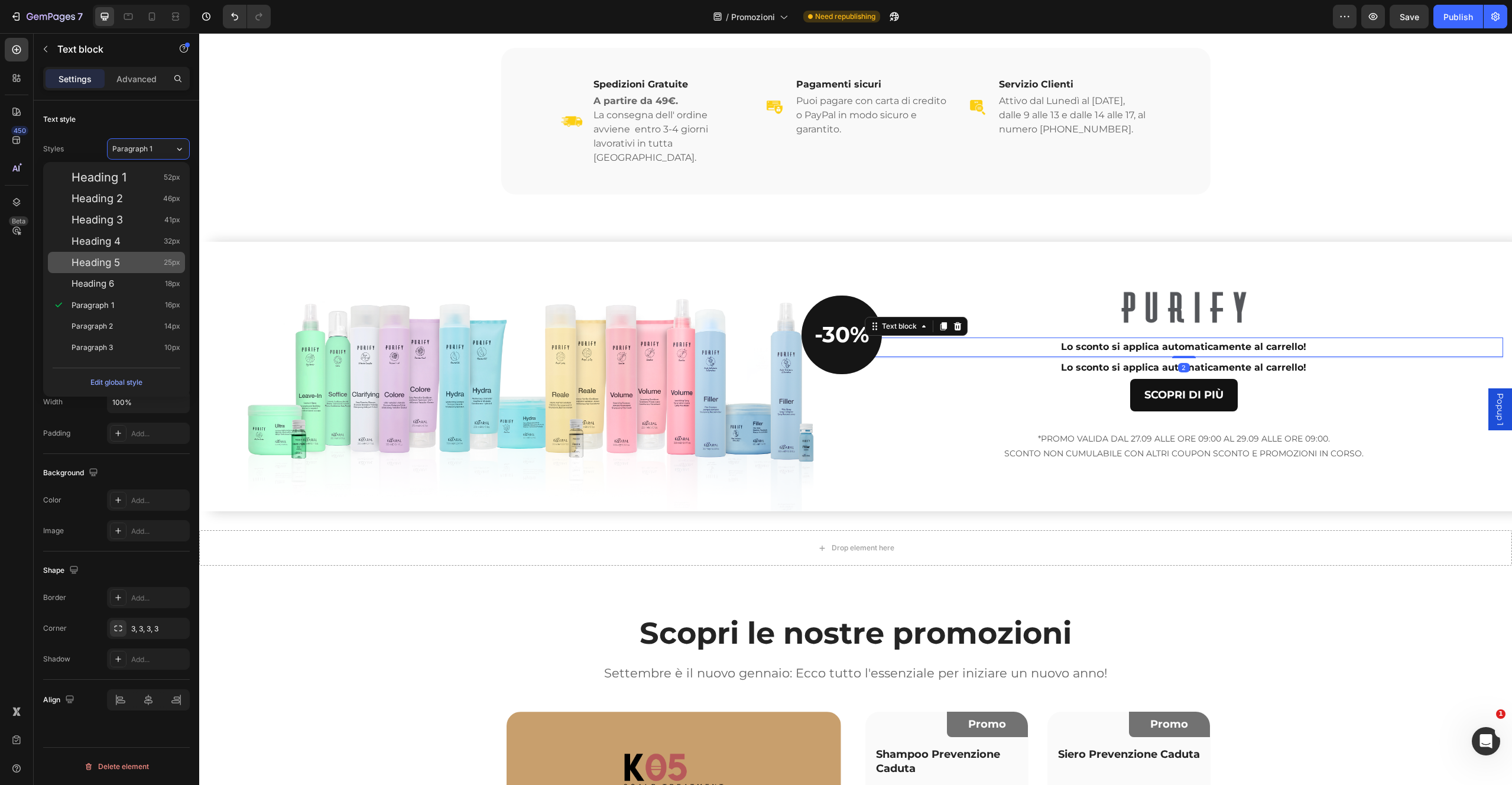
click at [147, 262] on div "Heading 5 25px" at bounding box center [126, 263] width 109 height 12
type input "25"
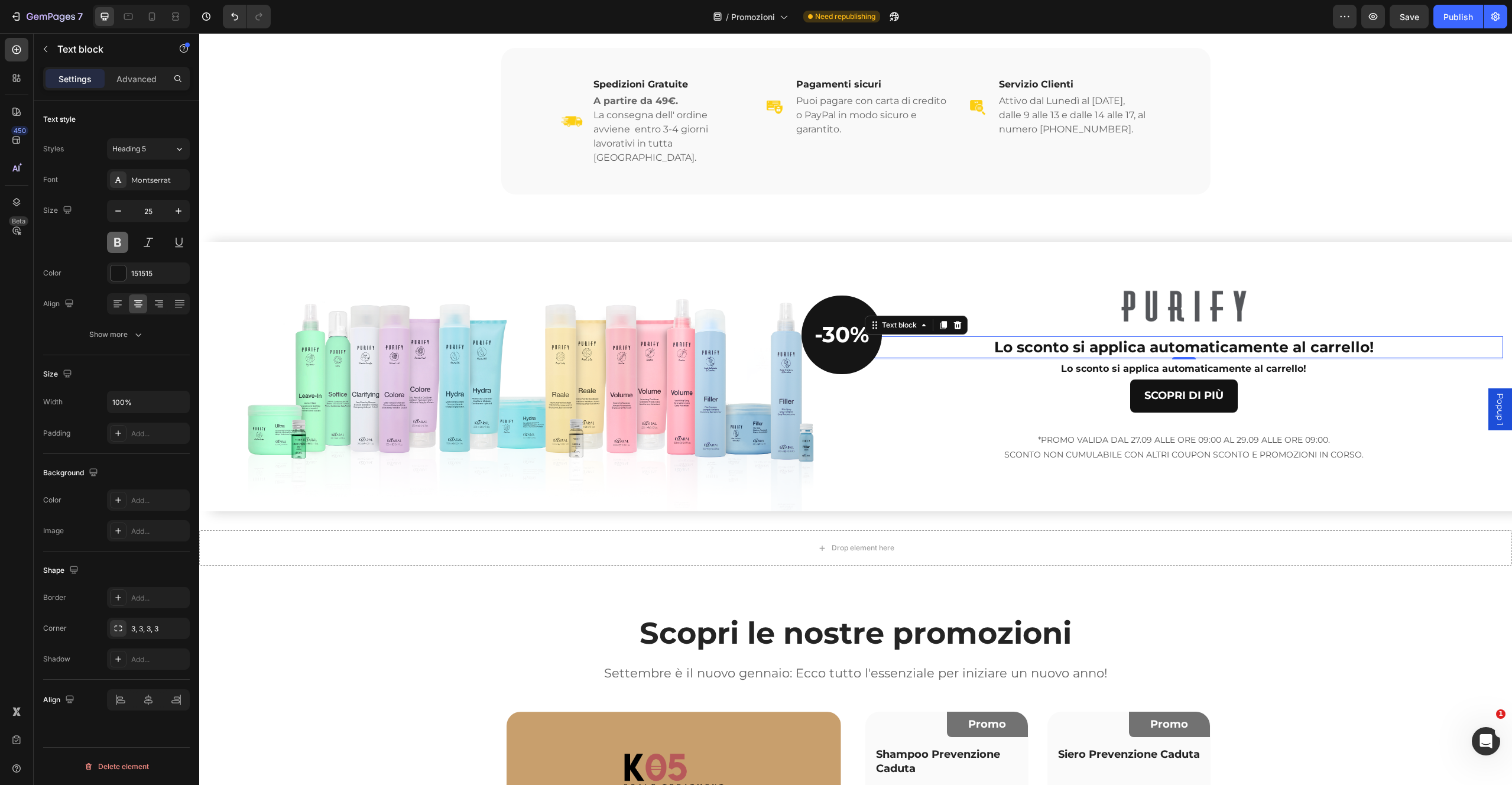
click at [111, 246] on button at bounding box center [118, 242] width 21 height 21
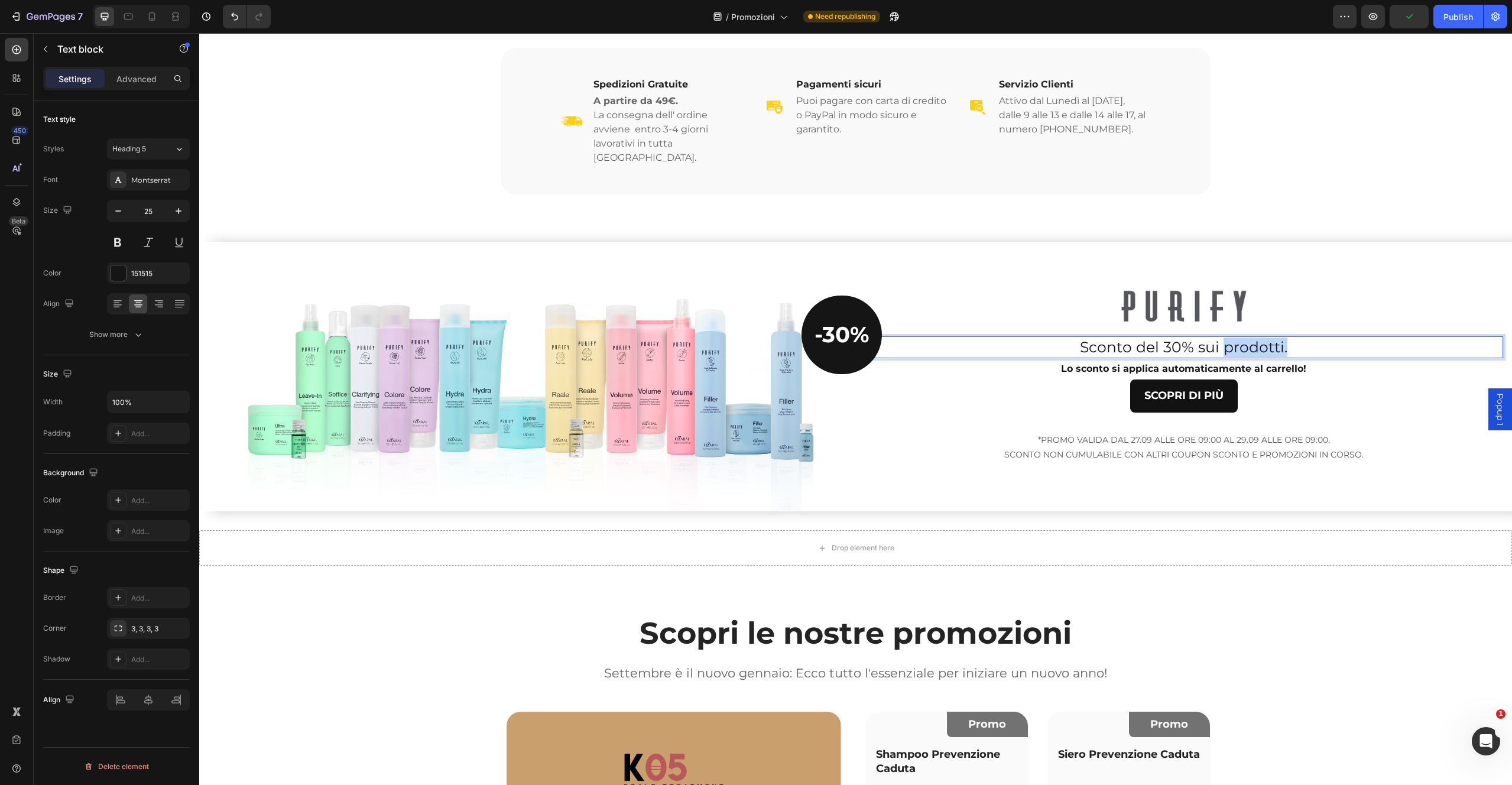
drag, startPoint x: 1217, startPoint y: 334, endPoint x: 1300, endPoint y: 334, distance: 83.0
click at [1315, 339] on p "Sconto del 30% sui prodotti." at bounding box center [1183, 347] width 636 height 20
click at [1211, 361] on p "Lo sconto si applica automaticamente al carrello!" at bounding box center [1183, 369] width 636 height 17
click at [1318, 361] on p "Lo sconto si applica automaticamente al carrello!" at bounding box center [1183, 369] width 636 height 17
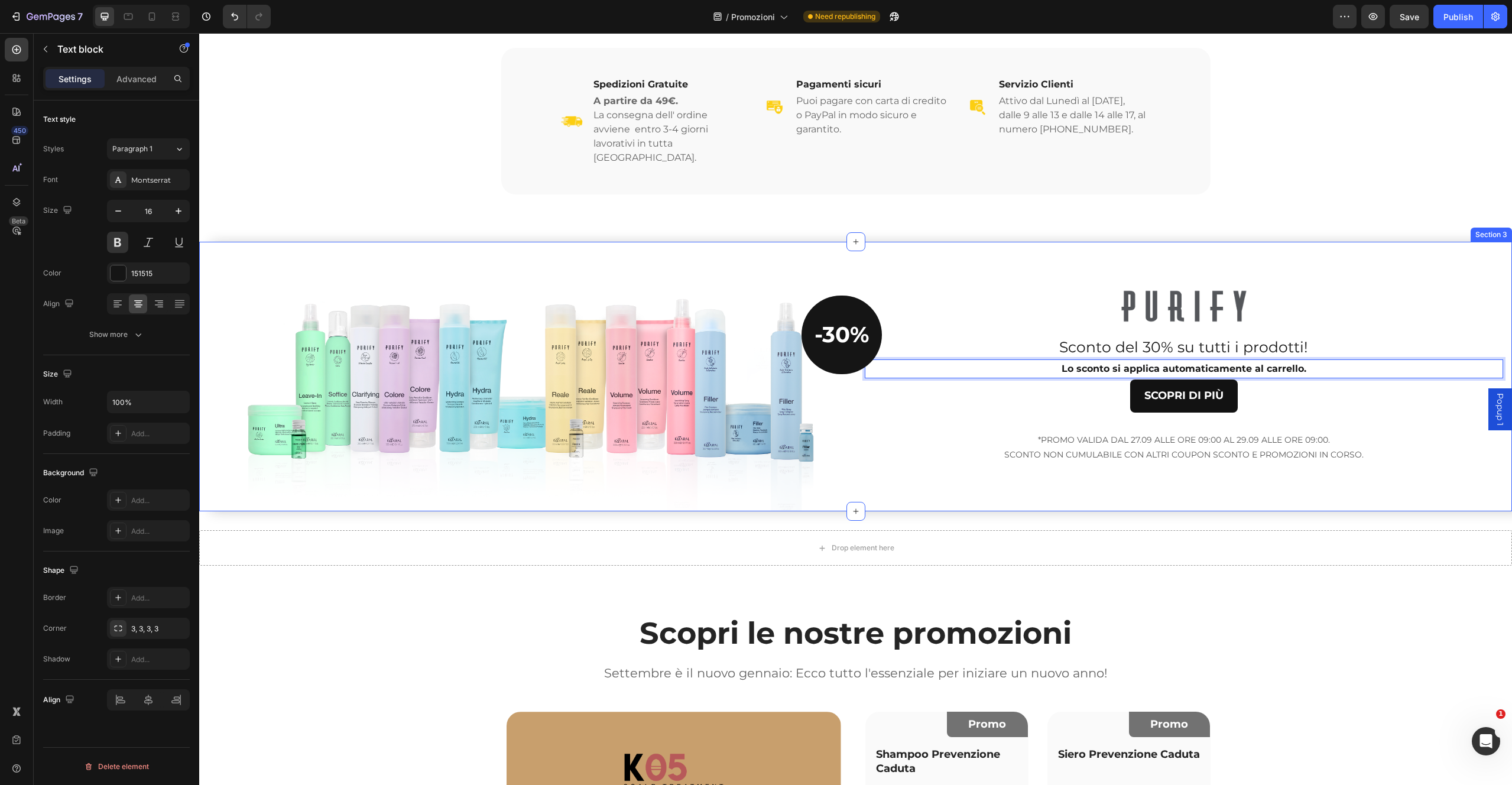
click at [1354, 247] on div "Image Sconto del 30% su tutti i prodotti! Text block Lo sconto si applica autom…" at bounding box center [1184, 377] width 657 height 269
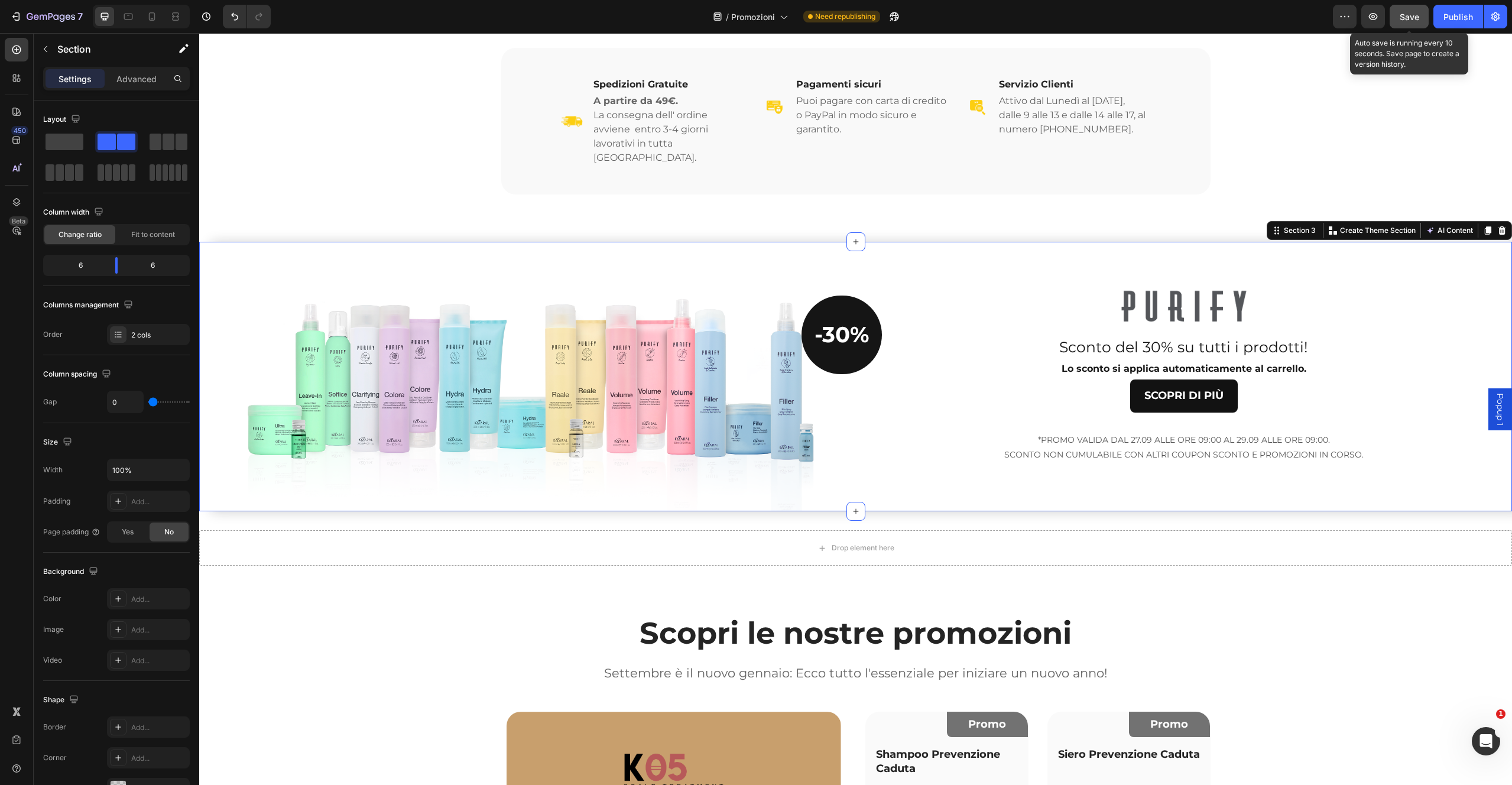
drag, startPoint x: 1409, startPoint y: 22, endPoint x: 1417, endPoint y: 25, distance: 8.5
click at [1406, 24] on button "Save" at bounding box center [1409, 17] width 39 height 24
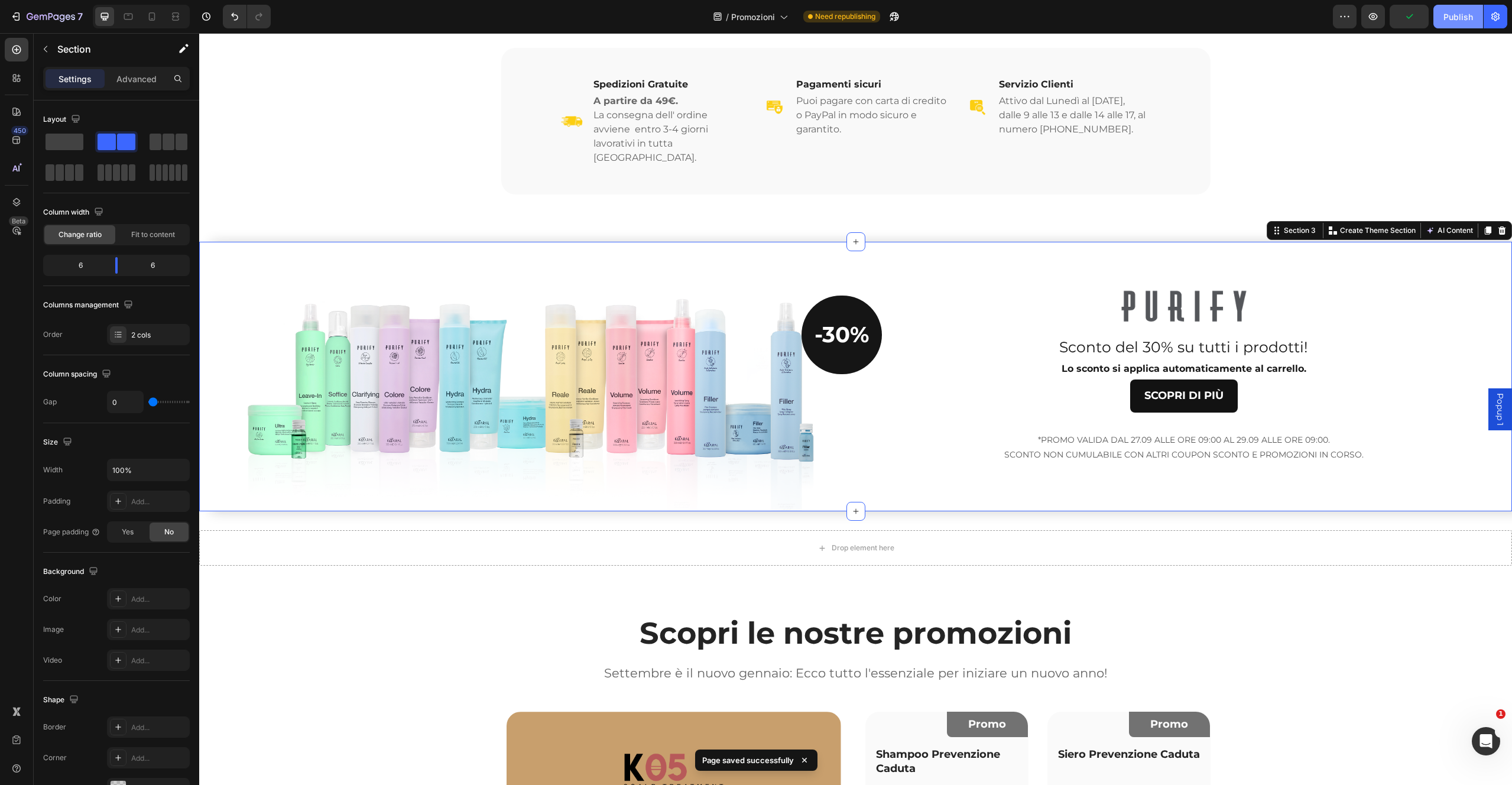
click at [1452, 19] on div "Publish" at bounding box center [1457, 16] width 30 height 13
click at [1146, 361] on p "Lo sconto si applica automaticamente al carrello." at bounding box center [1183, 369] width 636 height 17
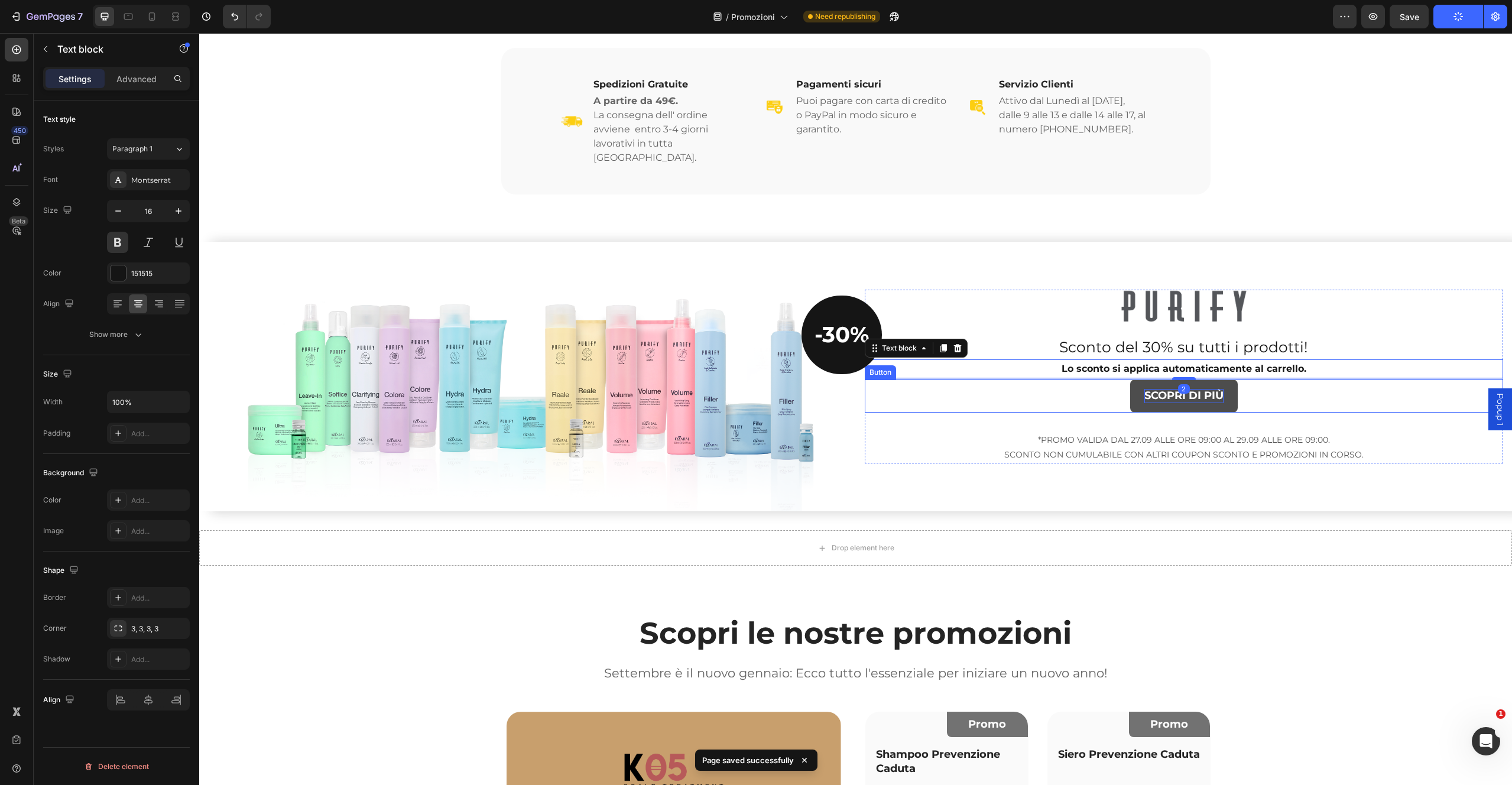
click at [1212, 390] on p "SCOPRI DI PIÙ" at bounding box center [1183, 396] width 79 height 14
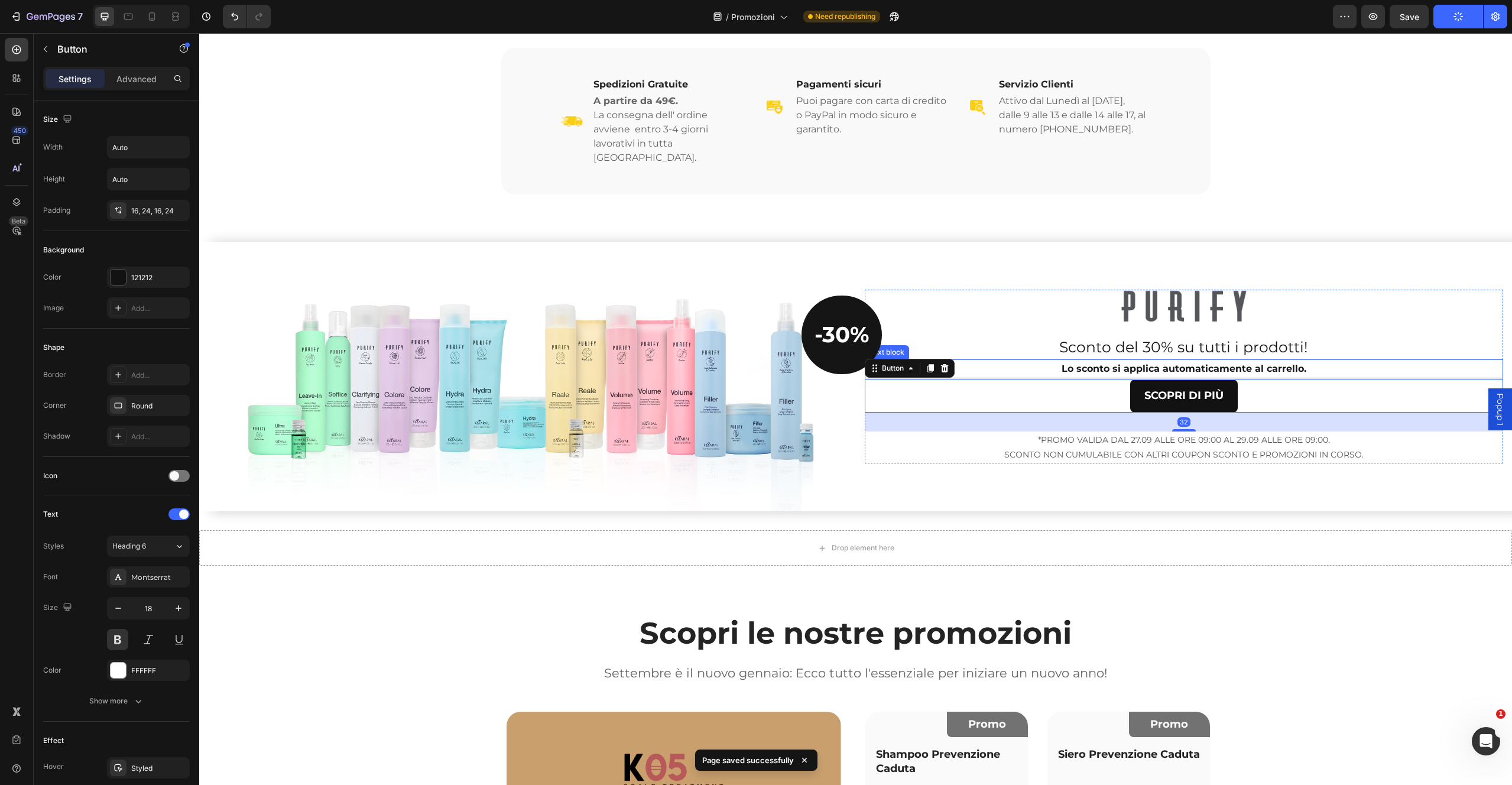
click at [1176, 361] on p "Lo sconto si applica automaticamente al carrello." at bounding box center [1183, 369] width 636 height 17
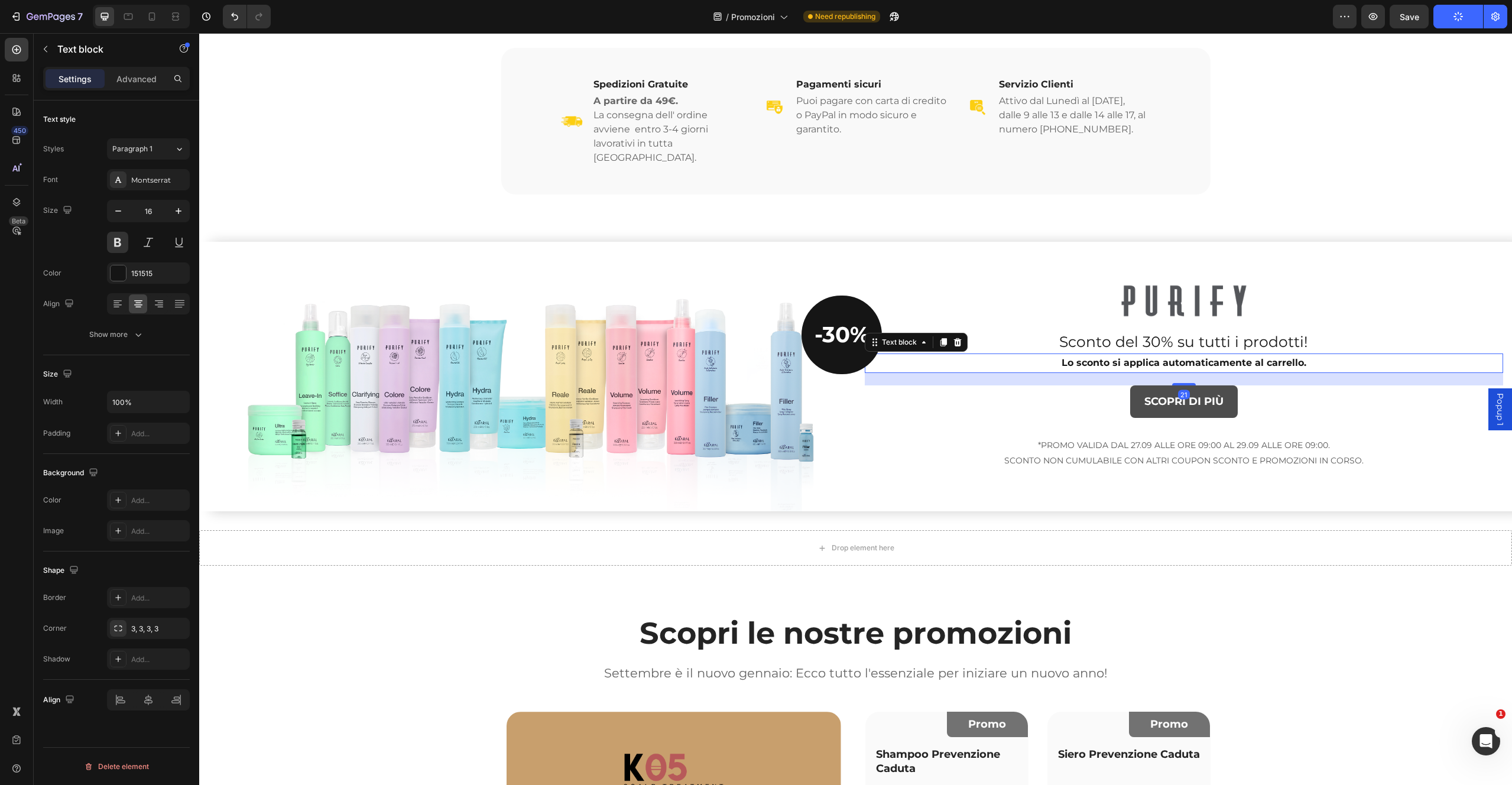
drag, startPoint x: 1177, startPoint y: 363, endPoint x: 1182, endPoint y: 374, distance: 12.1
click at [1179, 374] on div "Image Sconto del 30% su tutti i prodotti! Text block Lo sconto si applica autom…" at bounding box center [1184, 377] width 639 height 185
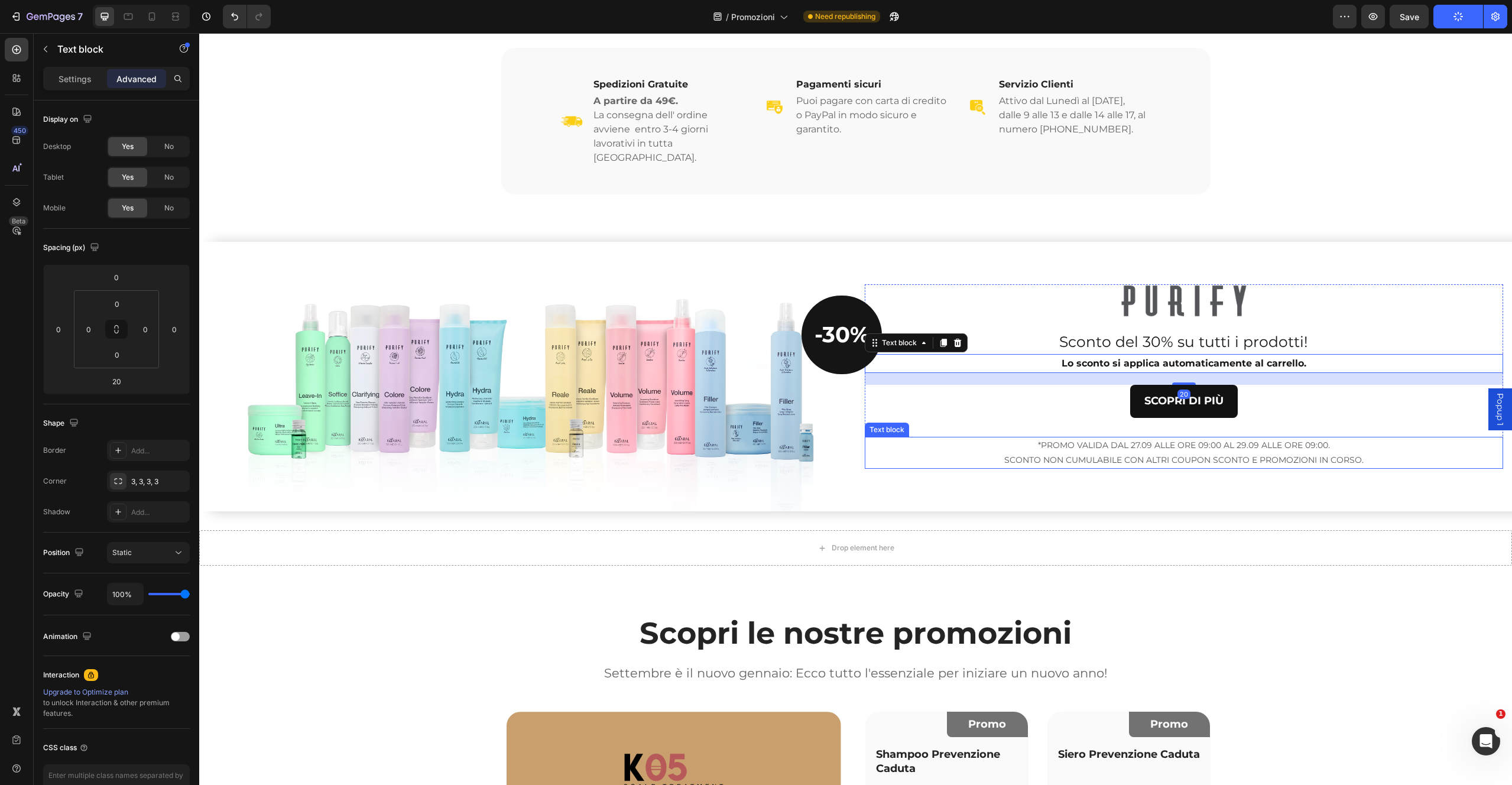
click at [1166, 438] on p "*PROMO VALIDA DAL 27.09 ALLE ORE 09:00 AL 29.09 ALLE ORE 09:00." at bounding box center [1183, 445] width 636 height 14
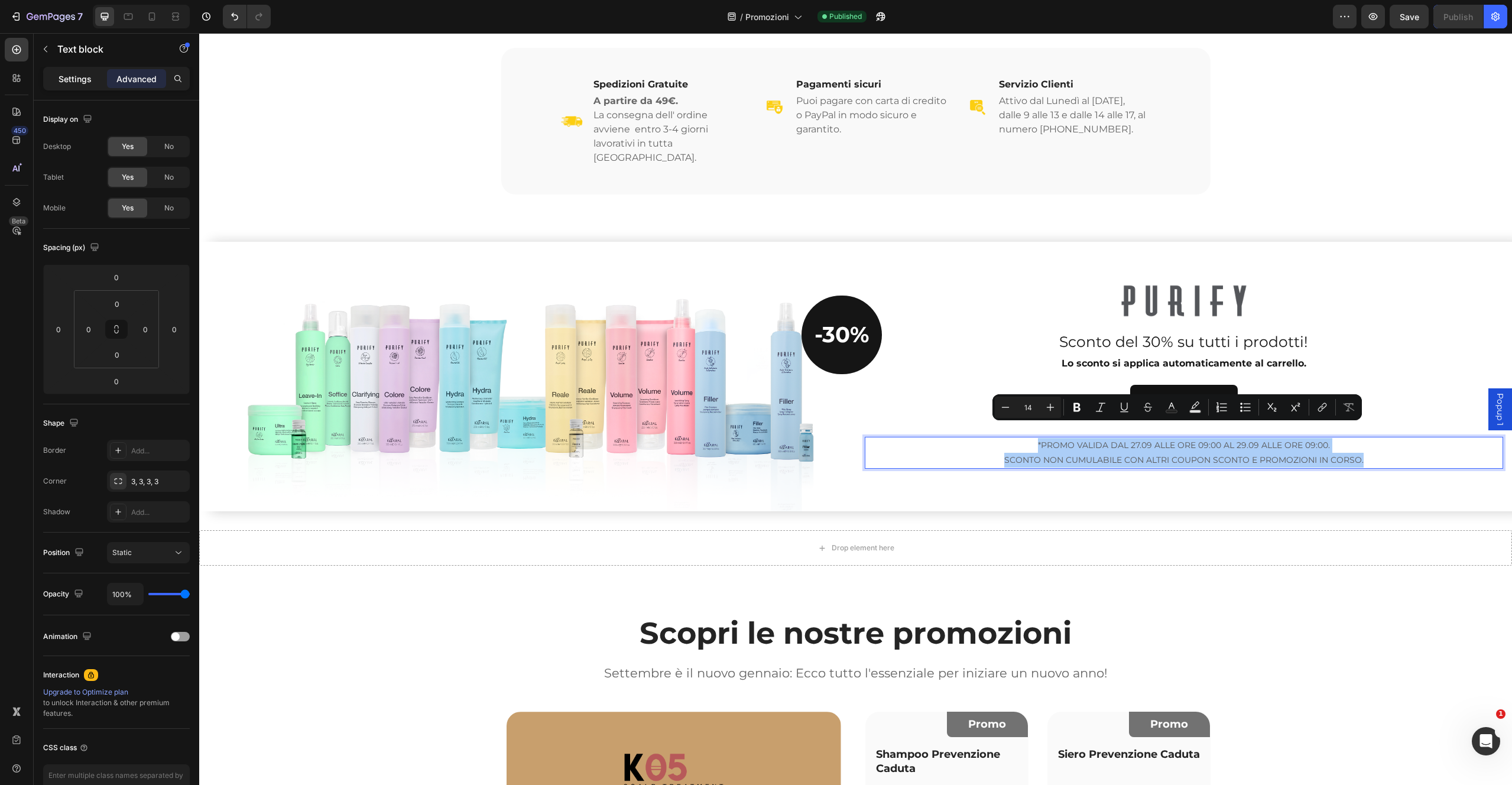
click at [74, 77] on p "Settings" at bounding box center [75, 78] width 33 height 13
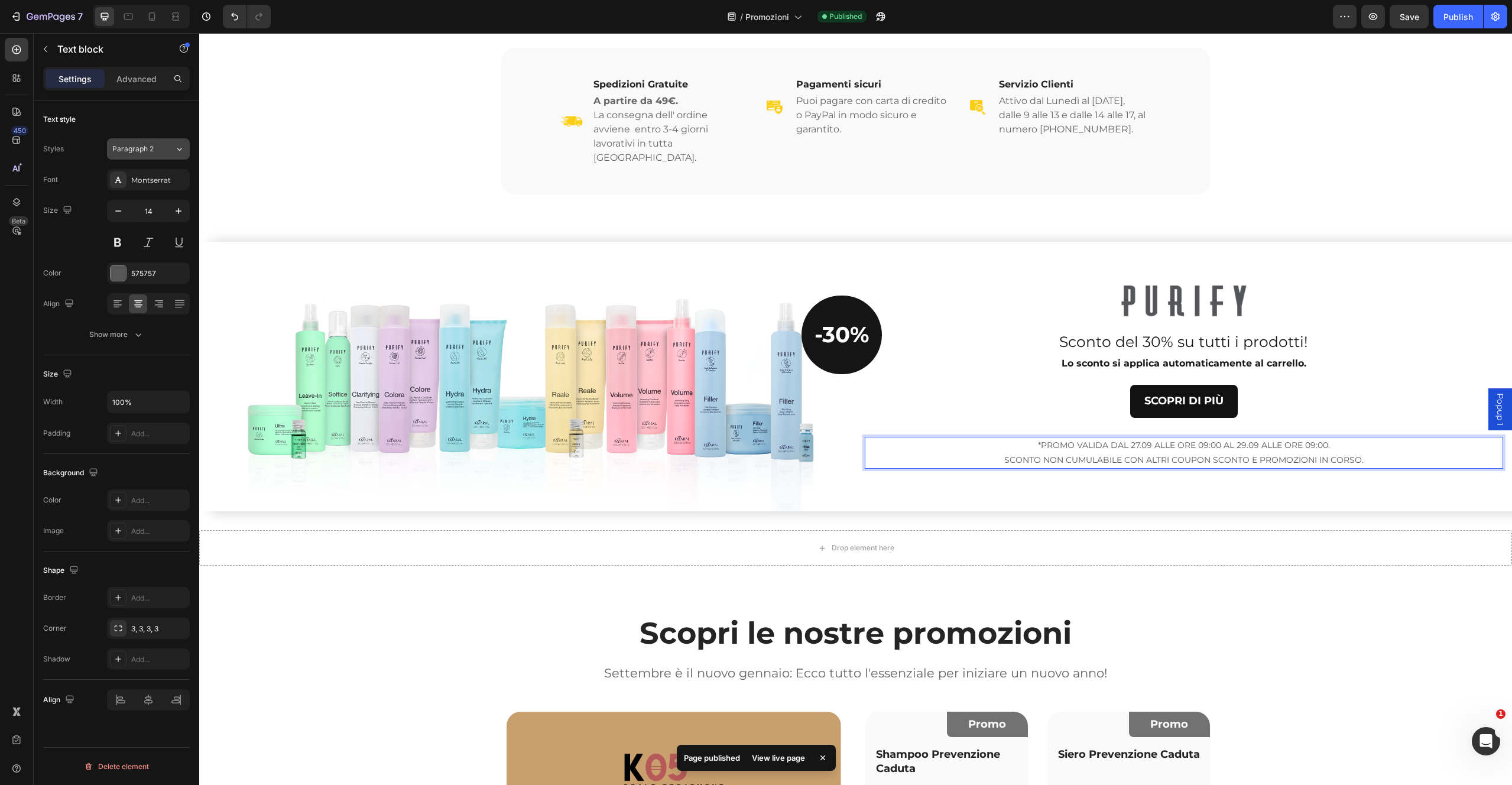
click at [181, 153] on icon at bounding box center [180, 149] width 10 height 12
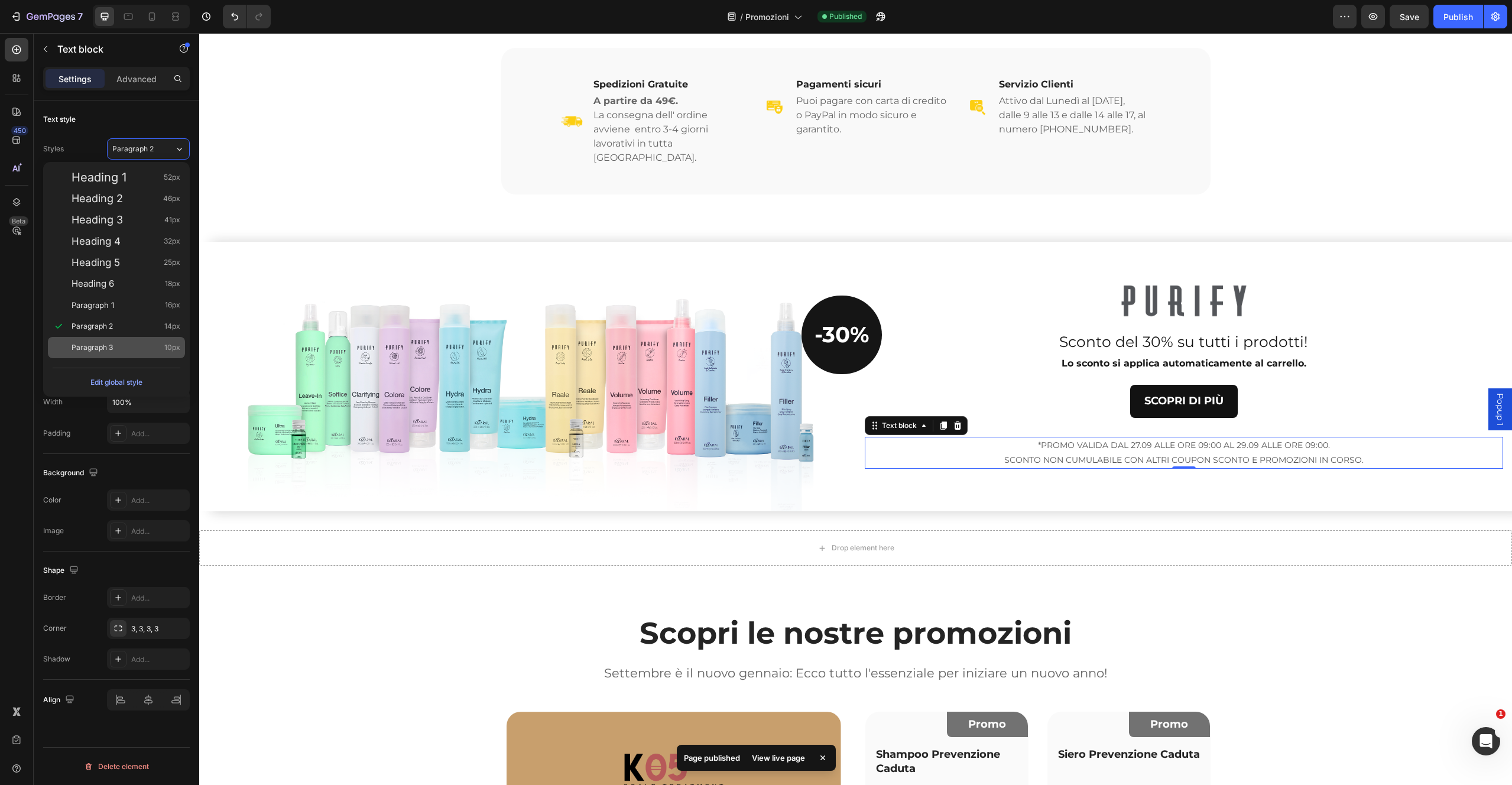
click at [142, 349] on div "Paragraph 3 10px" at bounding box center [126, 348] width 109 height 12
type input "10"
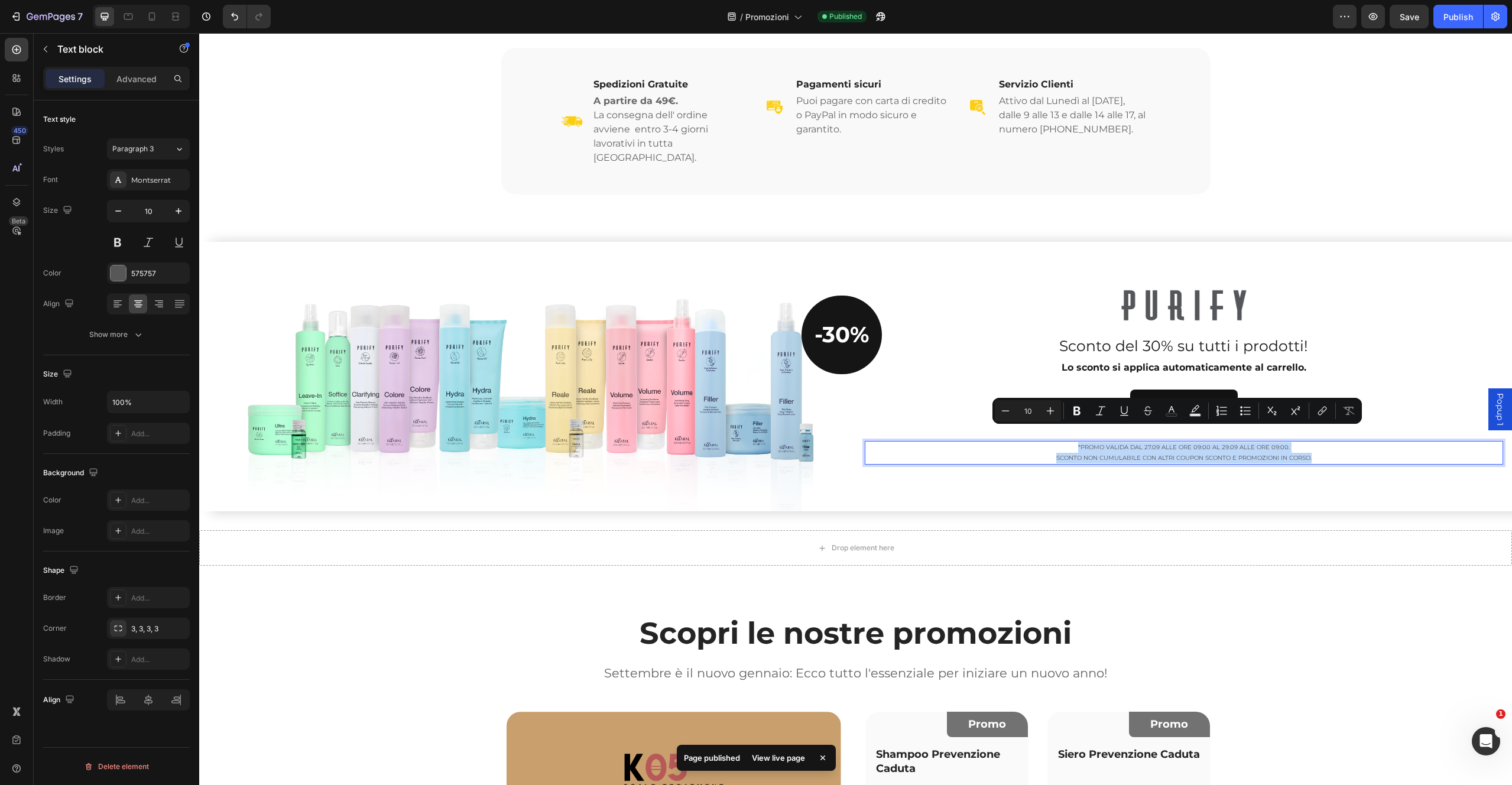
click at [1053, 453] on p "SCONTO NON CUMULABILE CON ALTRI COUPON SCONTO E PROMOZIONI IN CORSO." at bounding box center [1183, 458] width 636 height 10
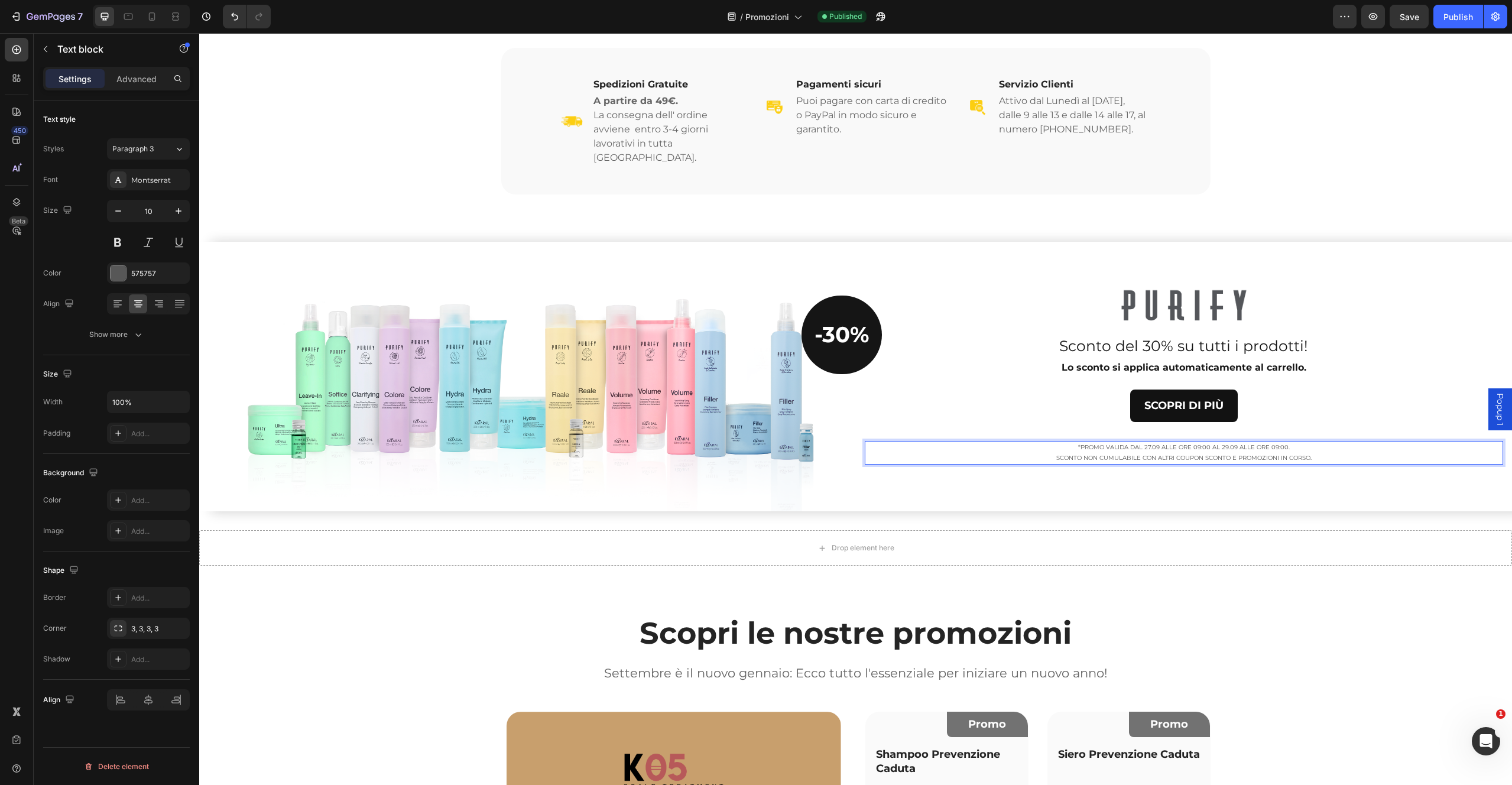
scroll to position [266, 0]
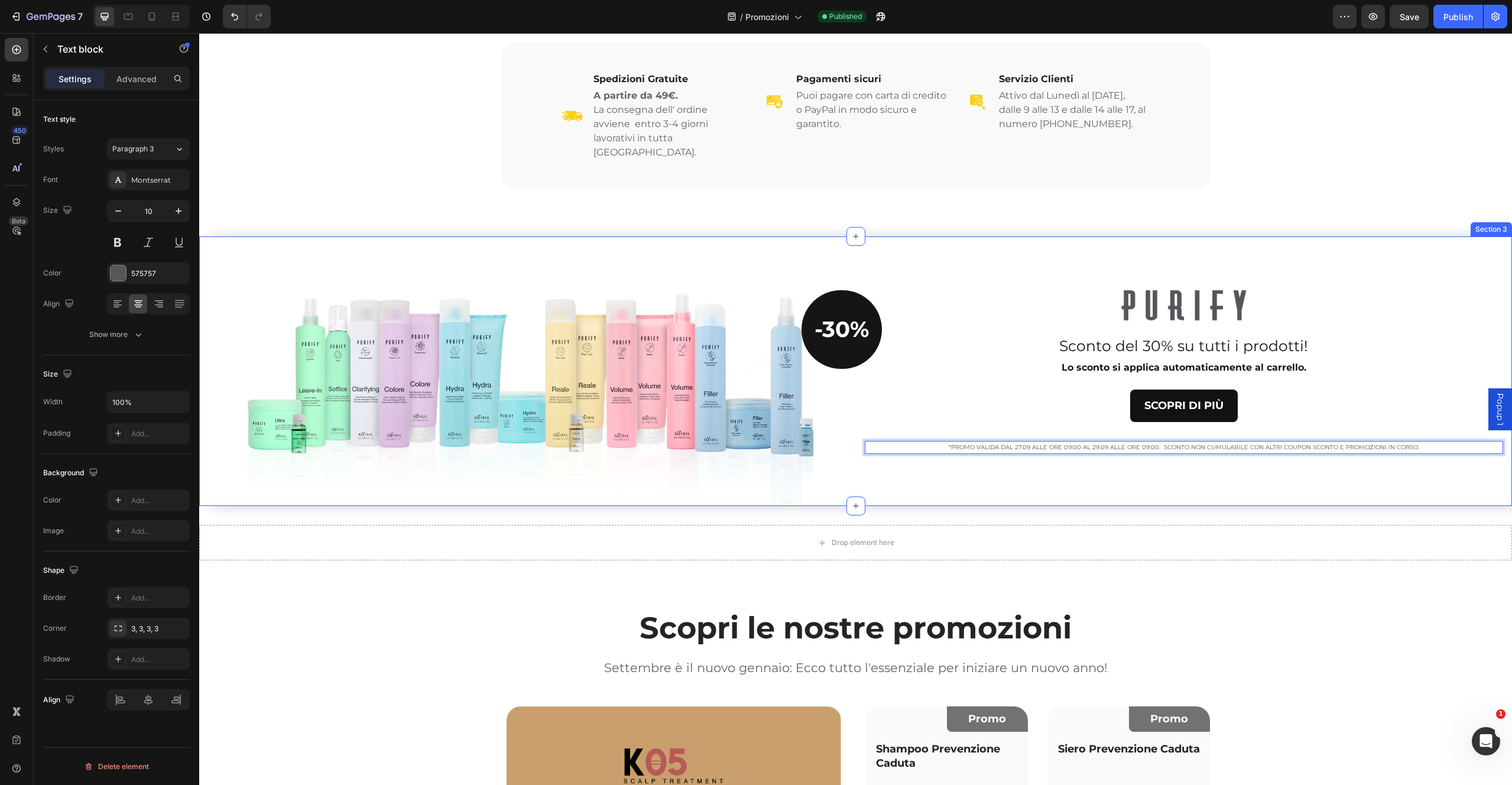
click at [1069, 488] on div "Image Sconto del 30% su tutti i prodotti! Text block Lo sconto si applica autom…" at bounding box center [1184, 372] width 657 height 269
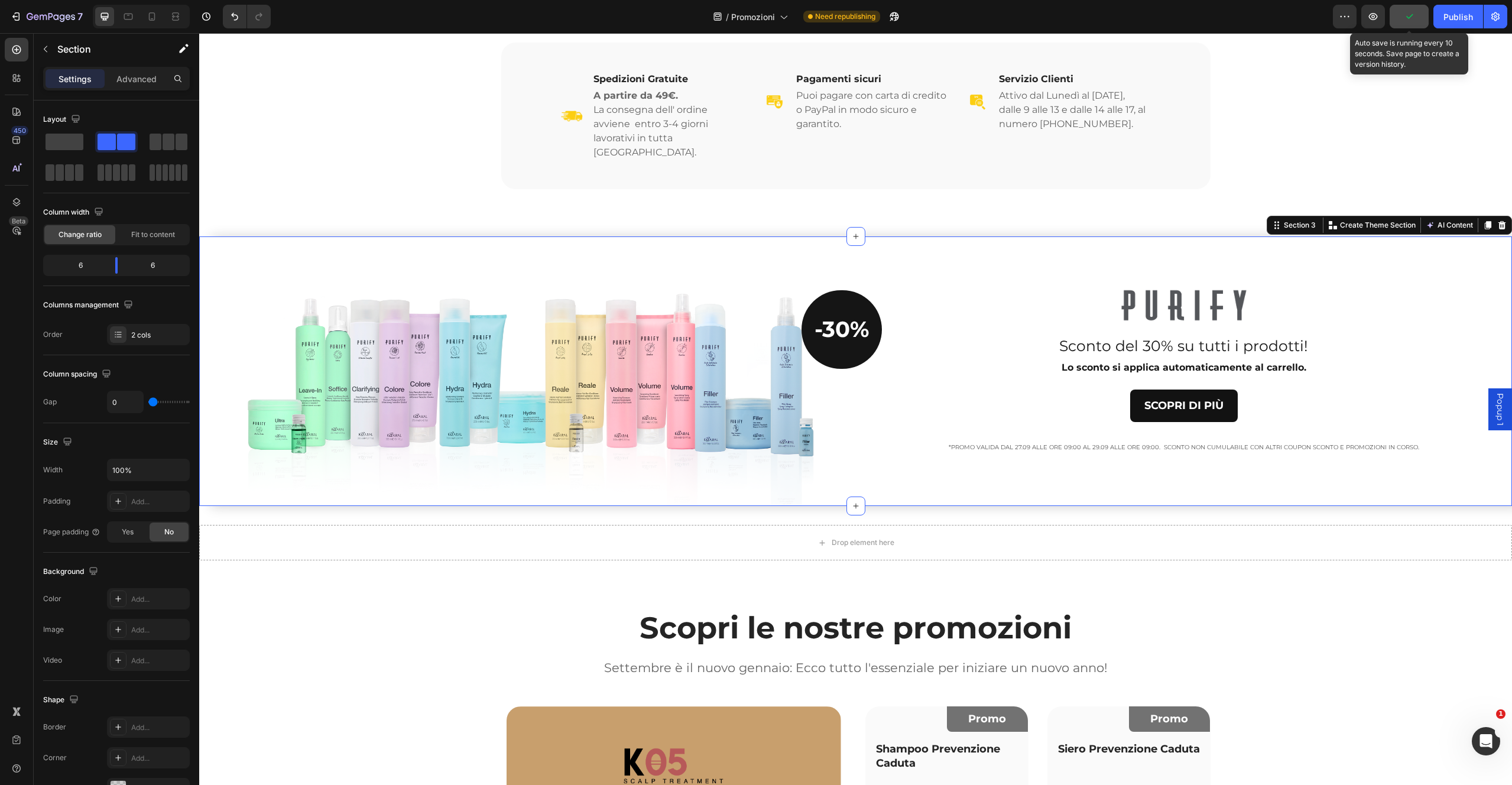
click at [1413, 19] on icon "button" at bounding box center [1409, 16] width 12 height 12
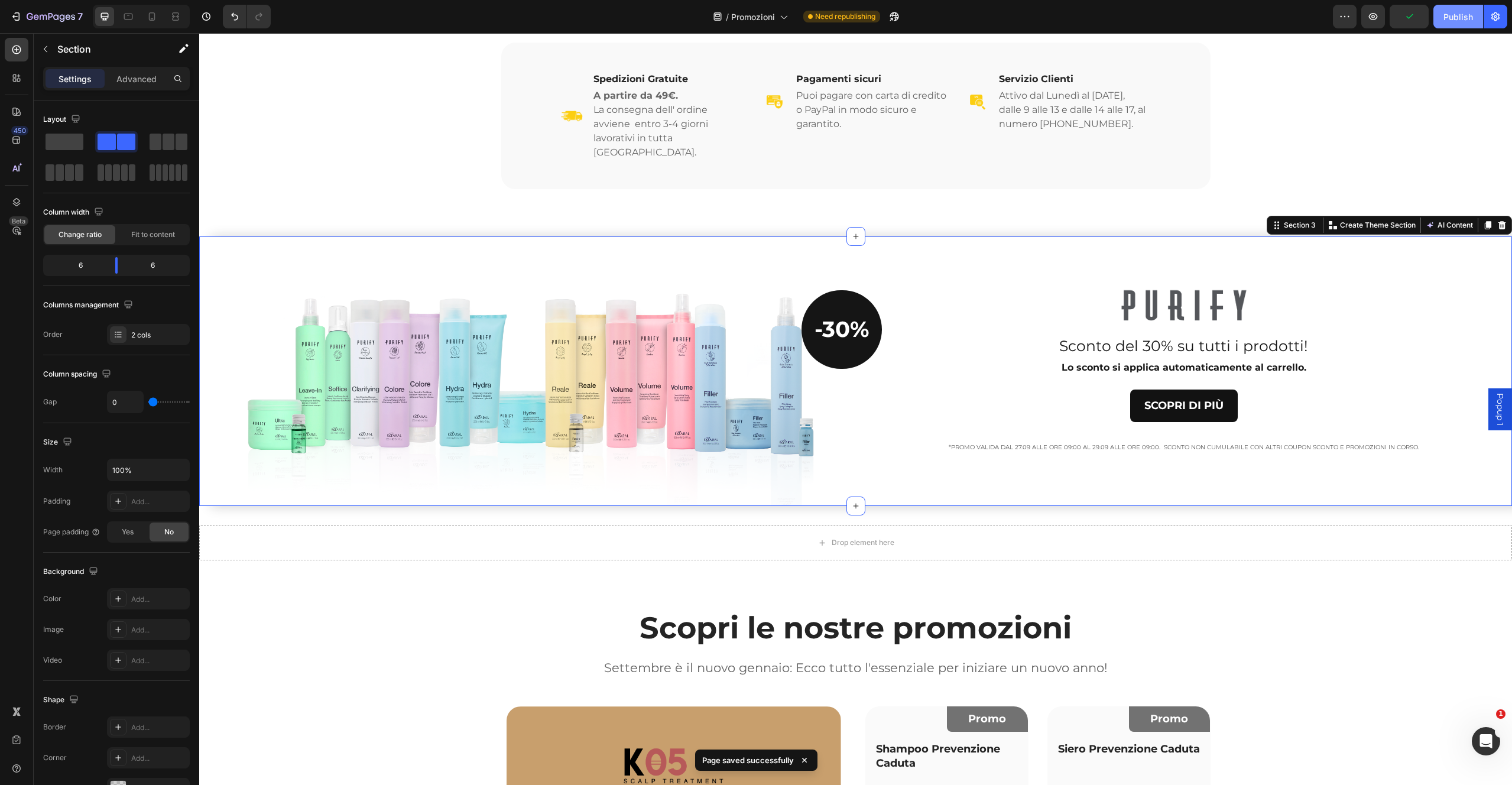
click at [1457, 16] on div "Publish" at bounding box center [1457, 16] width 30 height 13
click at [156, 18] on icon at bounding box center [152, 16] width 12 height 12
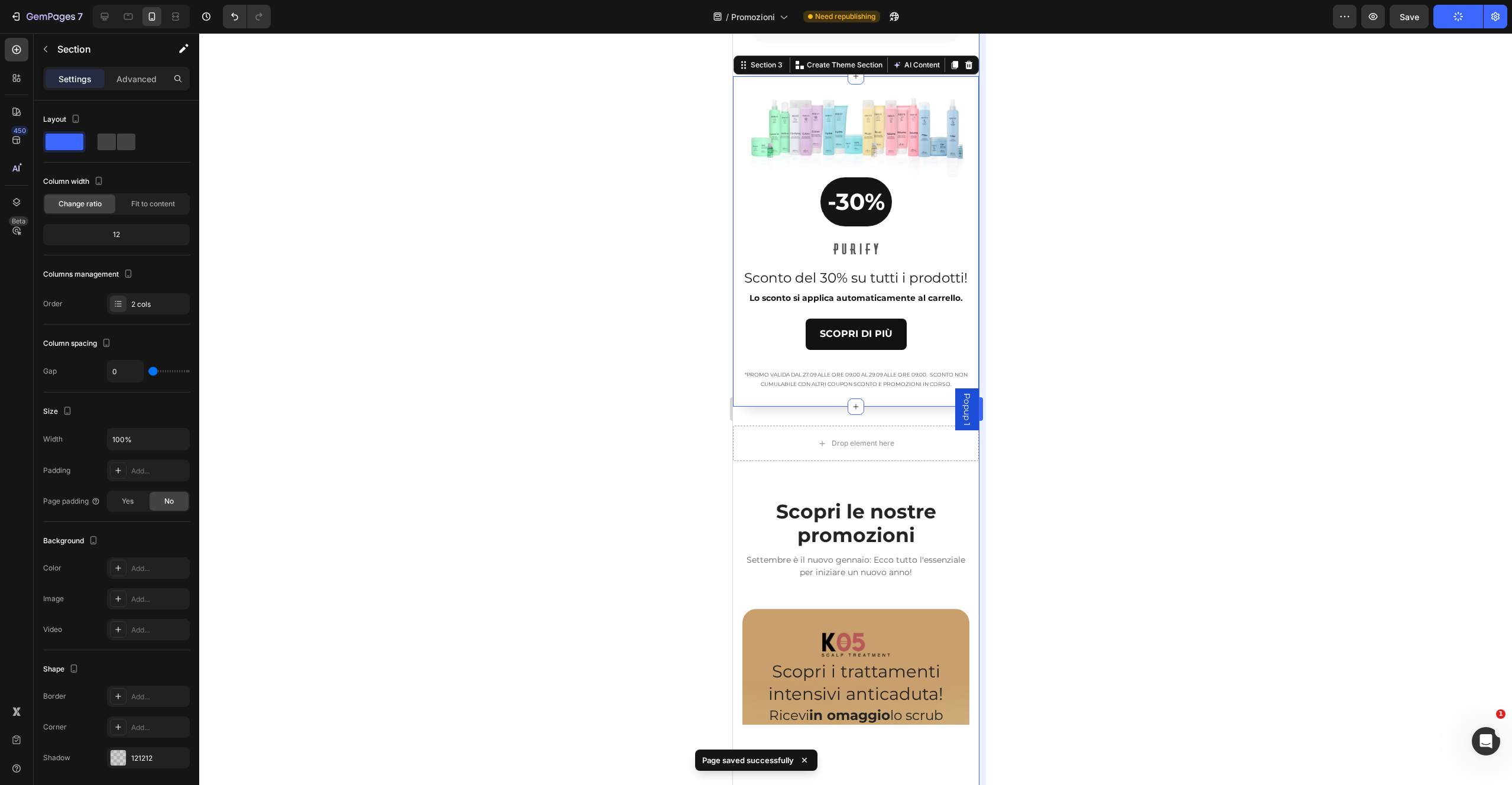
scroll to position [580, 0]
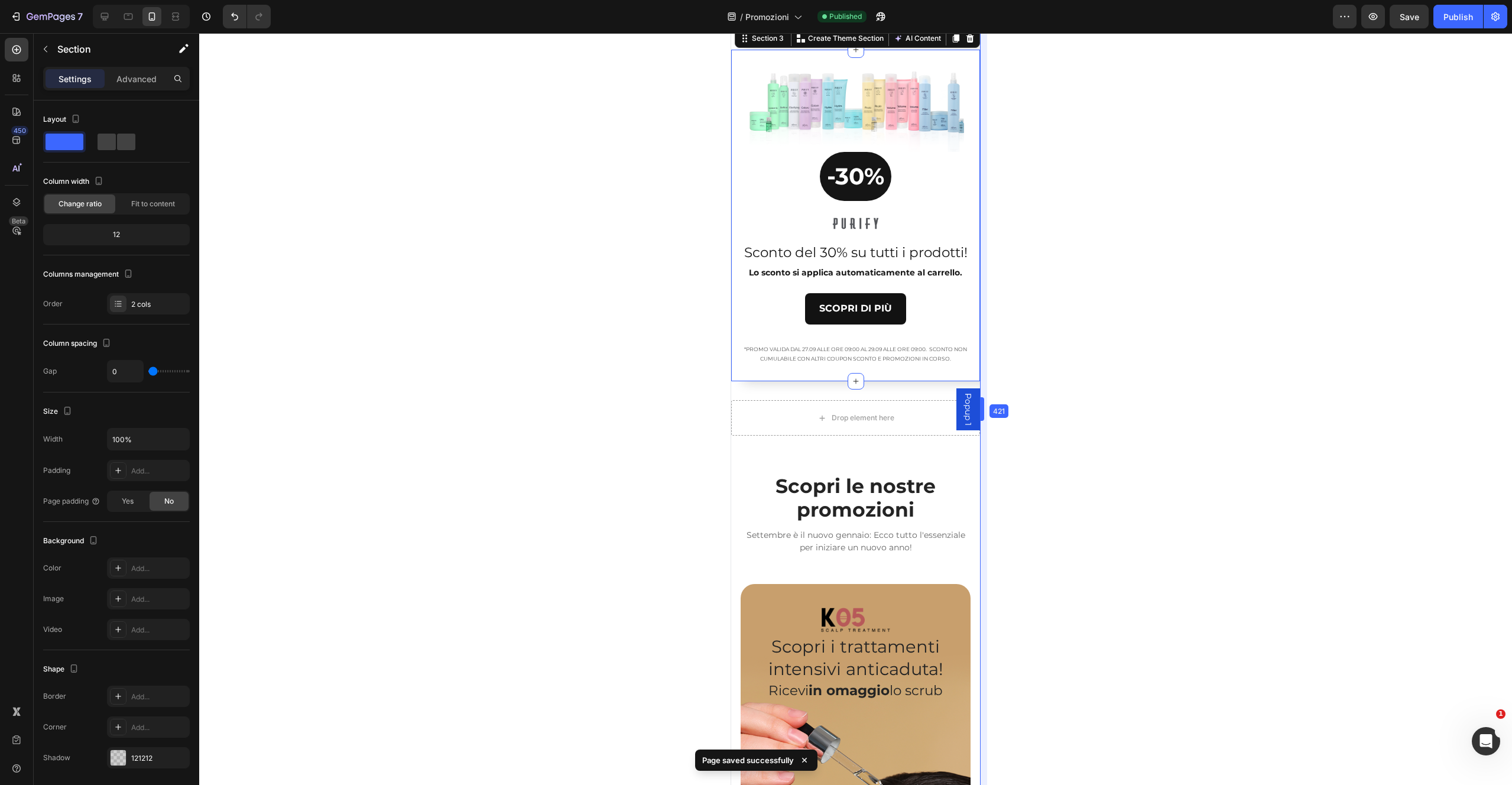
drag, startPoint x: 980, startPoint y: 233, endPoint x: 980, endPoint y: 240, distance: 7.0
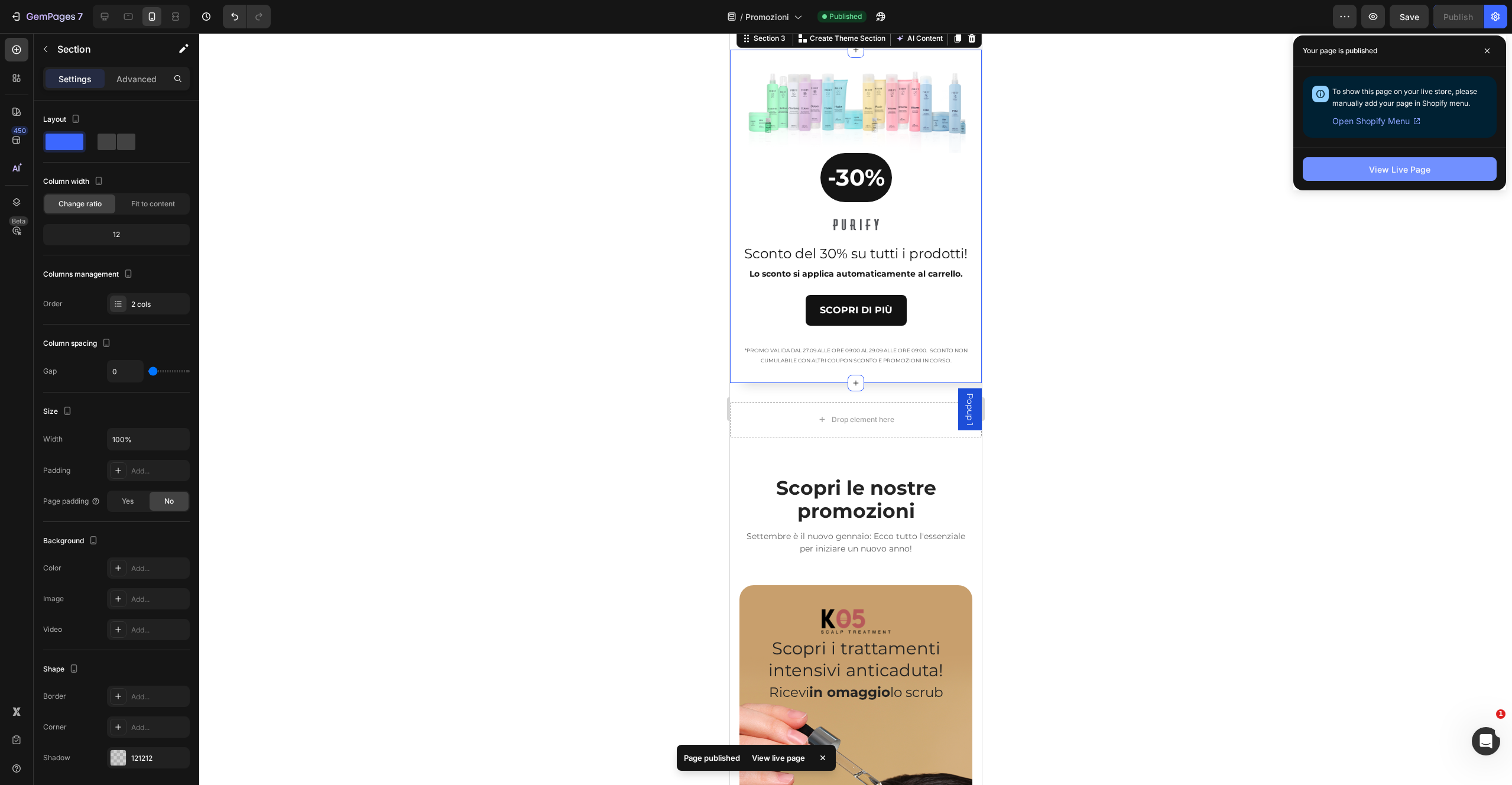
click at [1373, 169] on div "View Live Page" at bounding box center [1400, 169] width 61 height 13
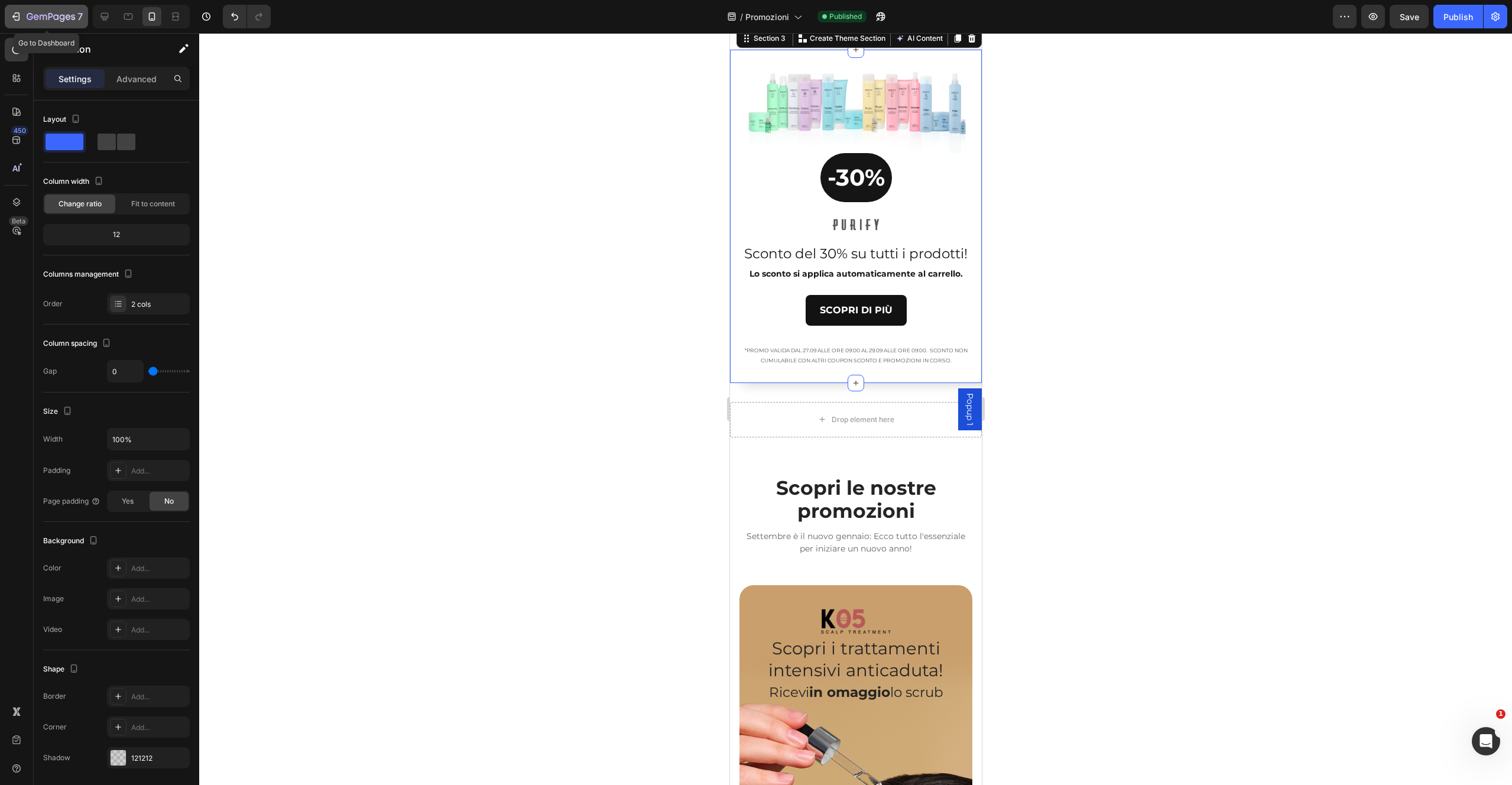
drag, startPoint x: 16, startPoint y: 14, endPoint x: 25, endPoint y: 14, distance: 9.0
click at [16, 14] on icon "button" at bounding box center [16, 16] width 12 height 12
